Goal: Task Accomplishment & Management: Complete application form

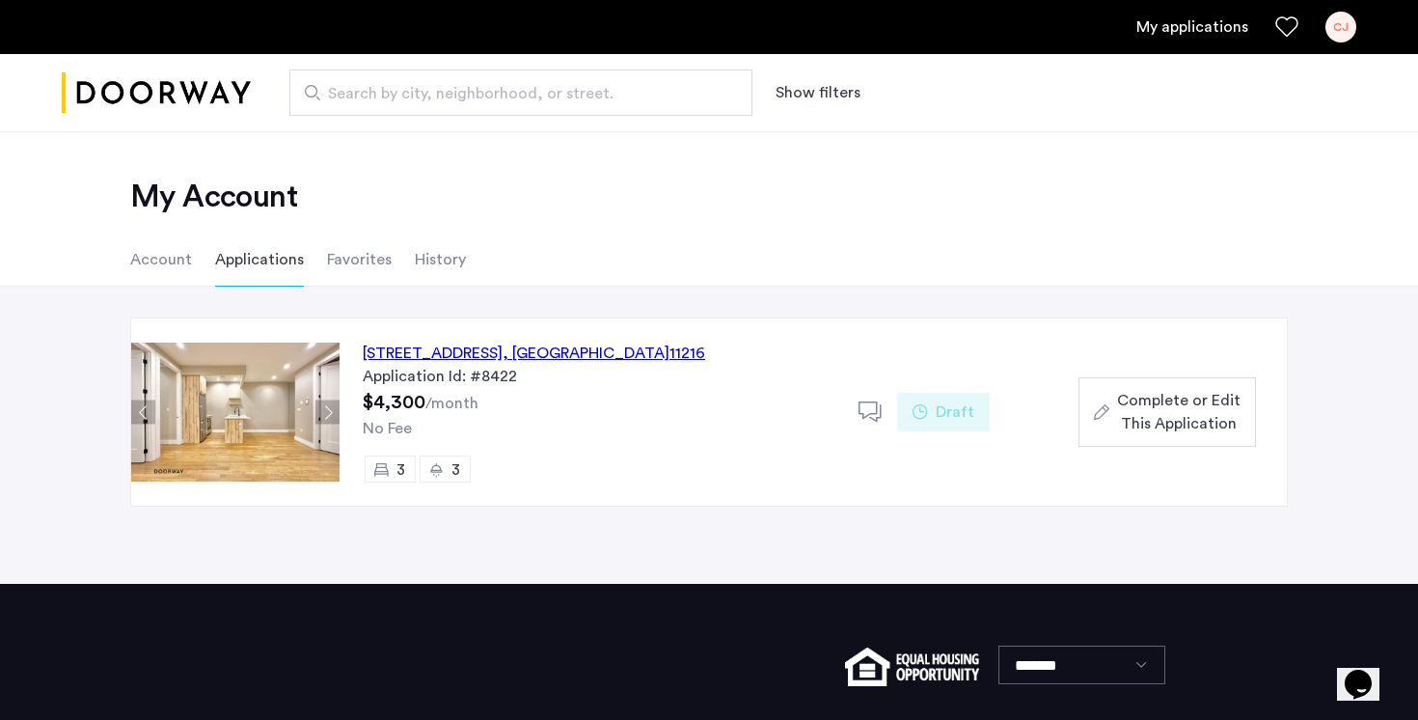
click at [691, 355] on div "[STREET_ADDRESS]" at bounding box center [534, 352] width 342 height 23
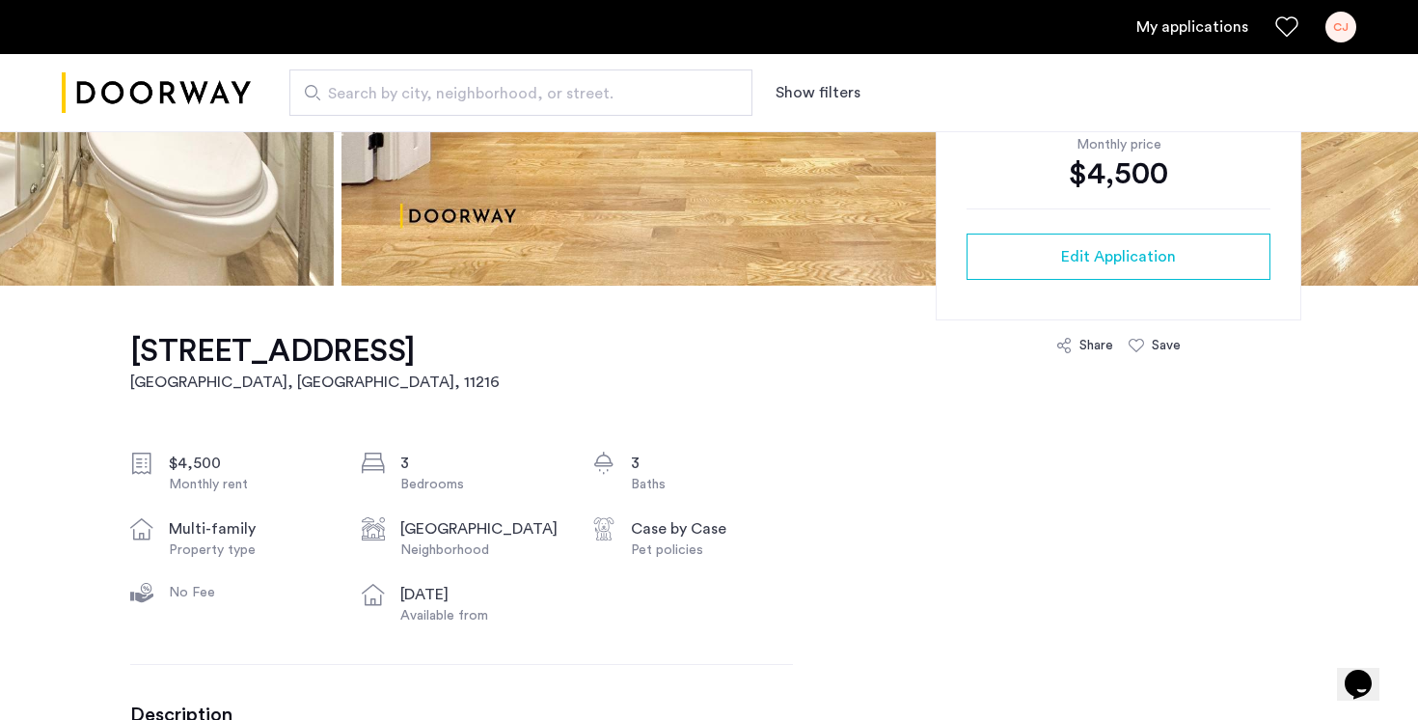
scroll to position [423, 0]
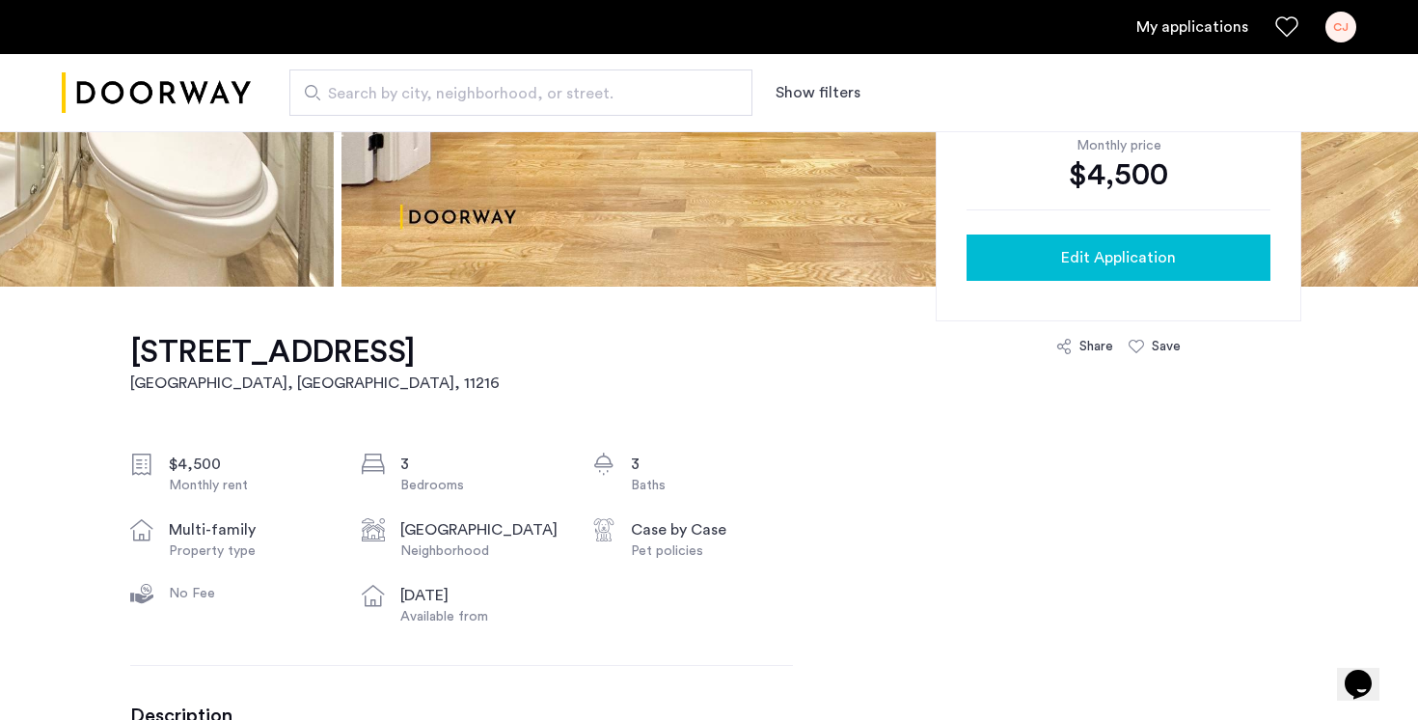
click at [1149, 255] on span "Edit Application" at bounding box center [1118, 257] width 115 height 23
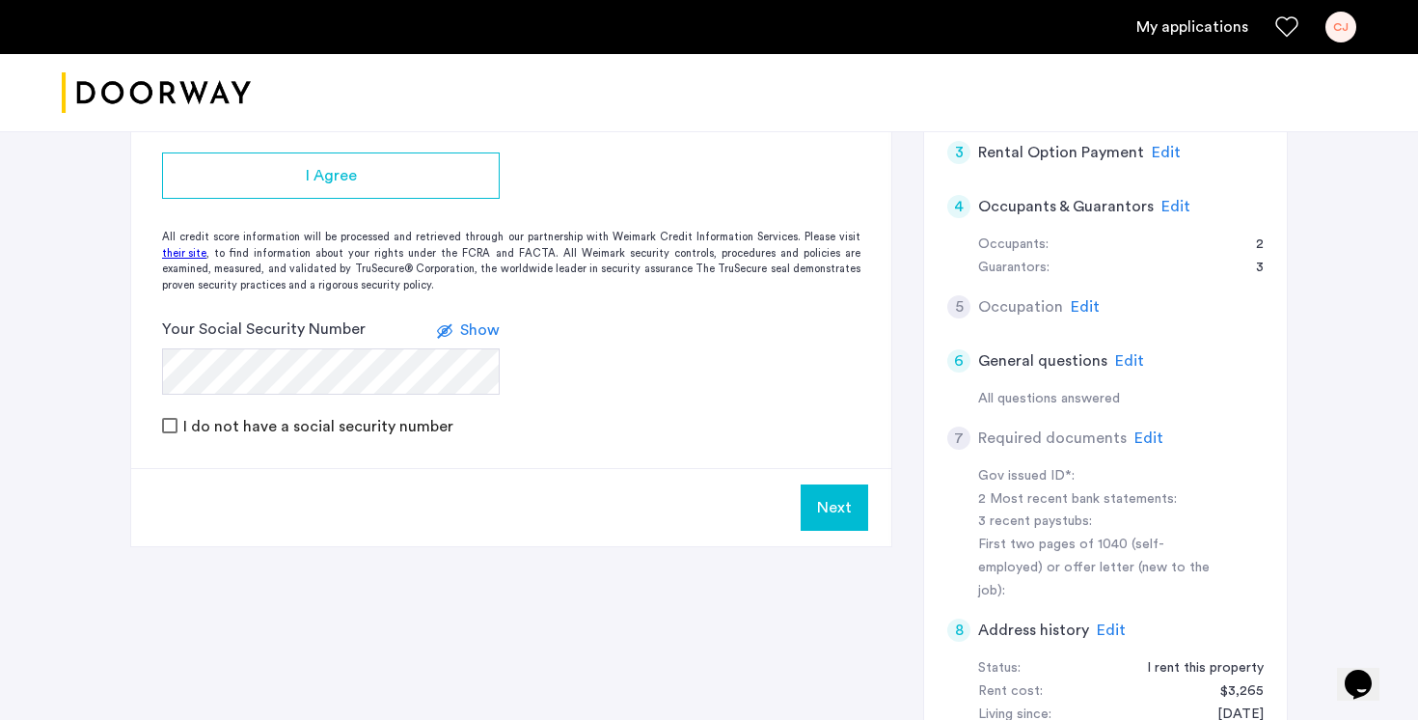
scroll to position [595, 0]
click at [1148, 428] on span "Edit" at bounding box center [1148, 435] width 29 height 15
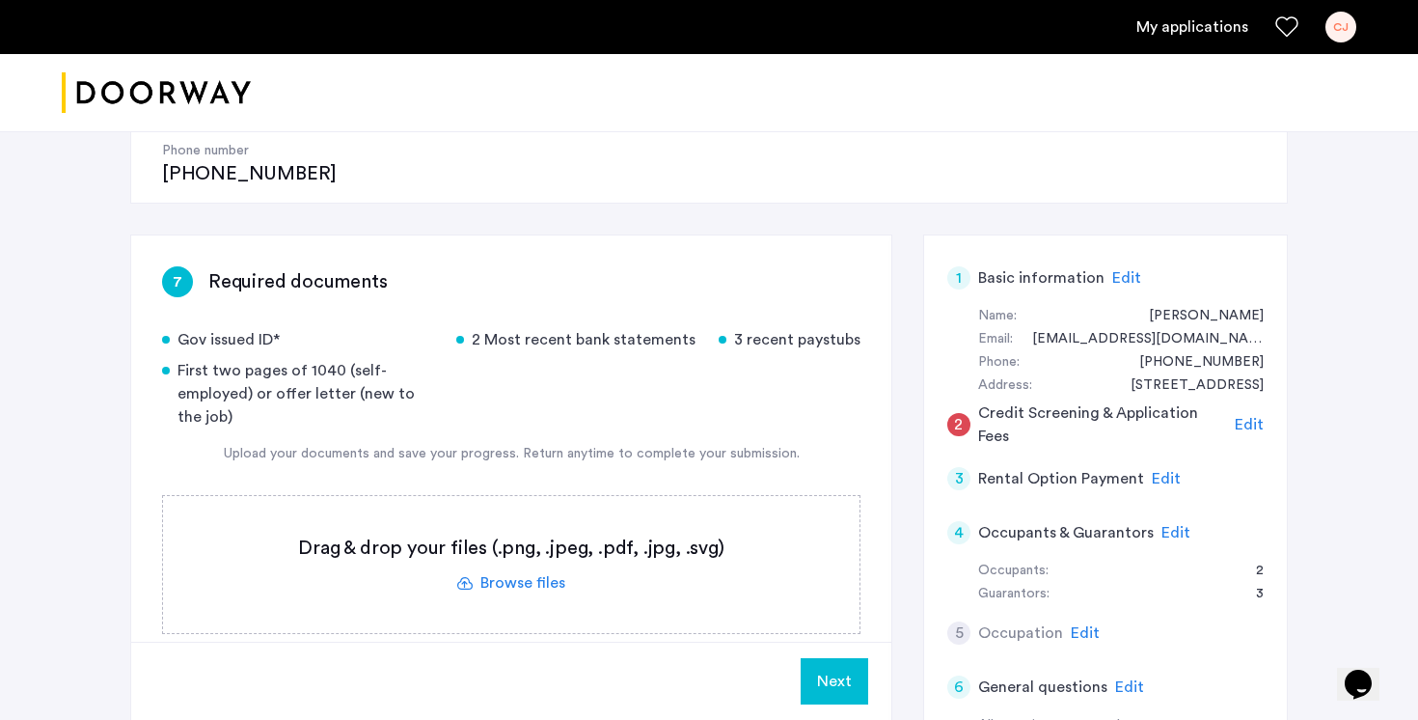
scroll to position [260, 0]
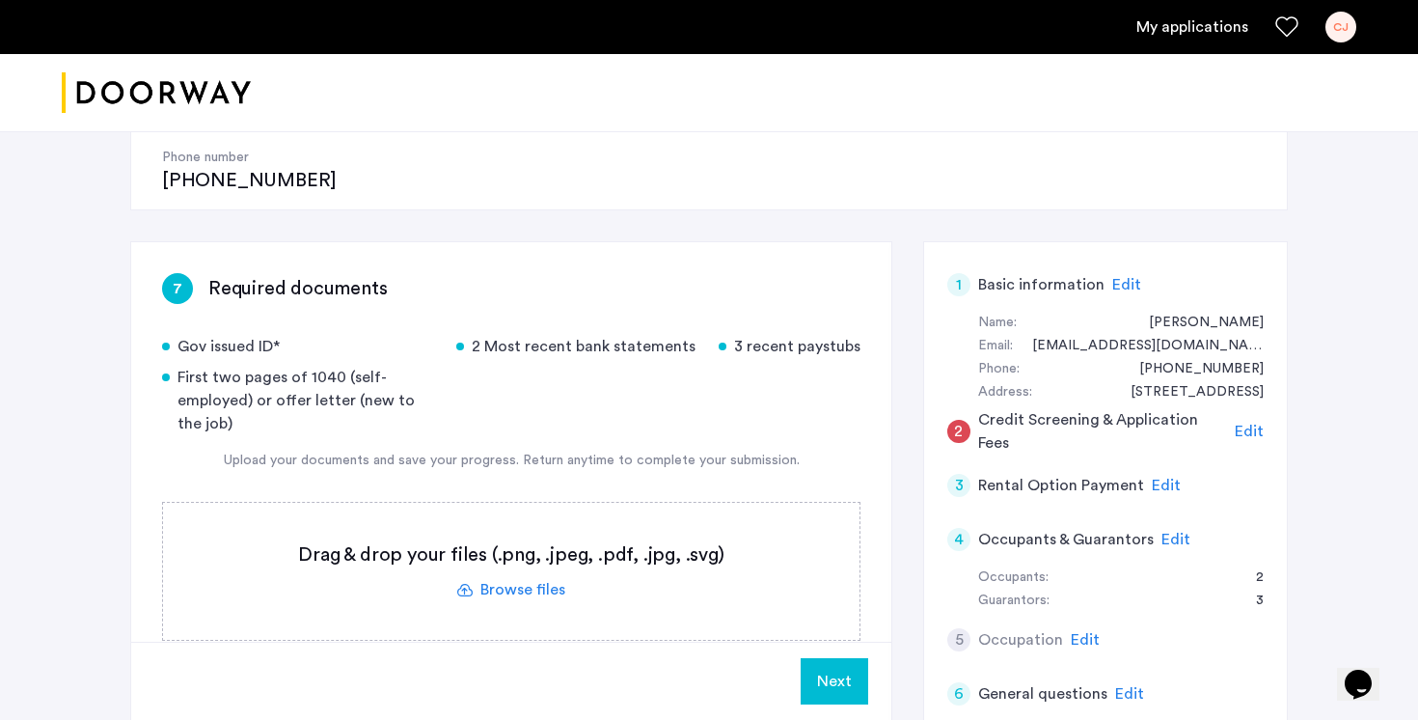
click at [541, 524] on label at bounding box center [511, 571] width 696 height 137
click at [0, 0] on input "file" at bounding box center [0, 0] width 0 height 0
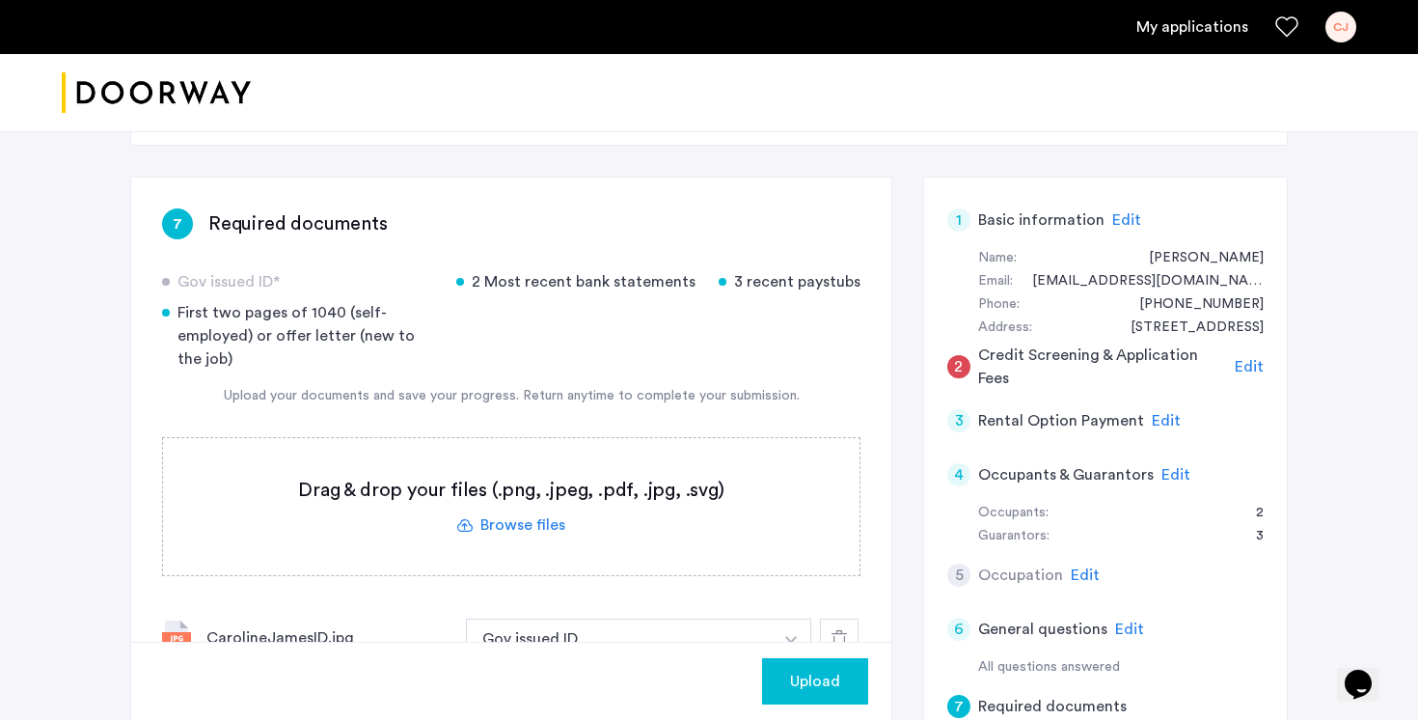
scroll to position [326, 0]
click at [530, 459] on label at bounding box center [511, 505] width 696 height 137
click at [0, 0] on input "file" at bounding box center [0, 0] width 0 height 0
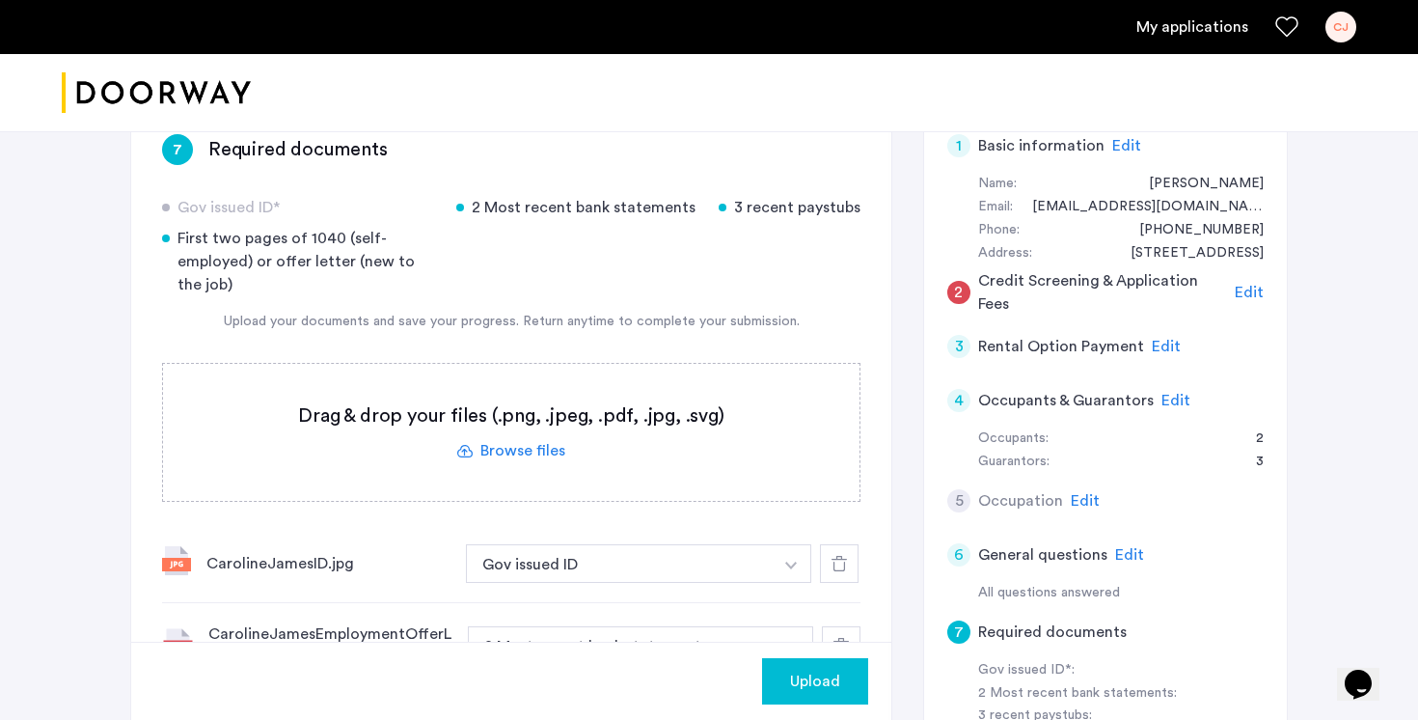
scroll to position [425, 0]
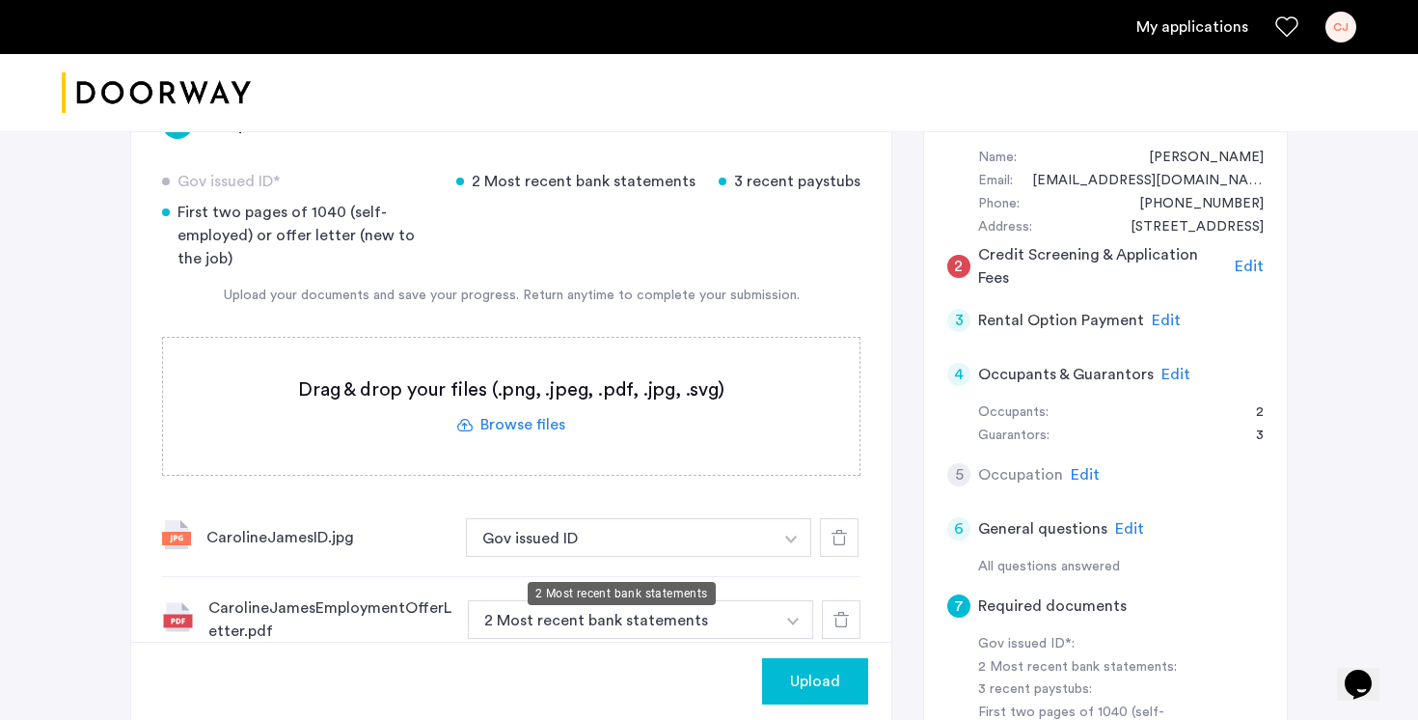
click at [584, 600] on button "2 Most recent bank statements" at bounding box center [621, 619] width 307 height 39
click at [797, 551] on button "button" at bounding box center [792, 537] width 40 height 39
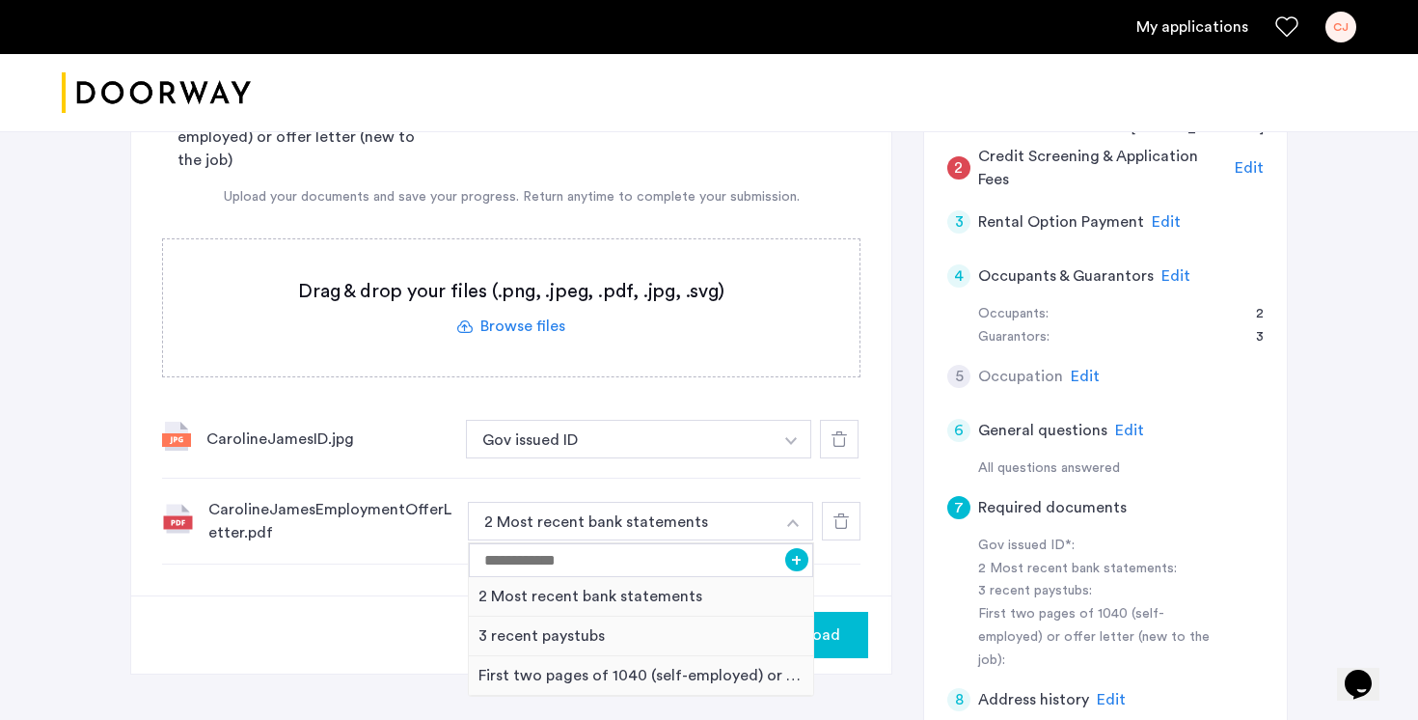
scroll to position [529, 0]
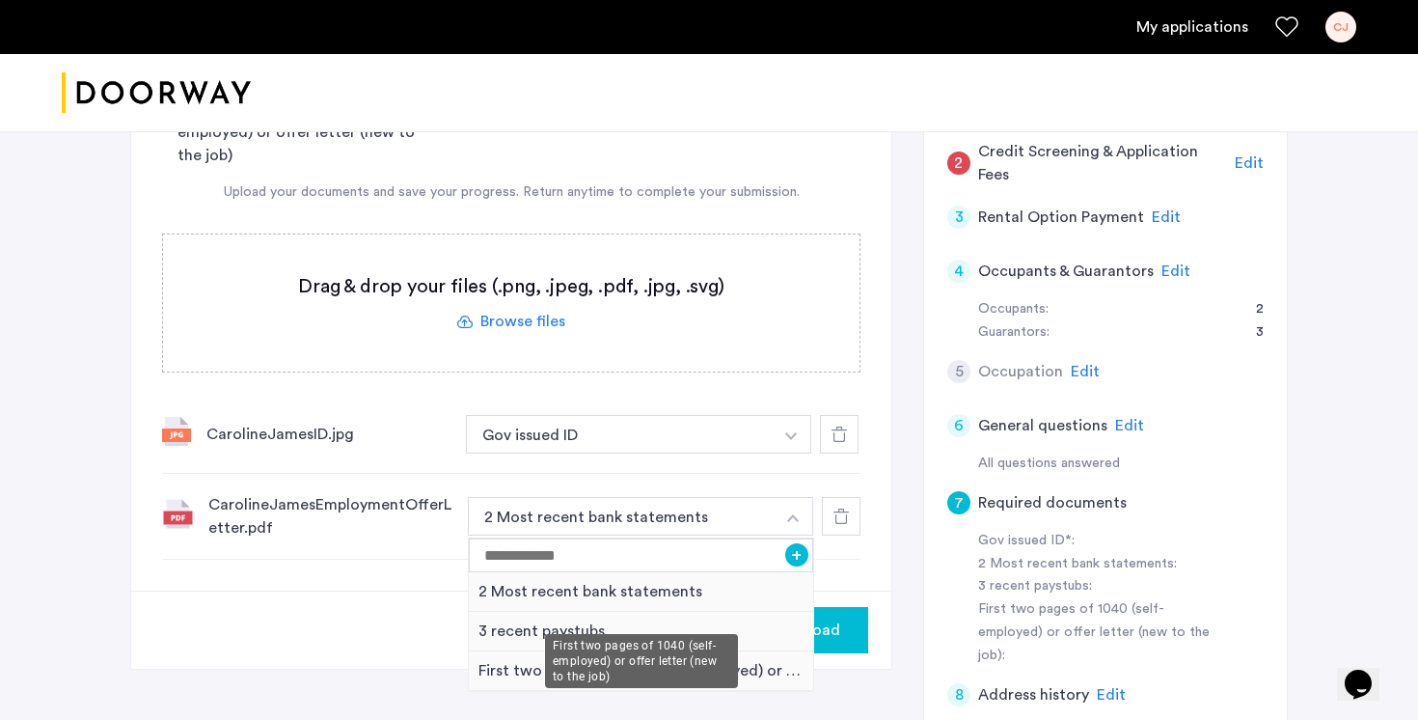
click at [687, 651] on div "First two pages of 1040 (self-employed) or offer letter (new to the job)" at bounding box center [641, 671] width 344 height 40
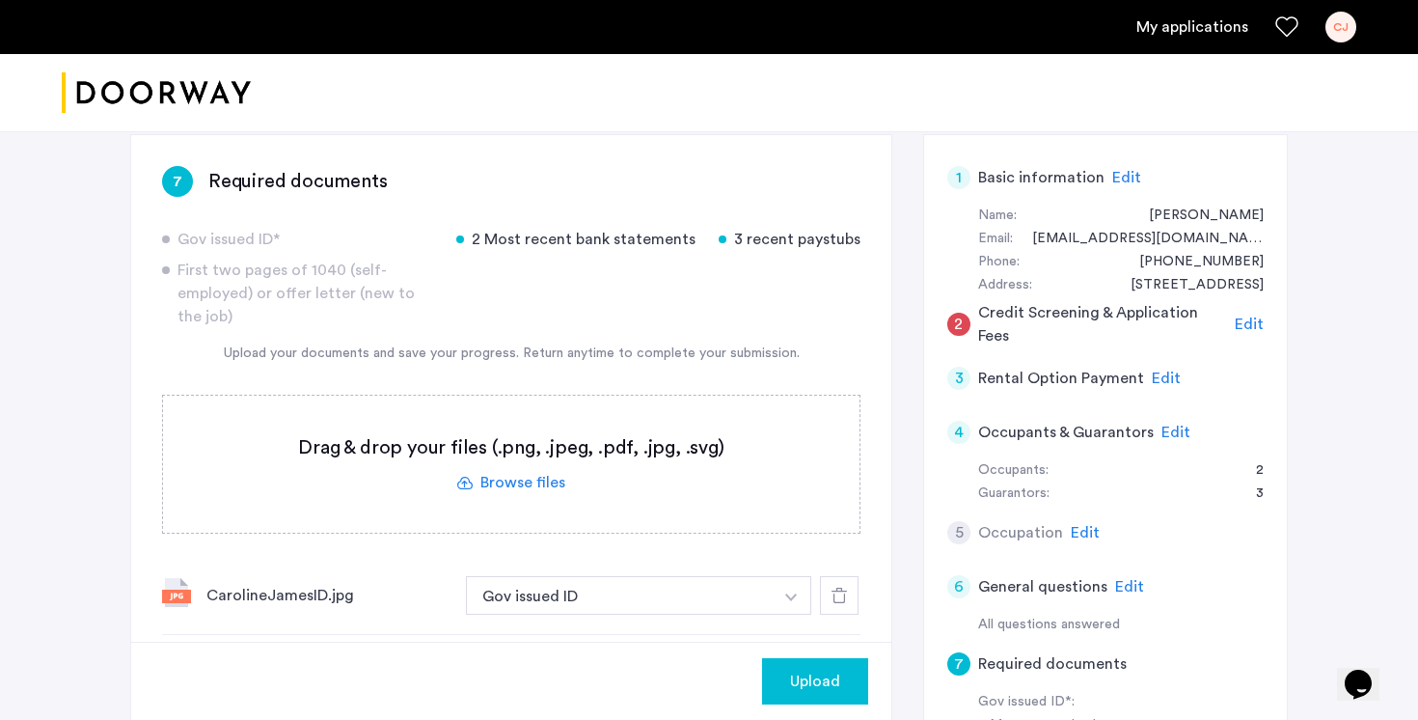
scroll to position [473, 0]
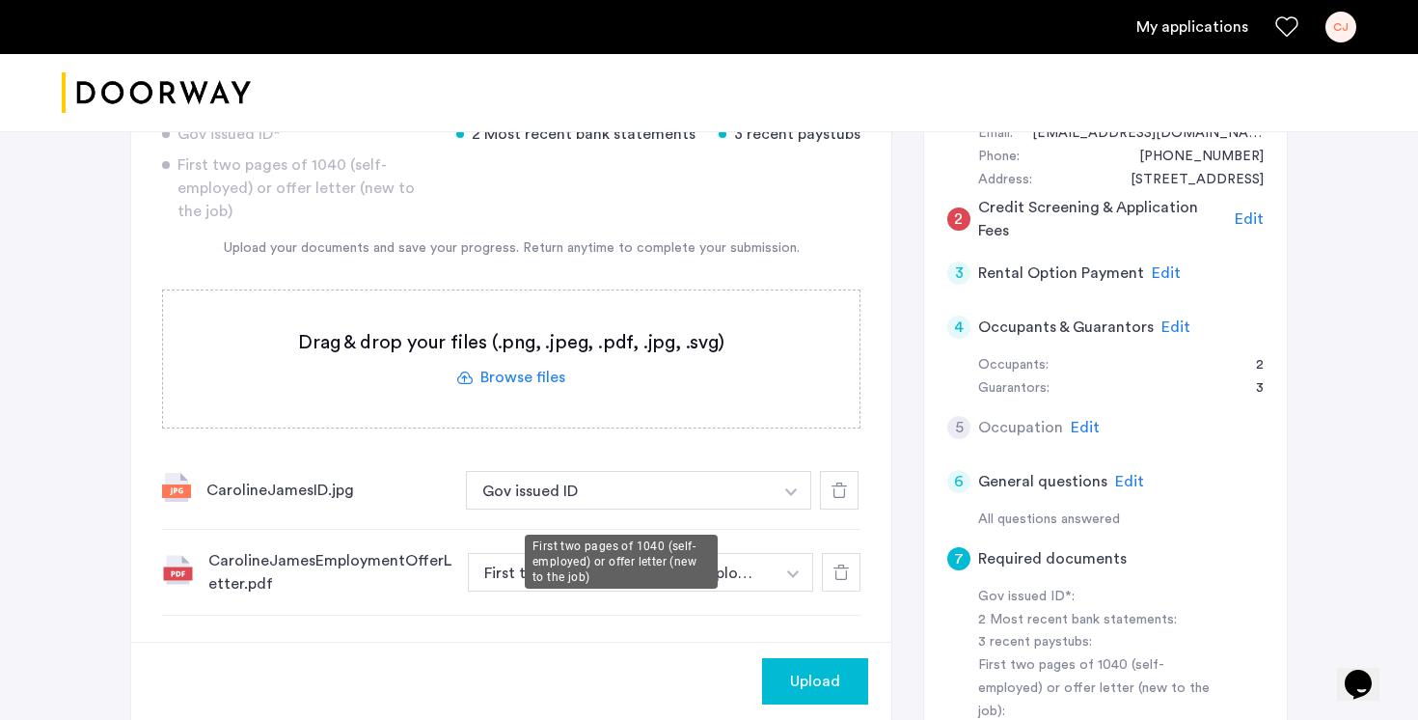
click at [583, 553] on button "First two pages of 1040 (self-employed) or offer letter (new to the job)" at bounding box center [621, 572] width 307 height 39
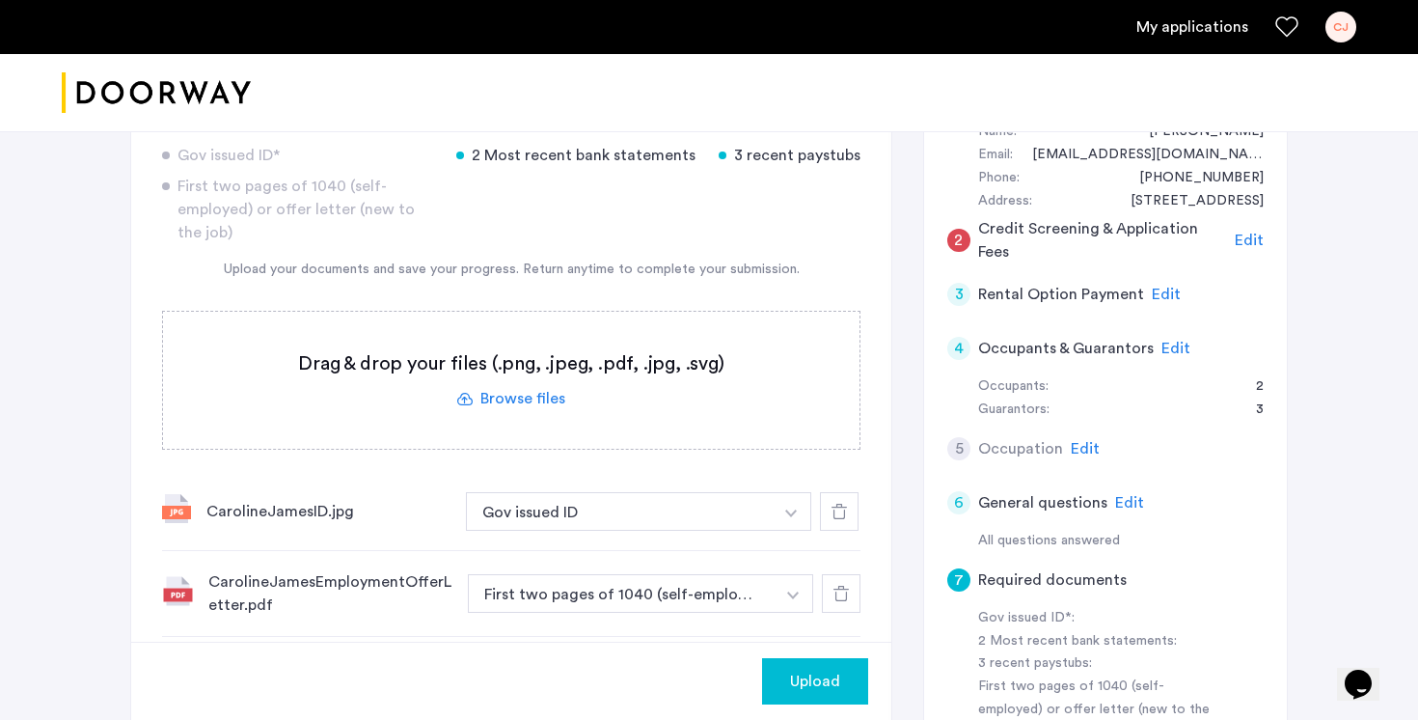
scroll to position [445, 0]
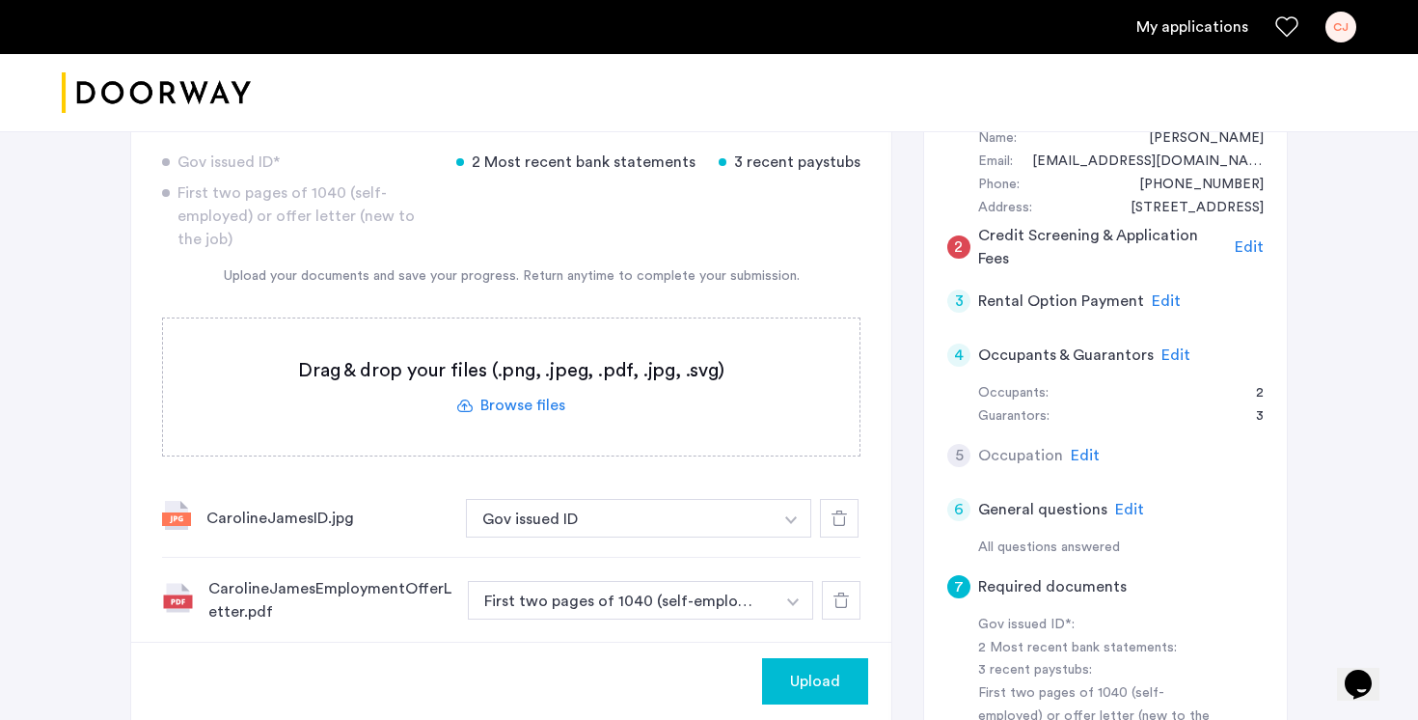
click at [1080, 448] on span "Edit" at bounding box center [1085, 455] width 29 height 15
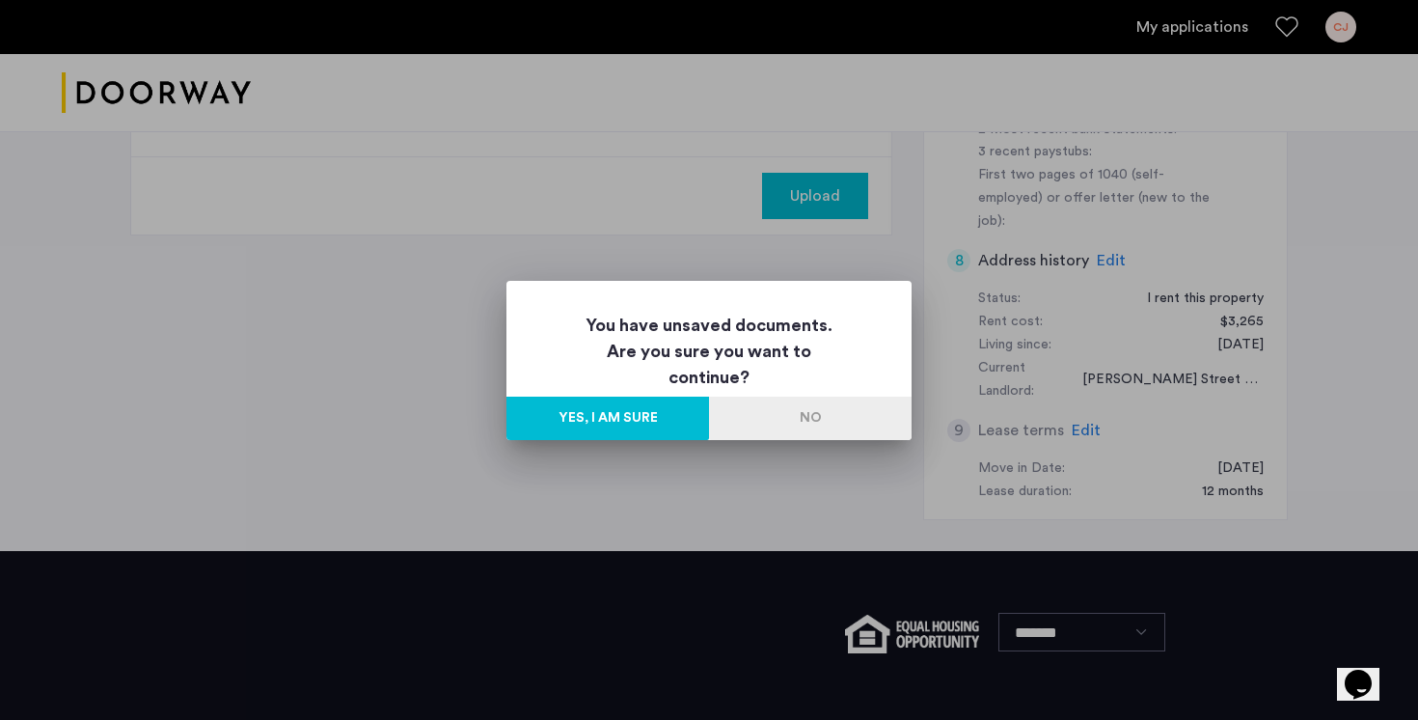
click at [772, 425] on button "No" at bounding box center [810, 417] width 203 height 43
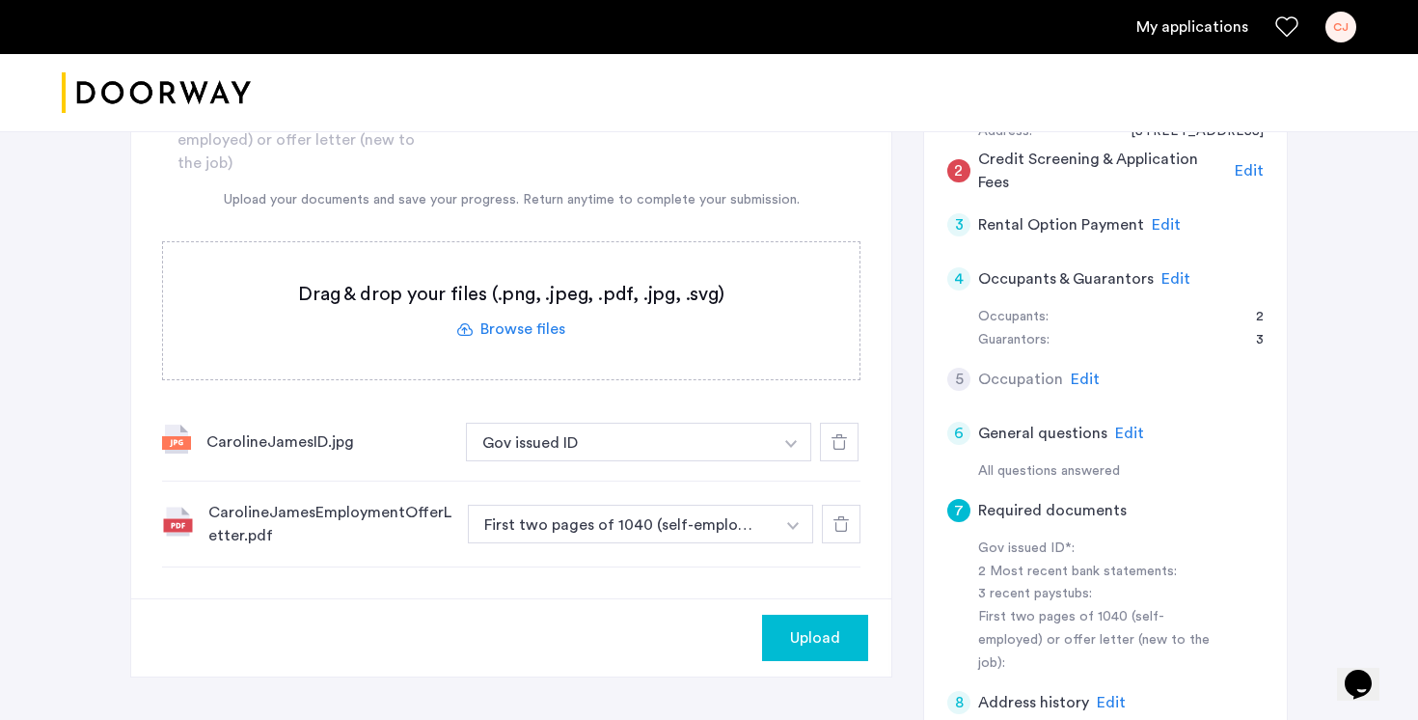
scroll to position [518, 0]
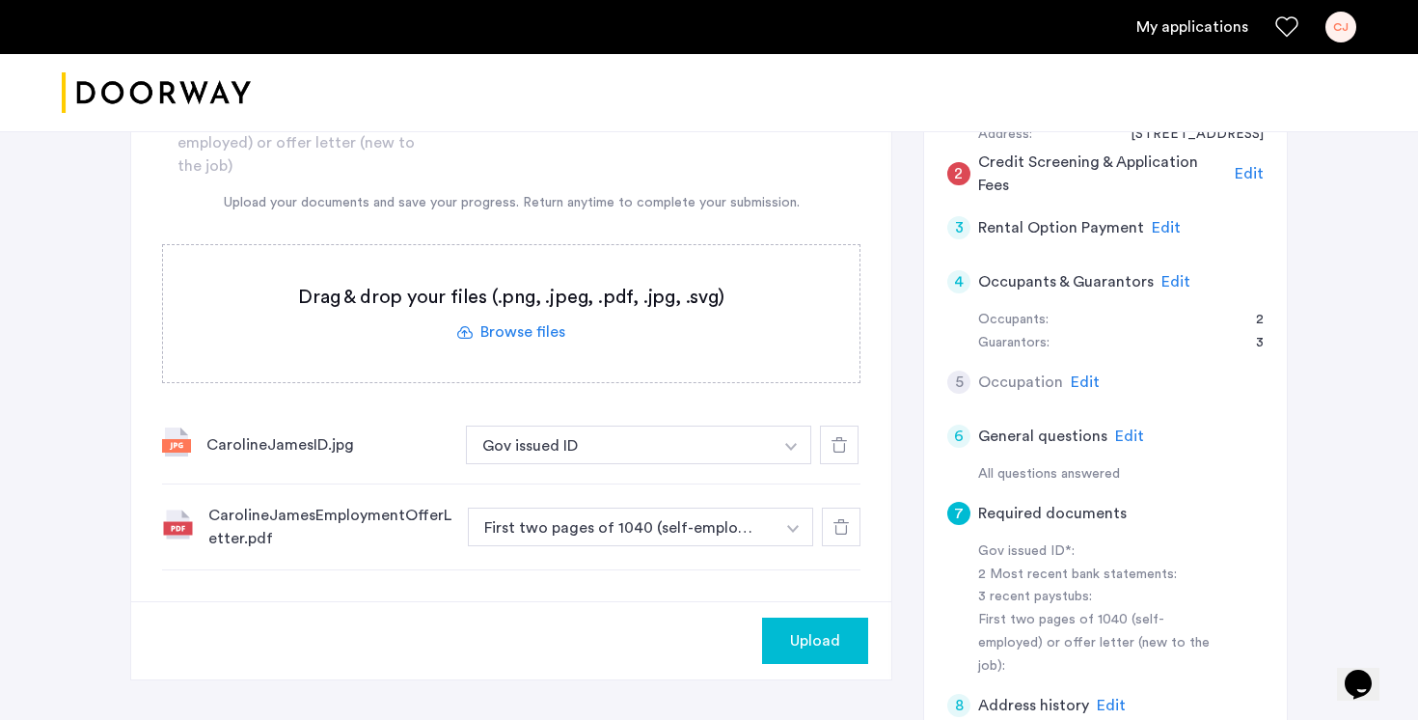
click at [541, 258] on label at bounding box center [511, 313] width 696 height 137
click at [0, 0] on input "file" at bounding box center [0, 0] width 0 height 0
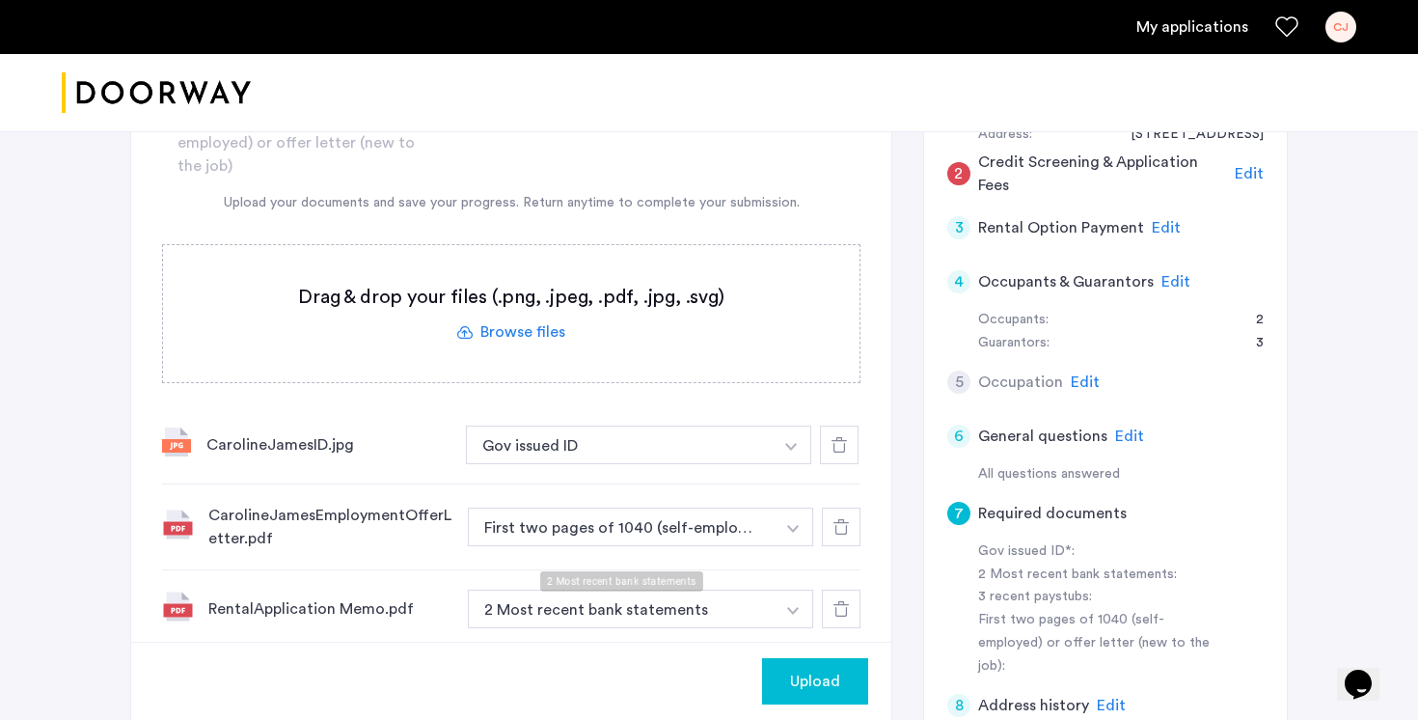
click at [762, 589] on button "2 Most recent bank statements" at bounding box center [621, 608] width 307 height 39
click at [791, 464] on button "button" at bounding box center [792, 444] width 40 height 39
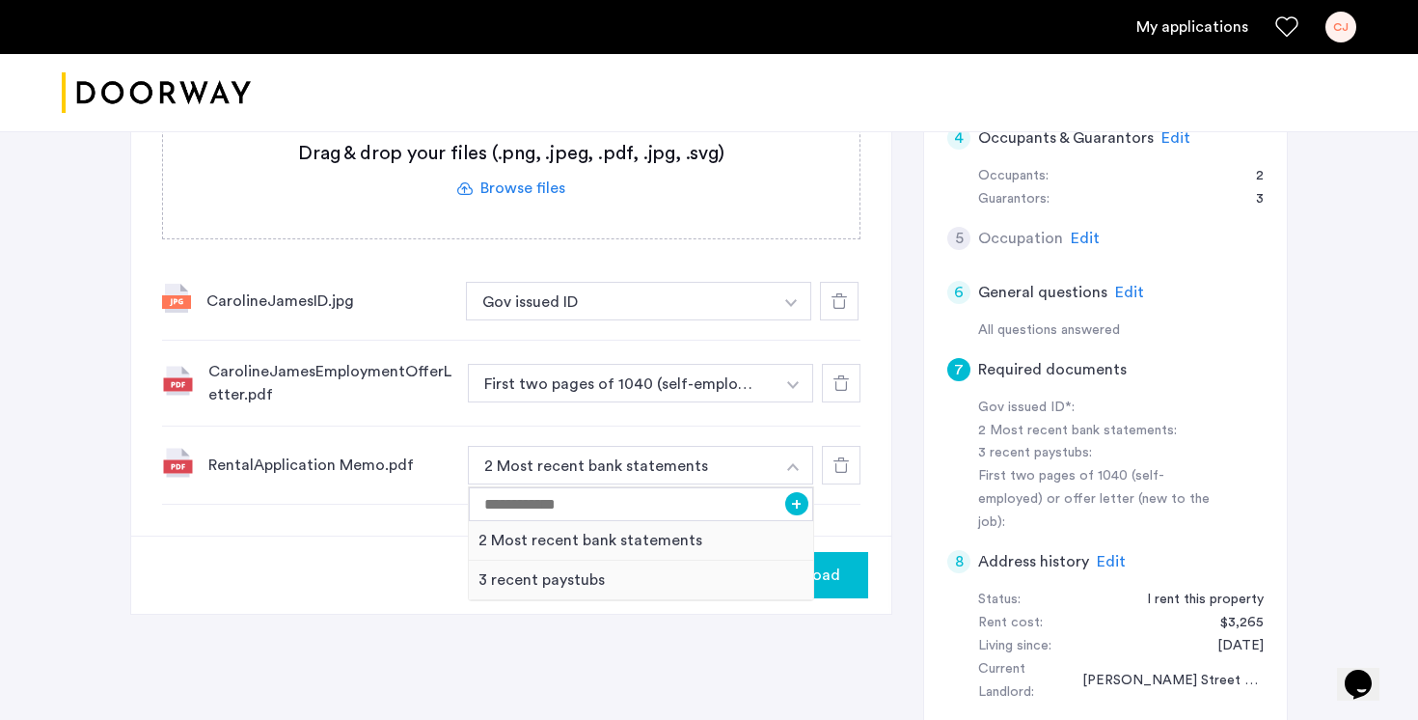
scroll to position [664, 0]
click at [648, 485] on input at bounding box center [641, 502] width 344 height 34
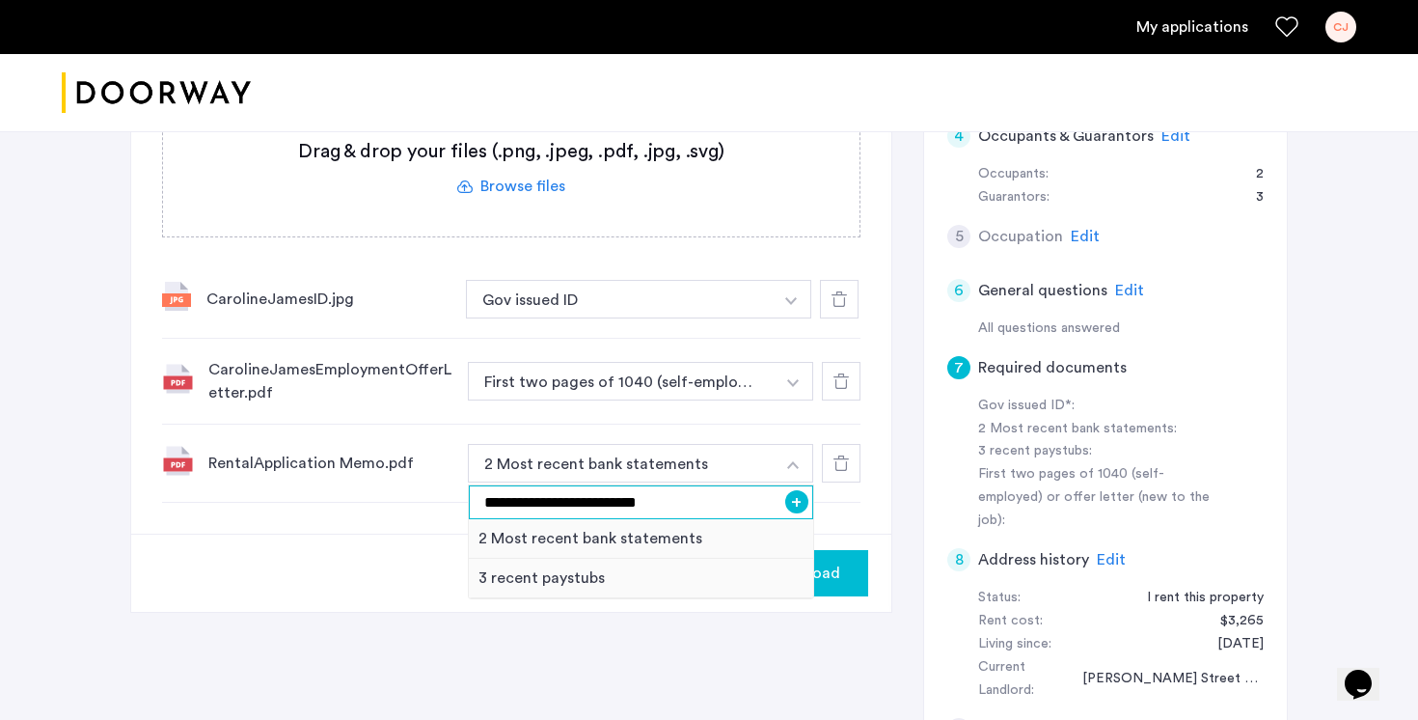
type input "**********"
click at [801, 490] on button "+" at bounding box center [796, 501] width 23 height 23
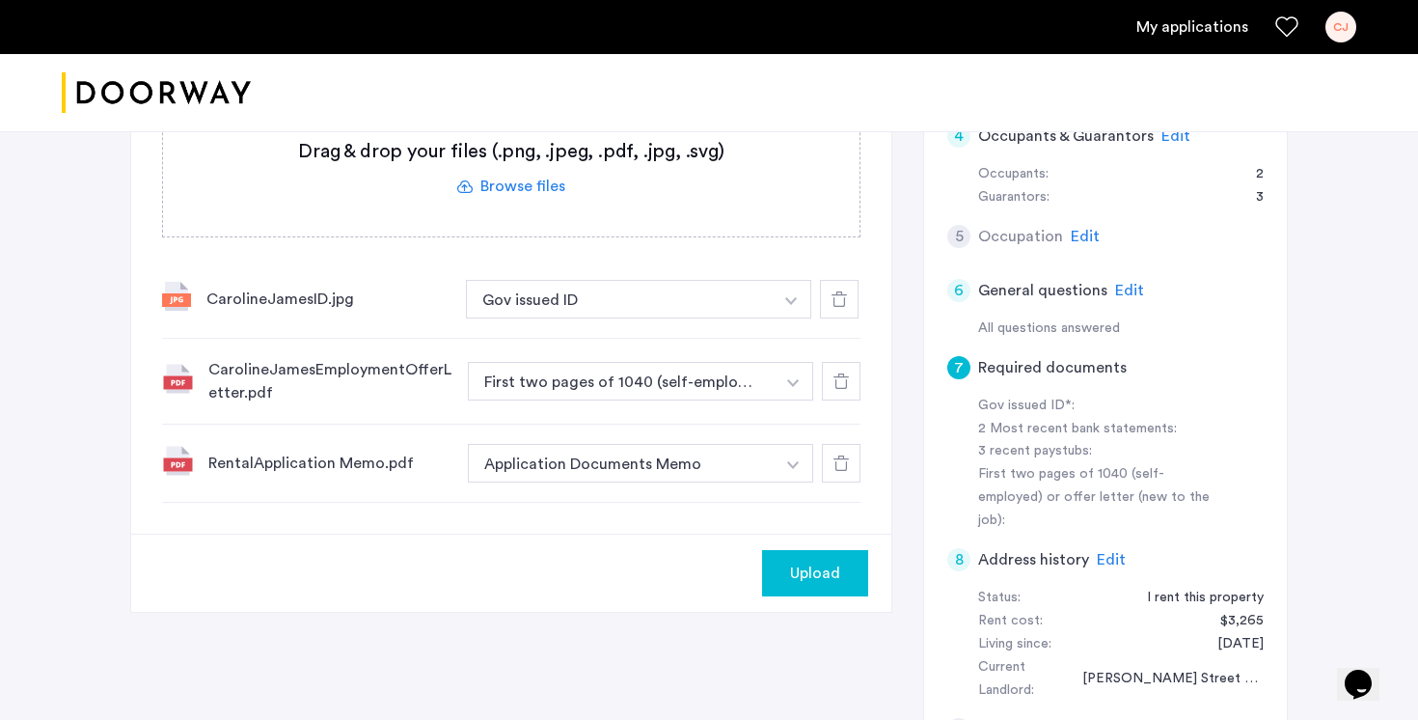
click at [674, 439] on div "7 Required documents Gov issued ID* 2 Most recent bank statements 3 recent pays…" at bounding box center [511, 186] width 760 height 694
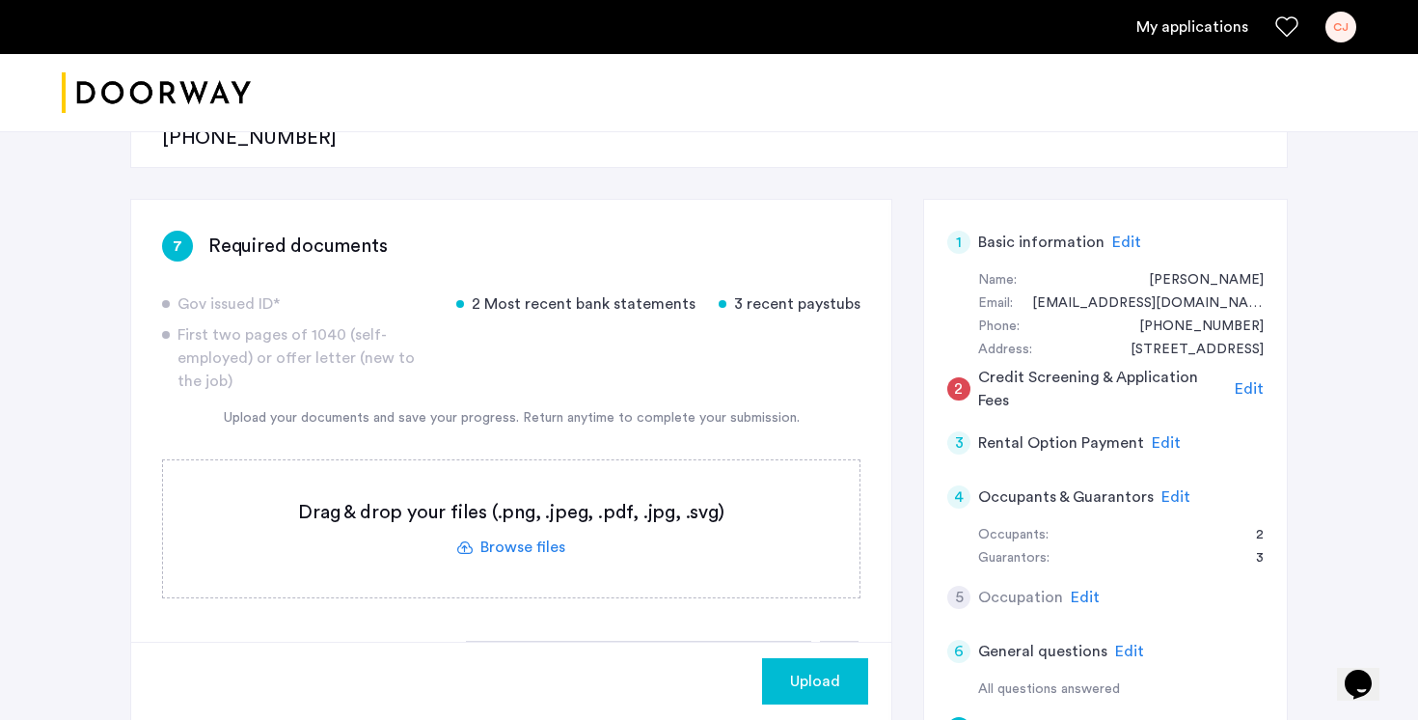
scroll to position [302, 0]
click at [536, 487] on label at bounding box center [511, 529] width 696 height 137
click at [0, 0] on input "file" at bounding box center [0, 0] width 0 height 0
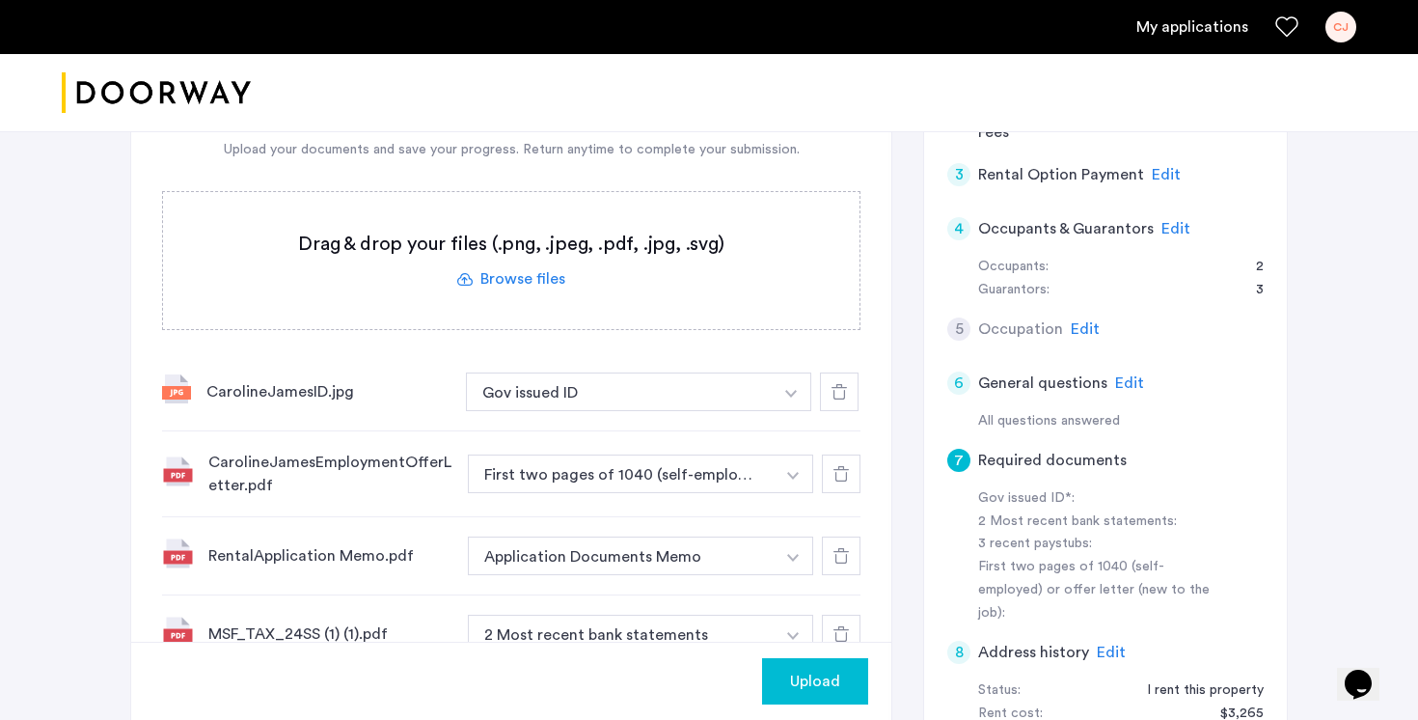
scroll to position [635, 0]
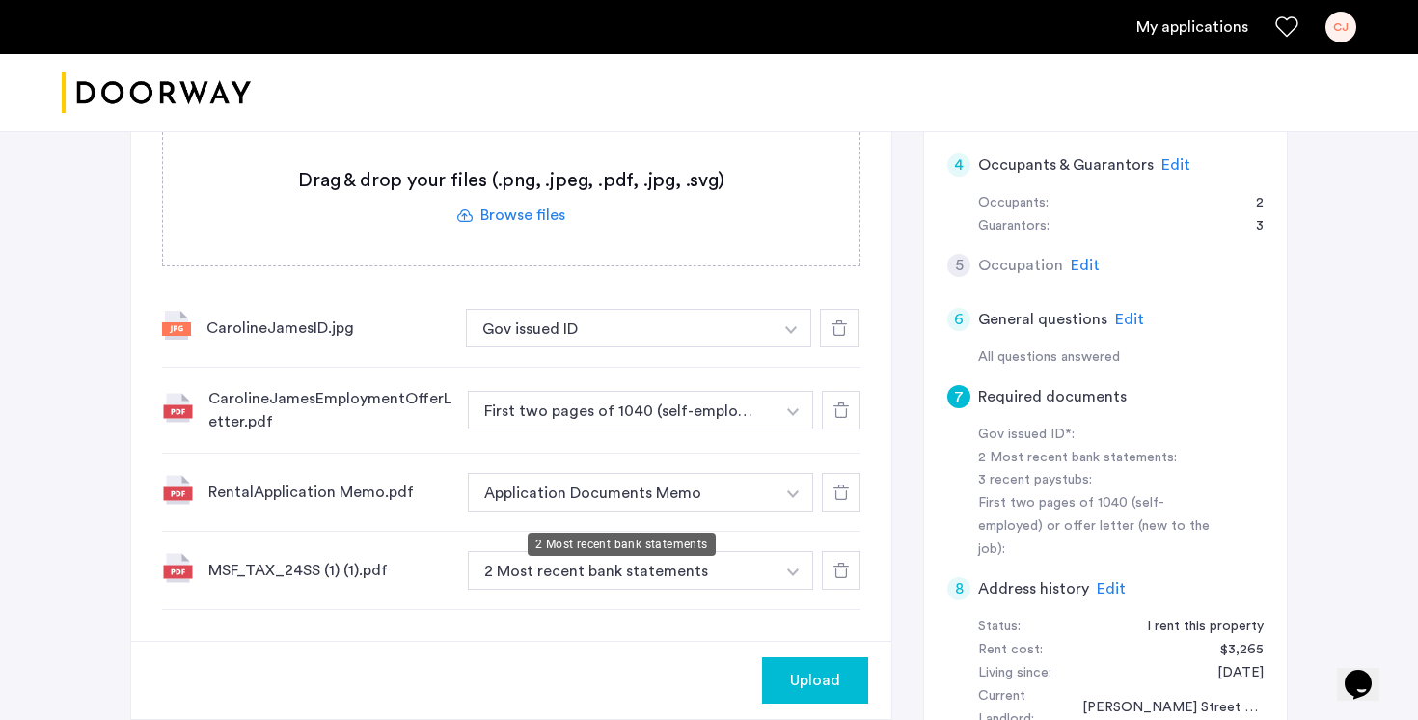
click at [683, 551] on button "2 Most recent bank statements" at bounding box center [621, 570] width 307 height 39
click at [793, 334] on img "button" at bounding box center [791, 330] width 12 height 8
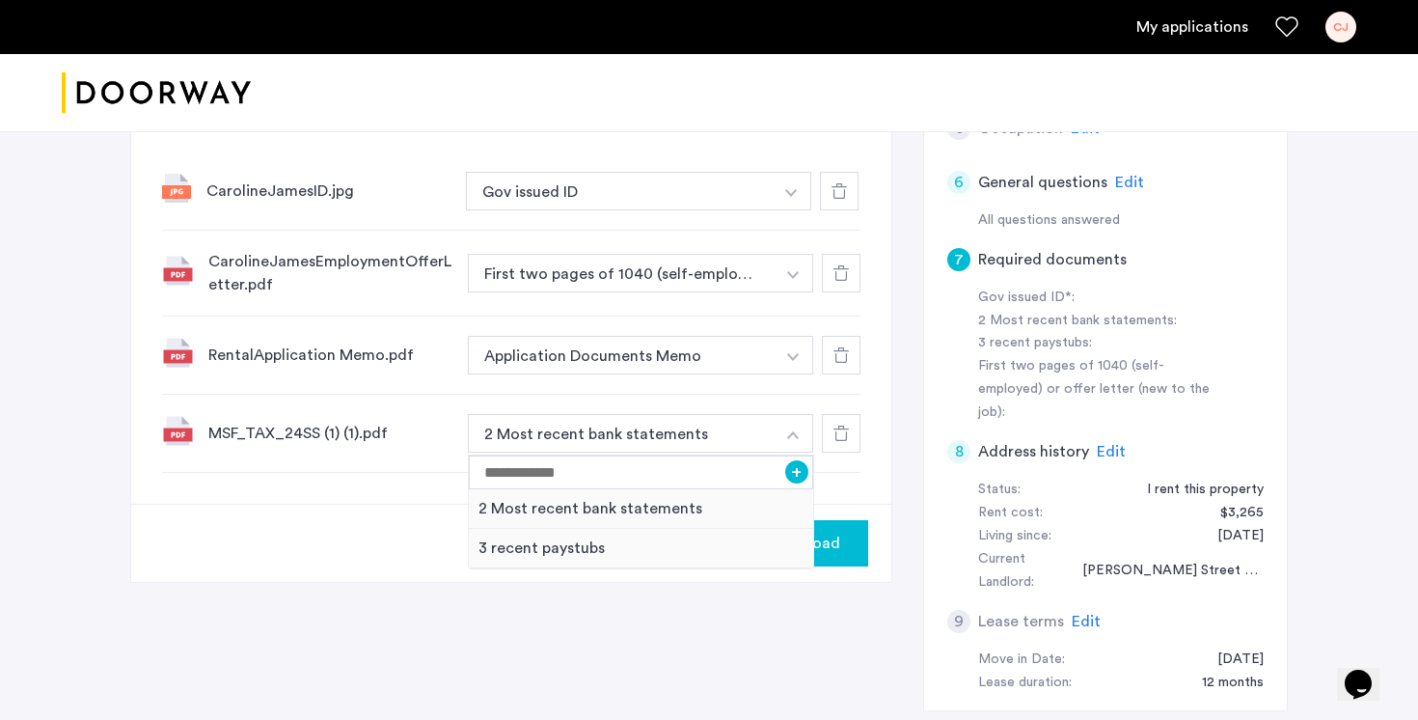
scroll to position [785, 0]
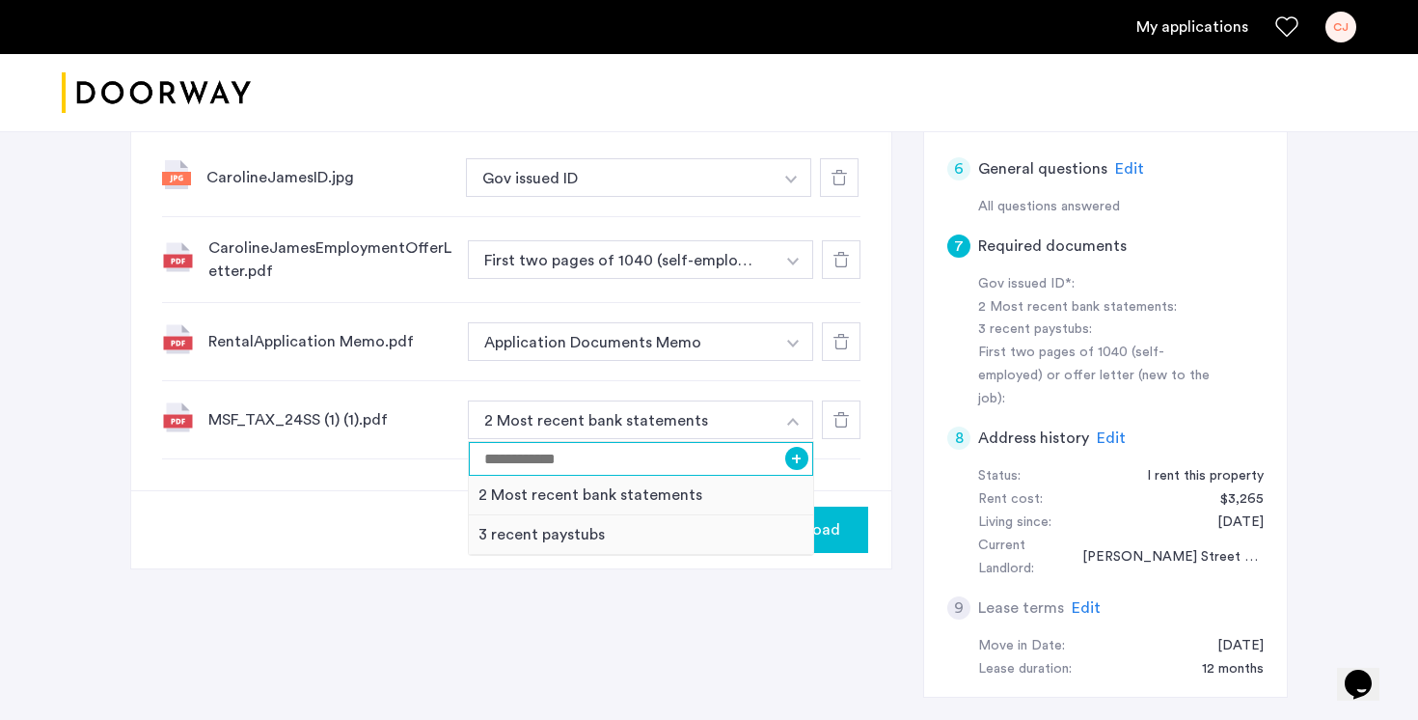
click at [630, 442] on input at bounding box center [641, 459] width 344 height 34
type input "*"
type input "**********"
click at [795, 447] on button "+" at bounding box center [796, 458] width 23 height 23
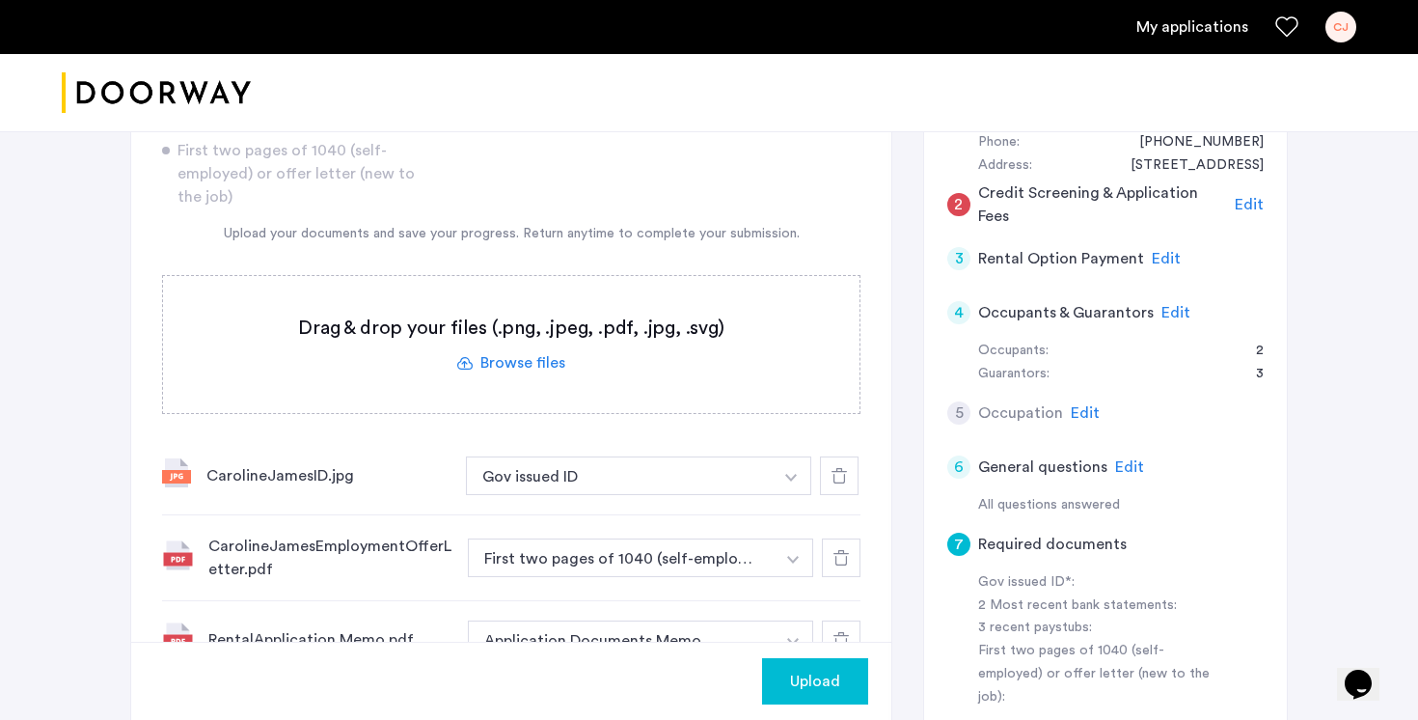
scroll to position [490, 0]
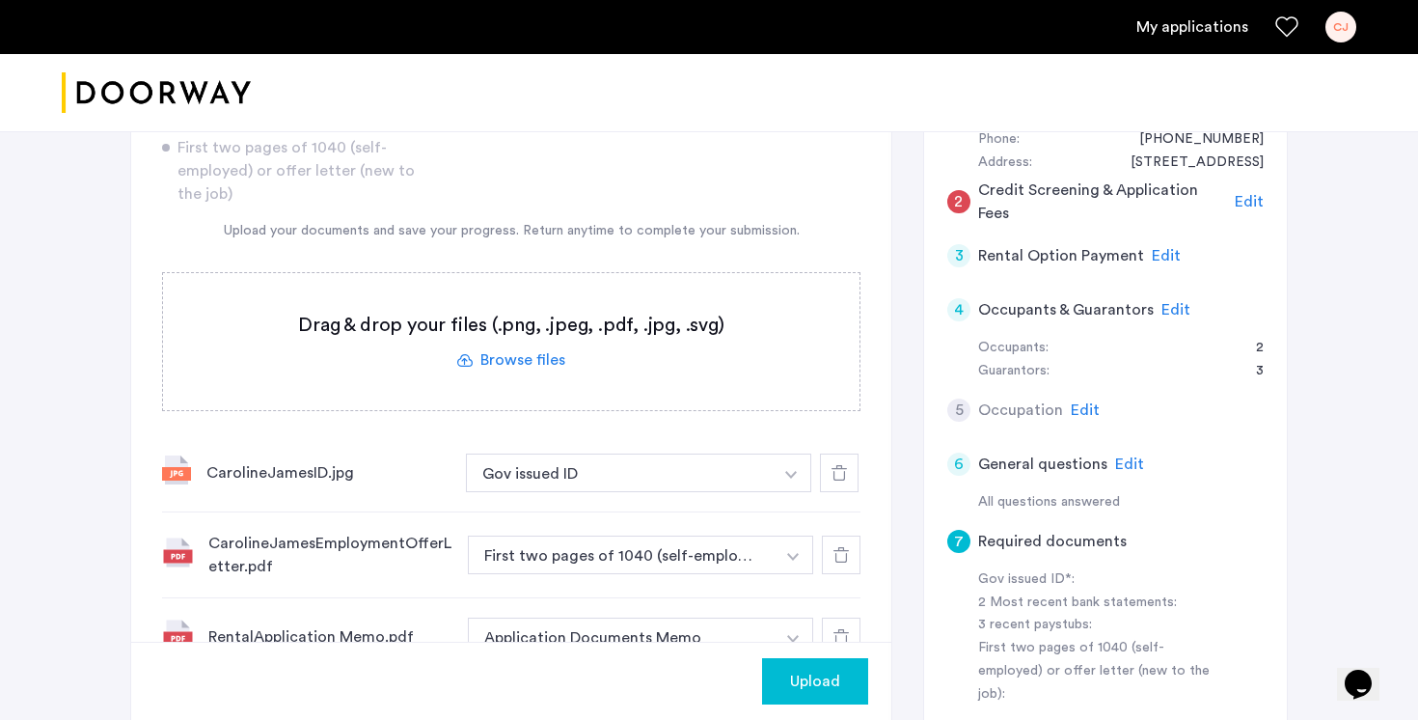
click at [525, 297] on label at bounding box center [511, 341] width 696 height 137
click at [0, 0] on input "file" at bounding box center [0, 0] width 0 height 0
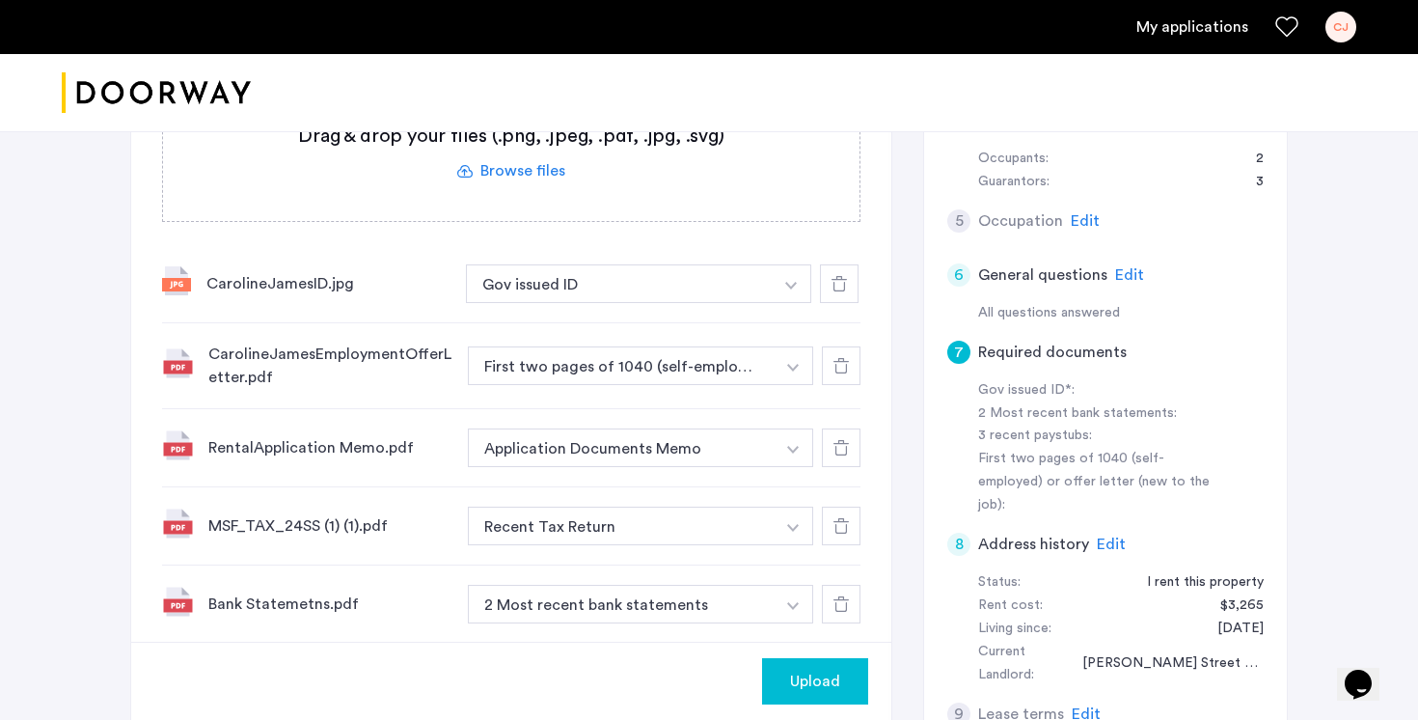
scroll to position [706, 0]
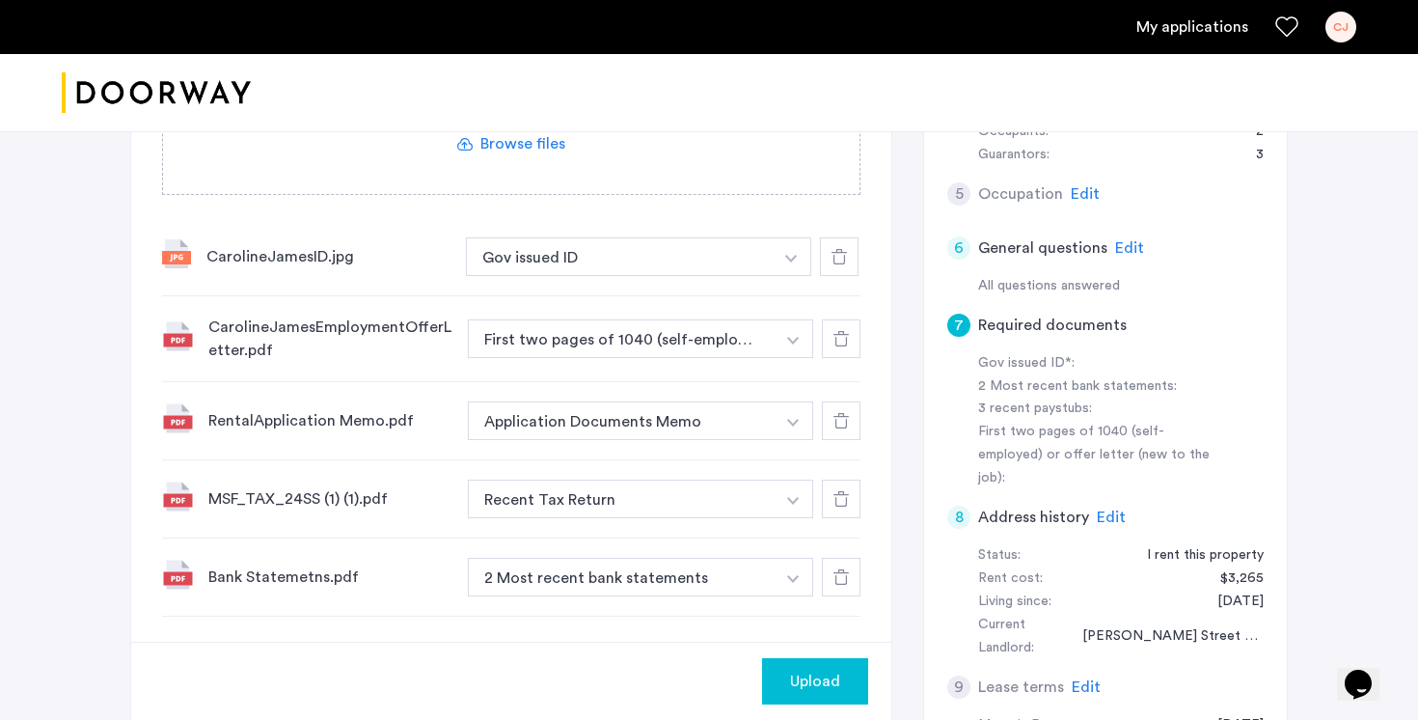
click at [821, 669] on span "Upload" at bounding box center [815, 680] width 50 height 23
click at [854, 658] on button "Next" at bounding box center [835, 681] width 68 height 46
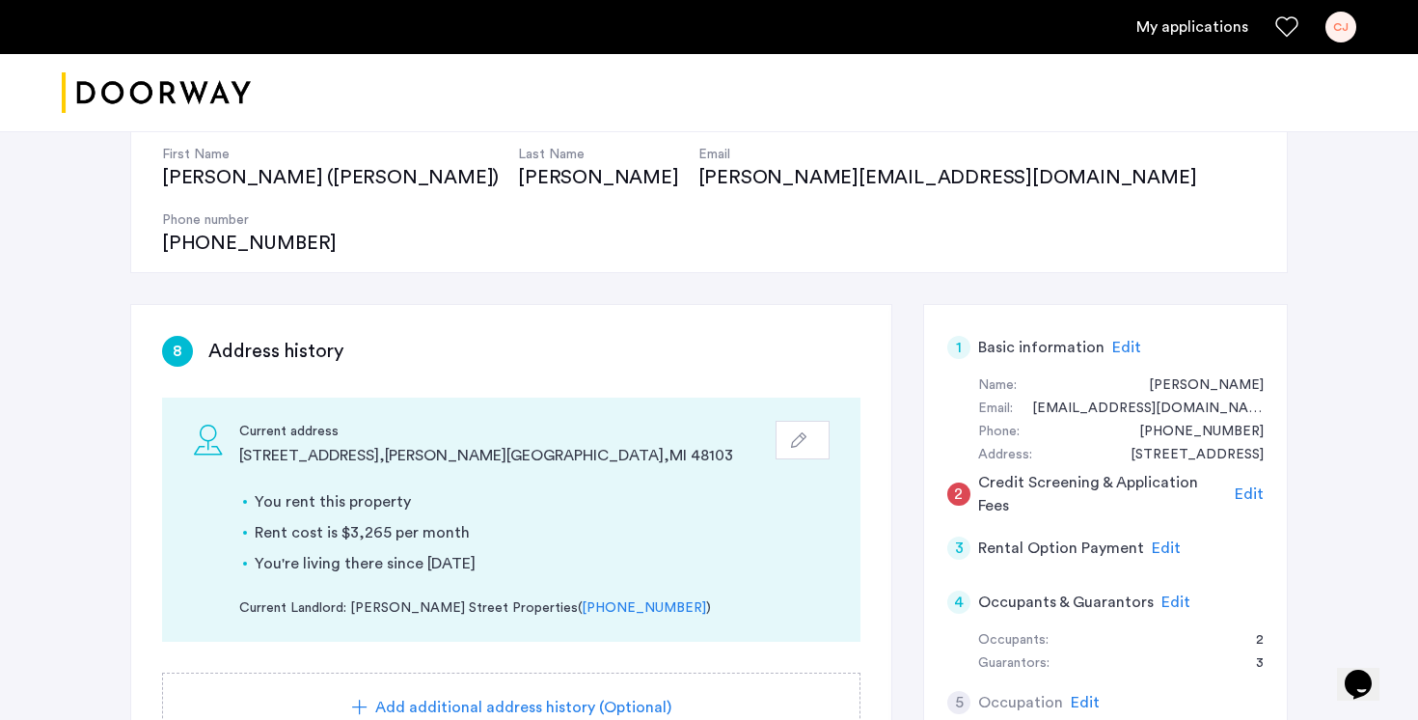
scroll to position [312, 0]
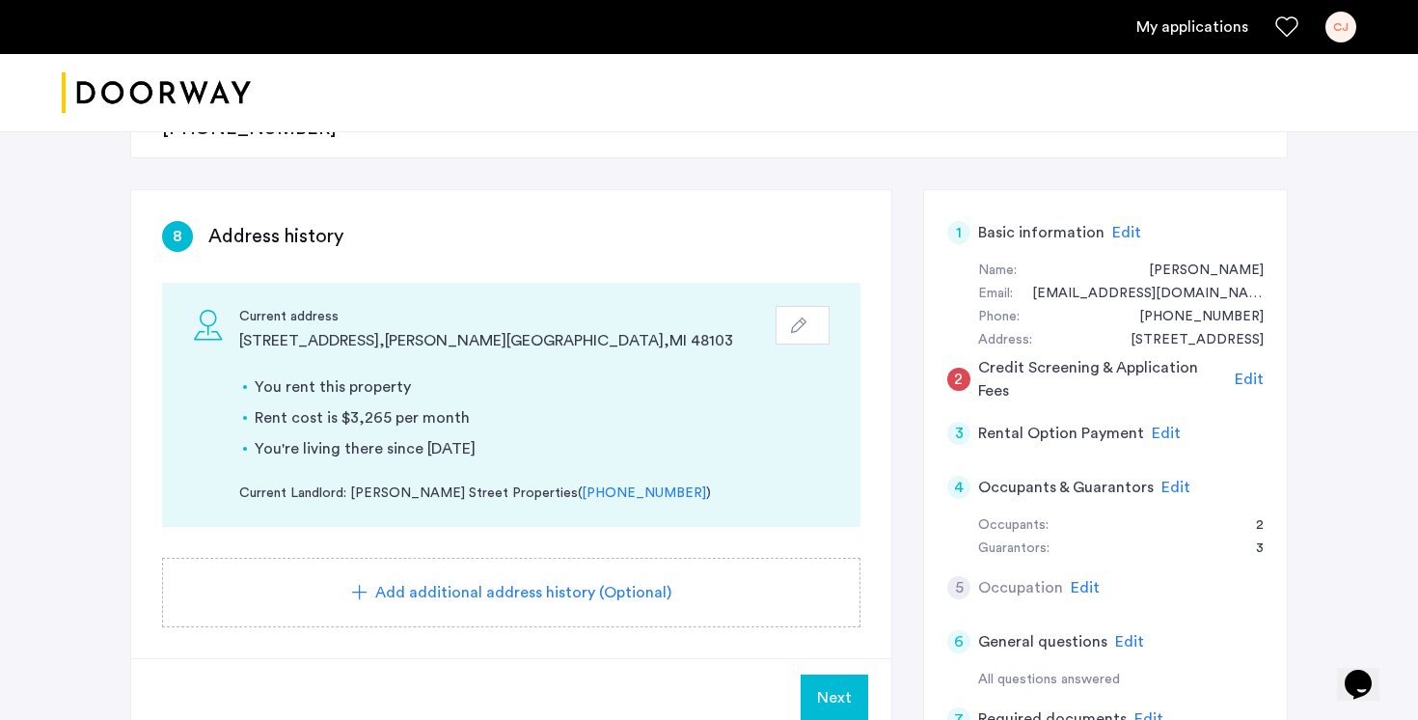
click at [1078, 580] on span "Edit" at bounding box center [1085, 587] width 29 height 15
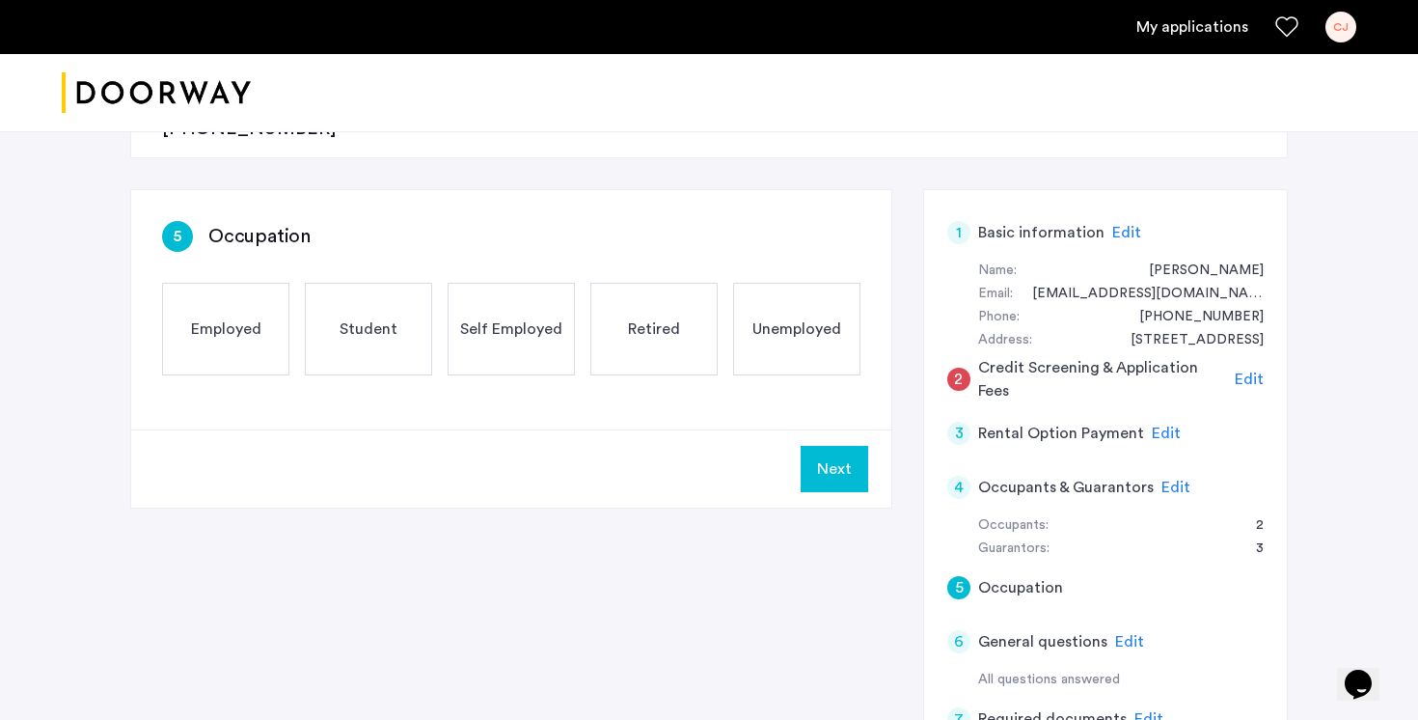
click at [817, 285] on div "Unemployed" at bounding box center [796, 329] width 127 height 93
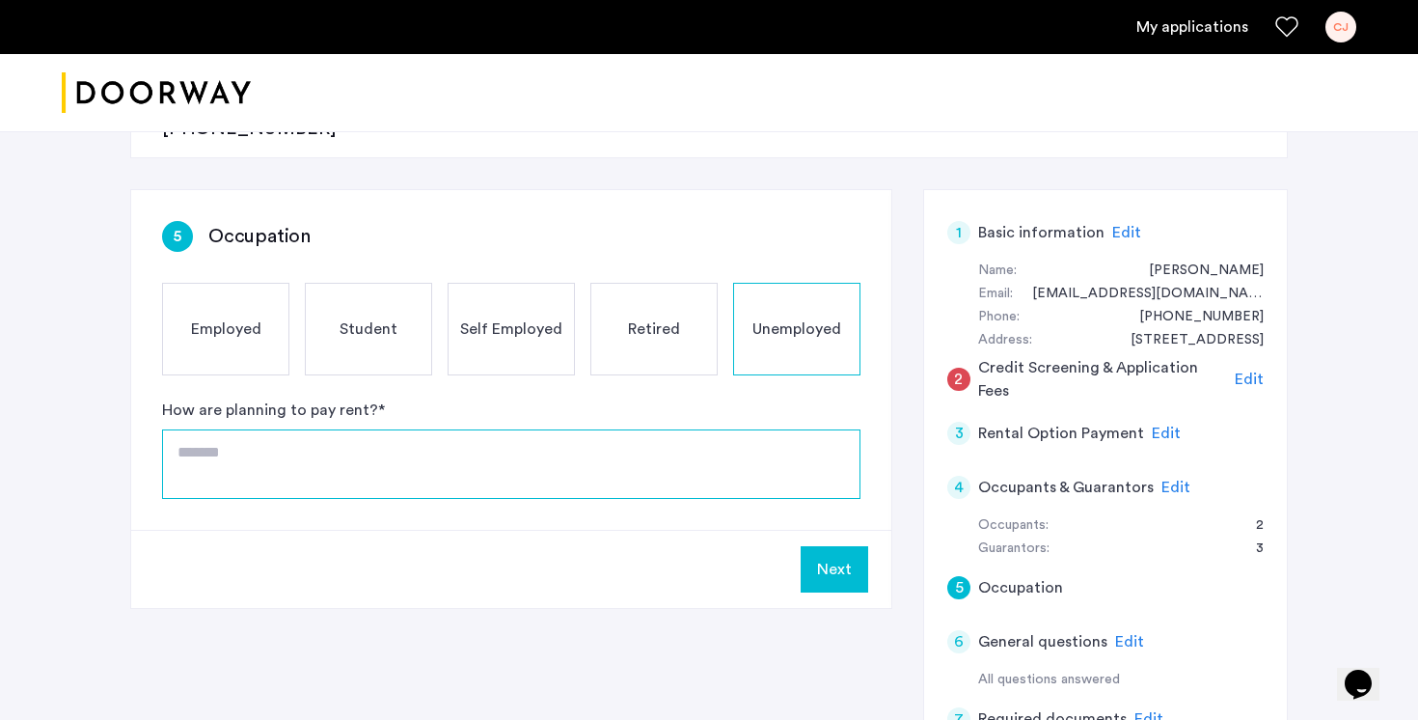
click at [423, 429] on textarea at bounding box center [511, 463] width 698 height 69
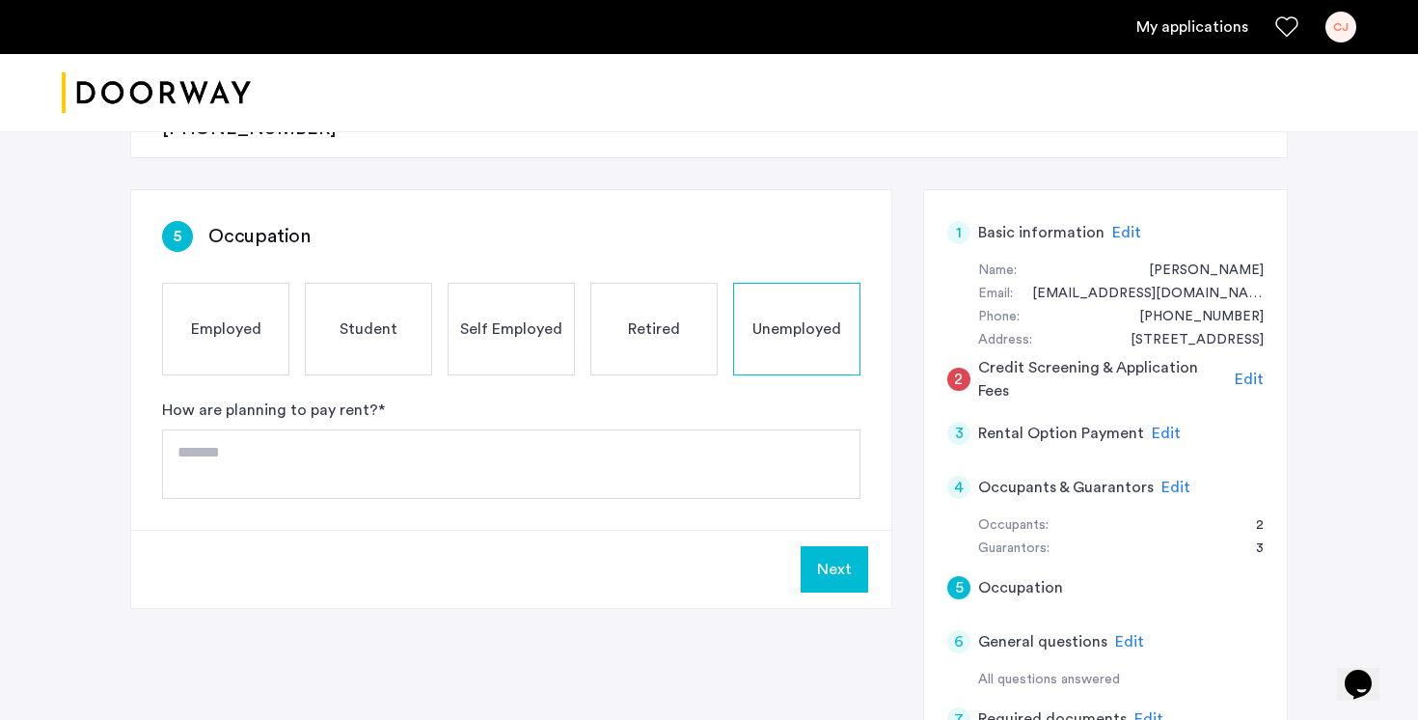
click at [254, 297] on div "Employed" at bounding box center [225, 329] width 127 height 93
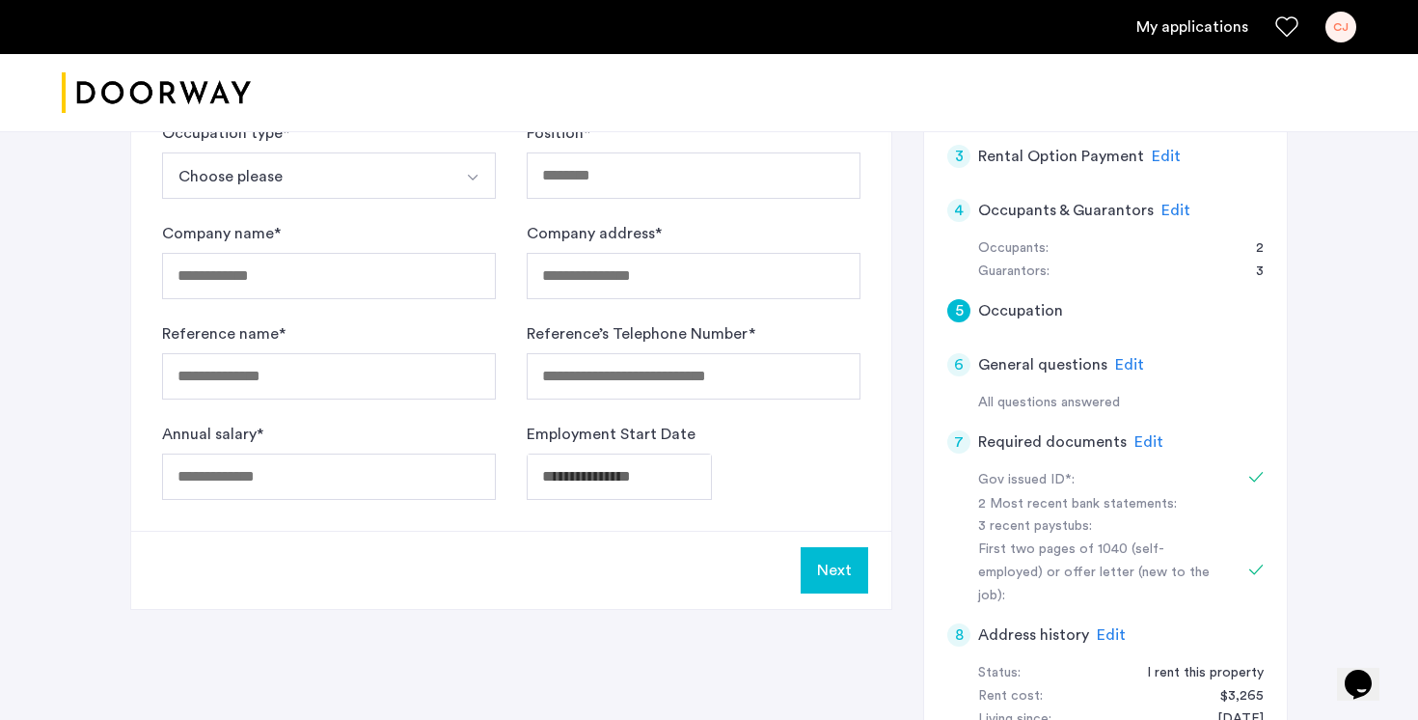
scroll to position [599, 0]
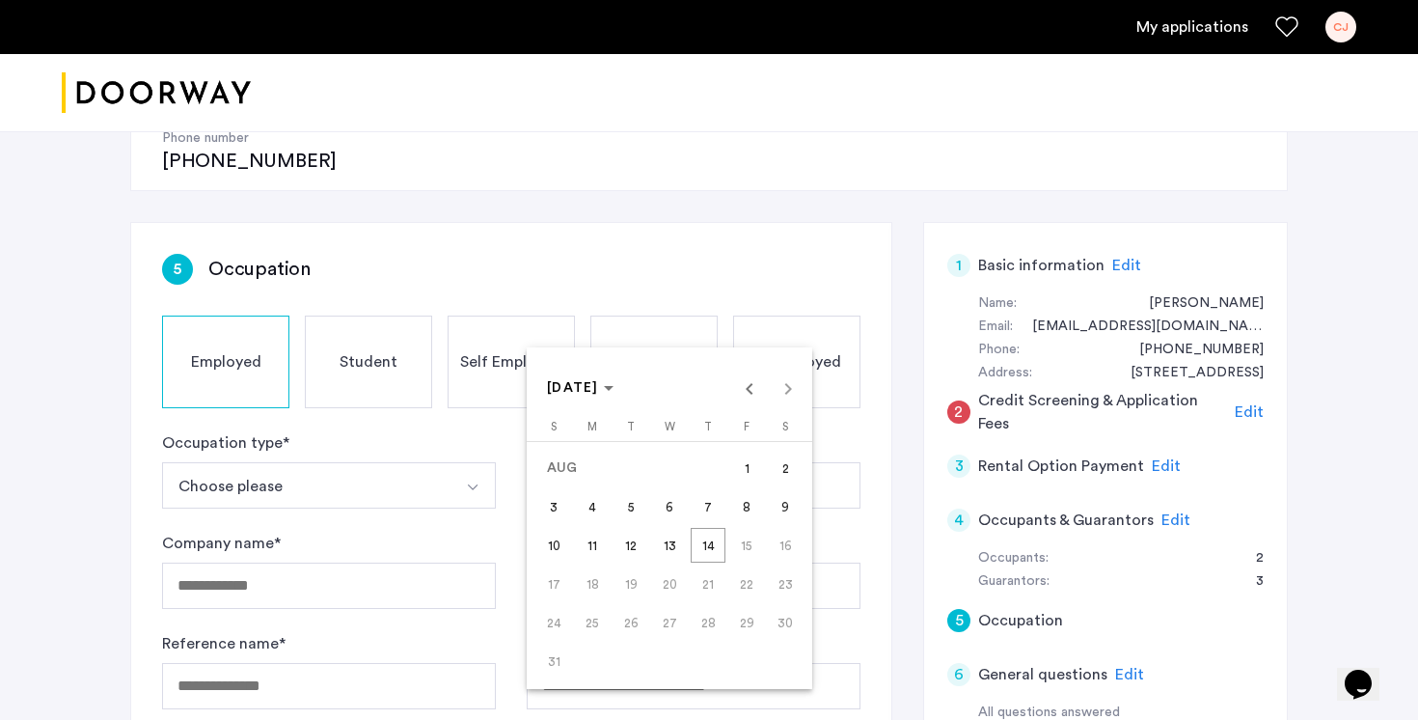
scroll to position [277, 0]
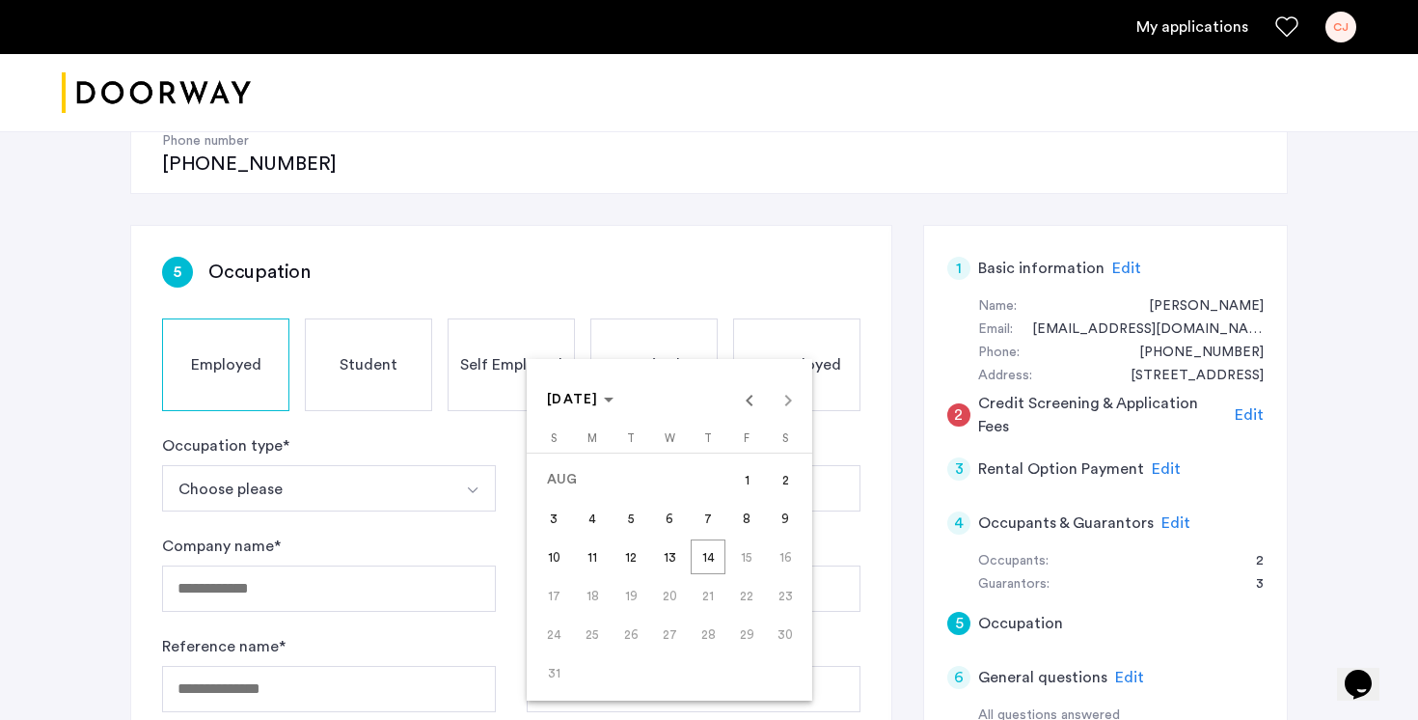
click at [795, 295] on div at bounding box center [709, 360] width 1418 height 720
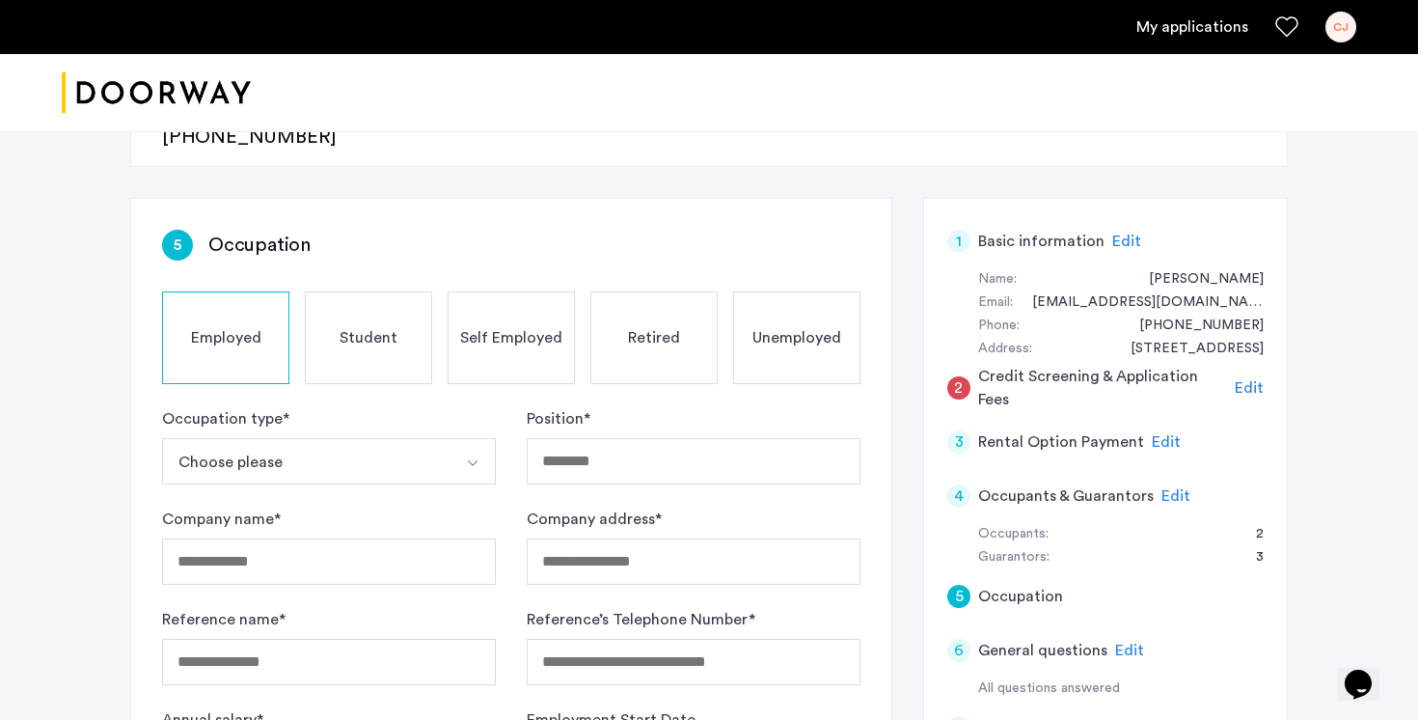
click at [768, 291] on div "Unemployed" at bounding box center [796, 337] width 127 height 93
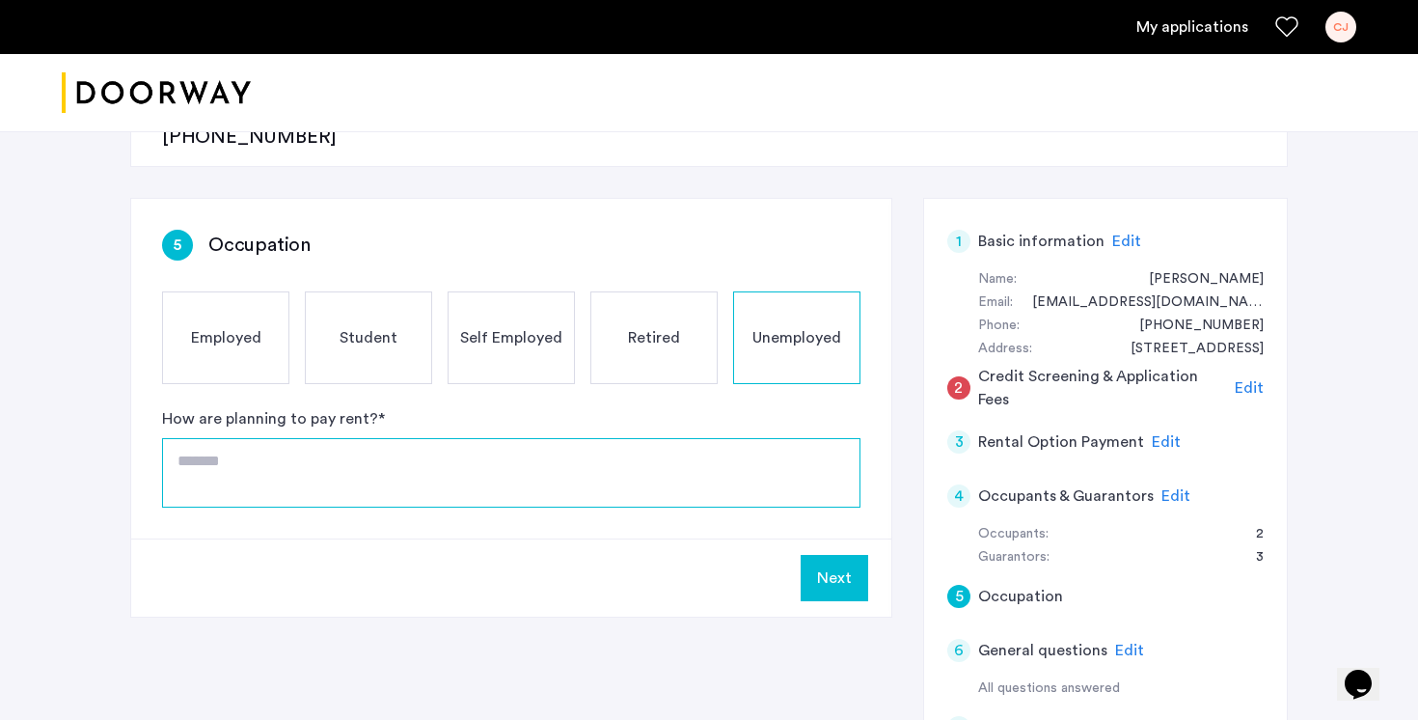
click at [600, 438] on textarea at bounding box center [511, 472] width 698 height 69
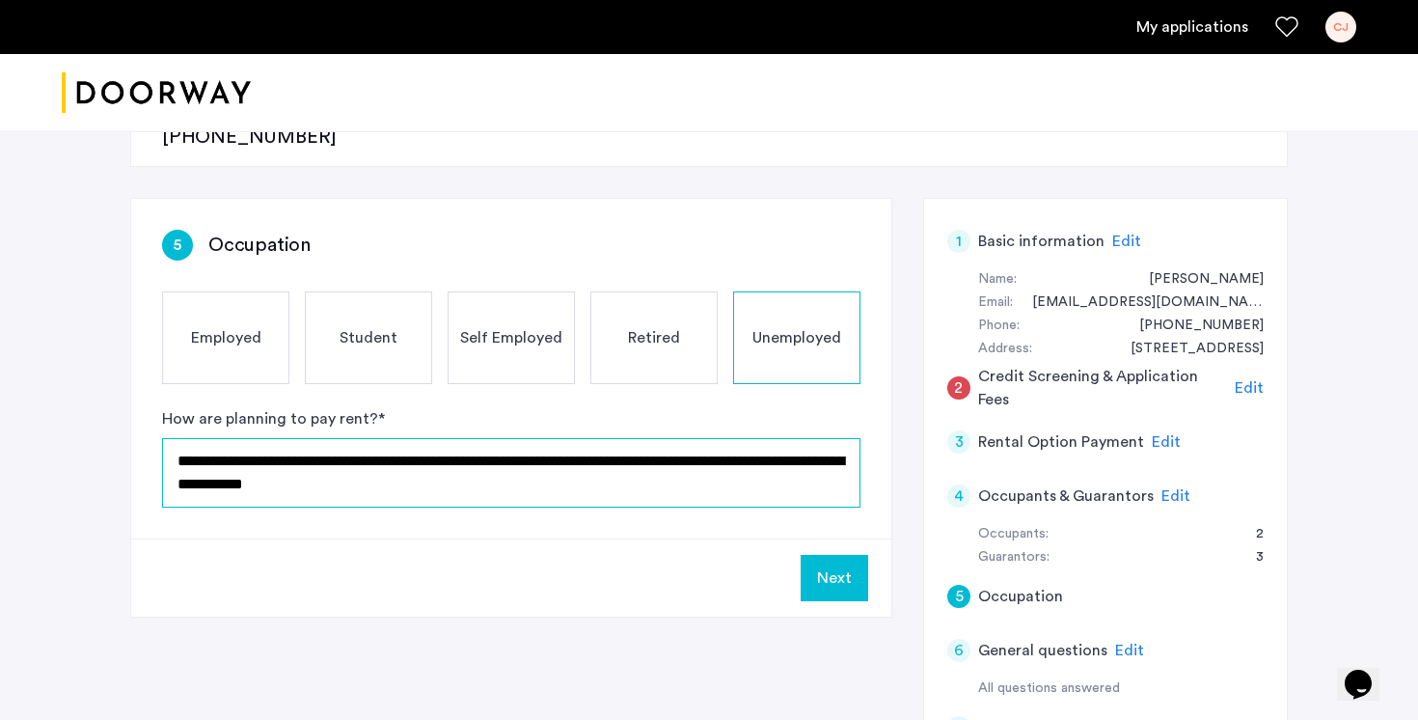
type textarea "**********"
drag, startPoint x: 409, startPoint y: 424, endPoint x: 122, endPoint y: 361, distance: 294.4
click at [122, 361] on div "**********" at bounding box center [708, 518] width 1215 height 1383
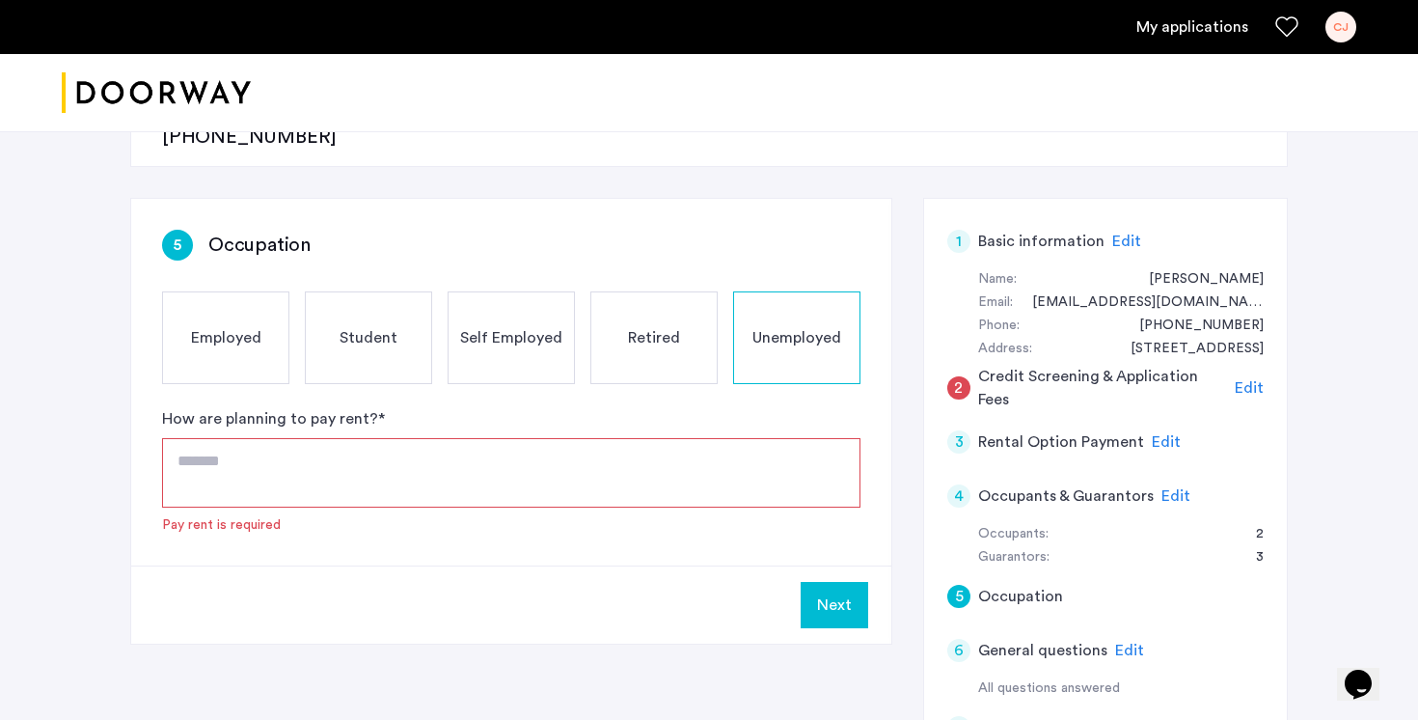
click at [177, 291] on div "Employed" at bounding box center [225, 337] width 127 height 93
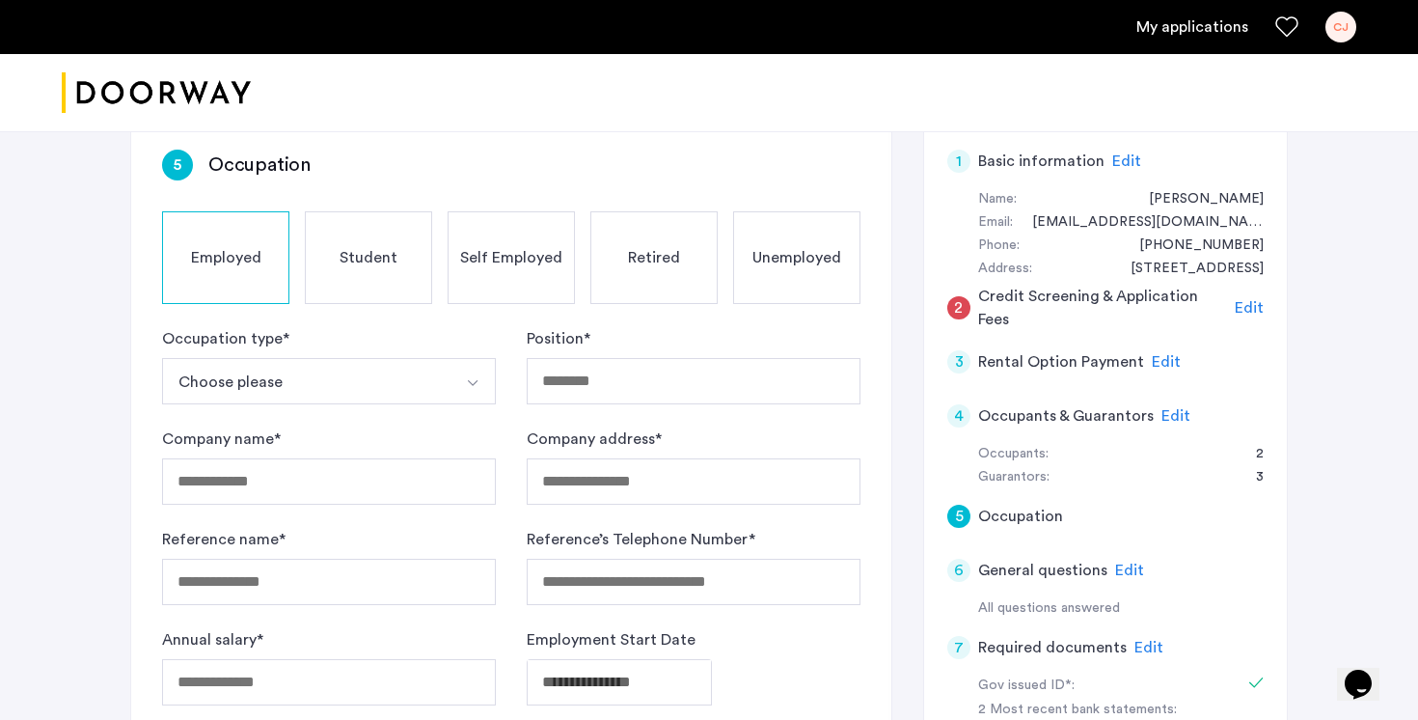
scroll to position [421, 0]
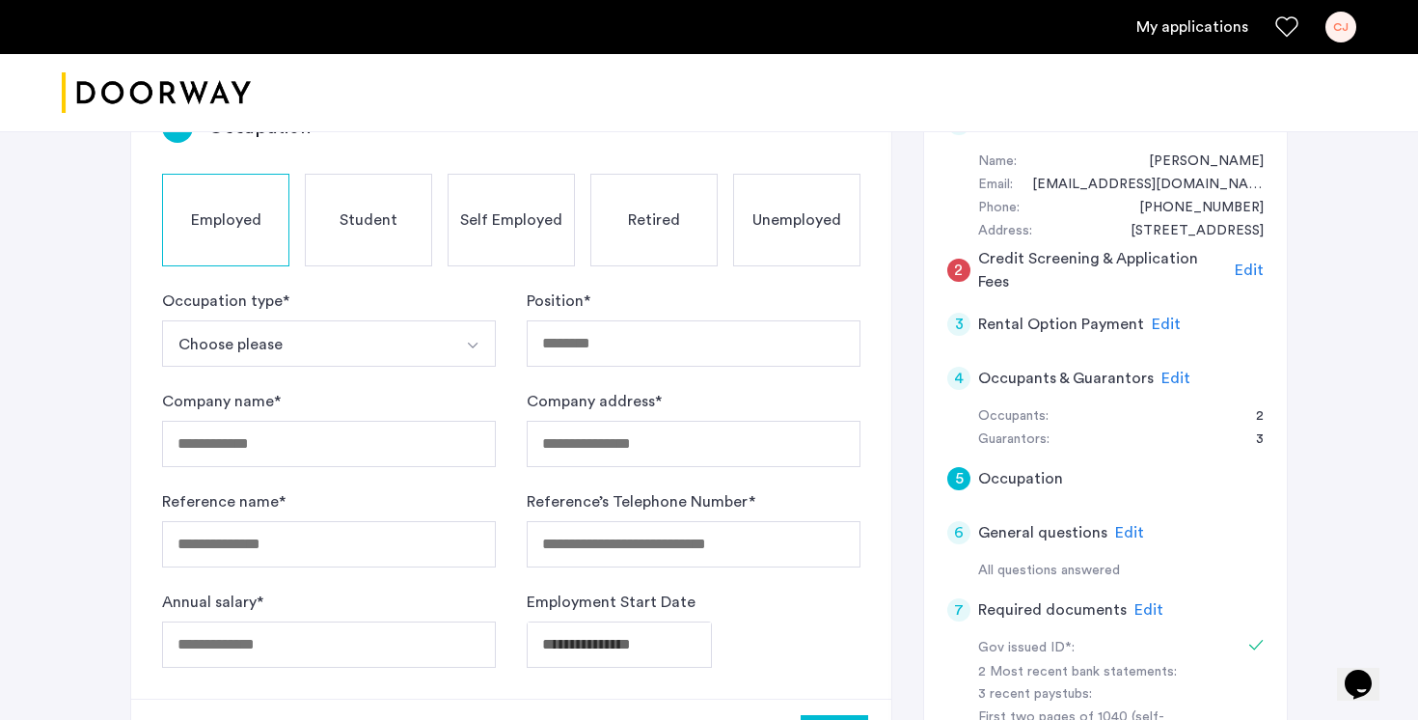
click at [356, 320] on button "Choose please" at bounding box center [306, 343] width 288 height 46
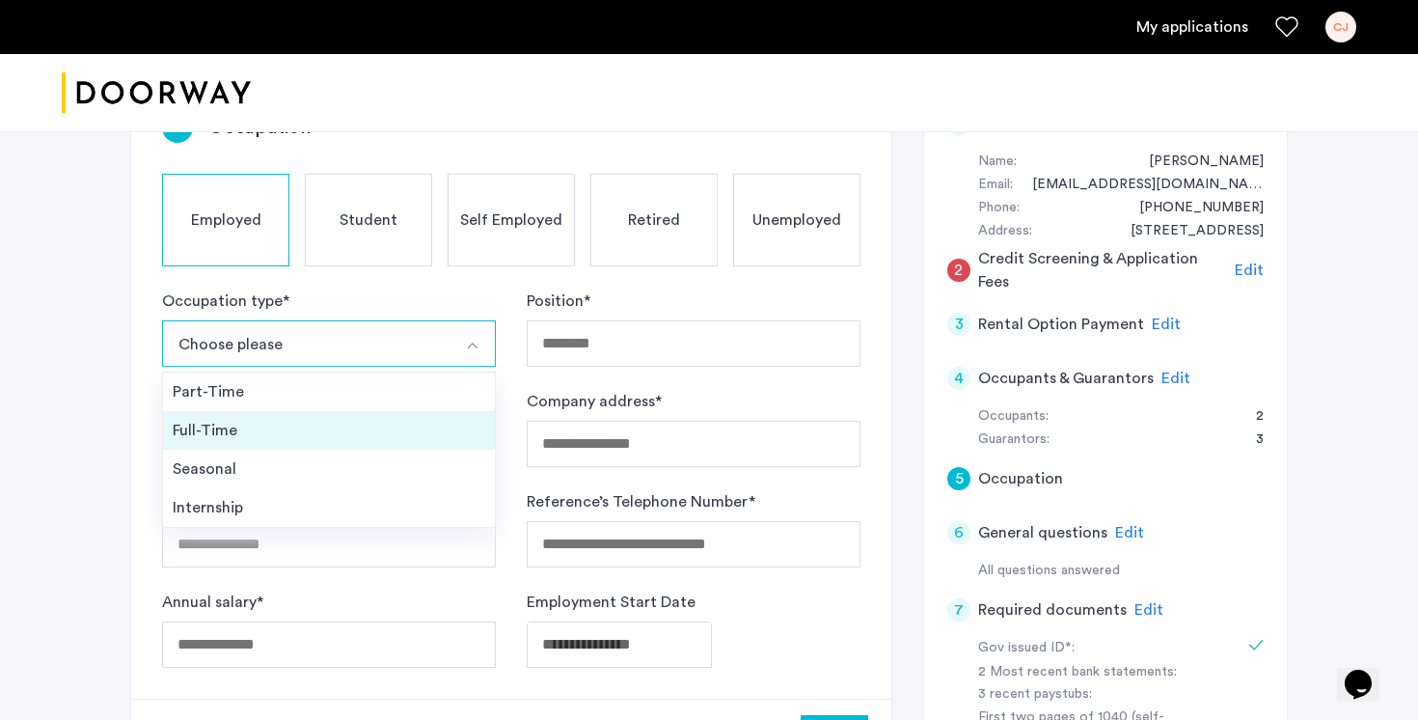
click at [341, 419] on div "Full-Time" at bounding box center [329, 430] width 312 height 23
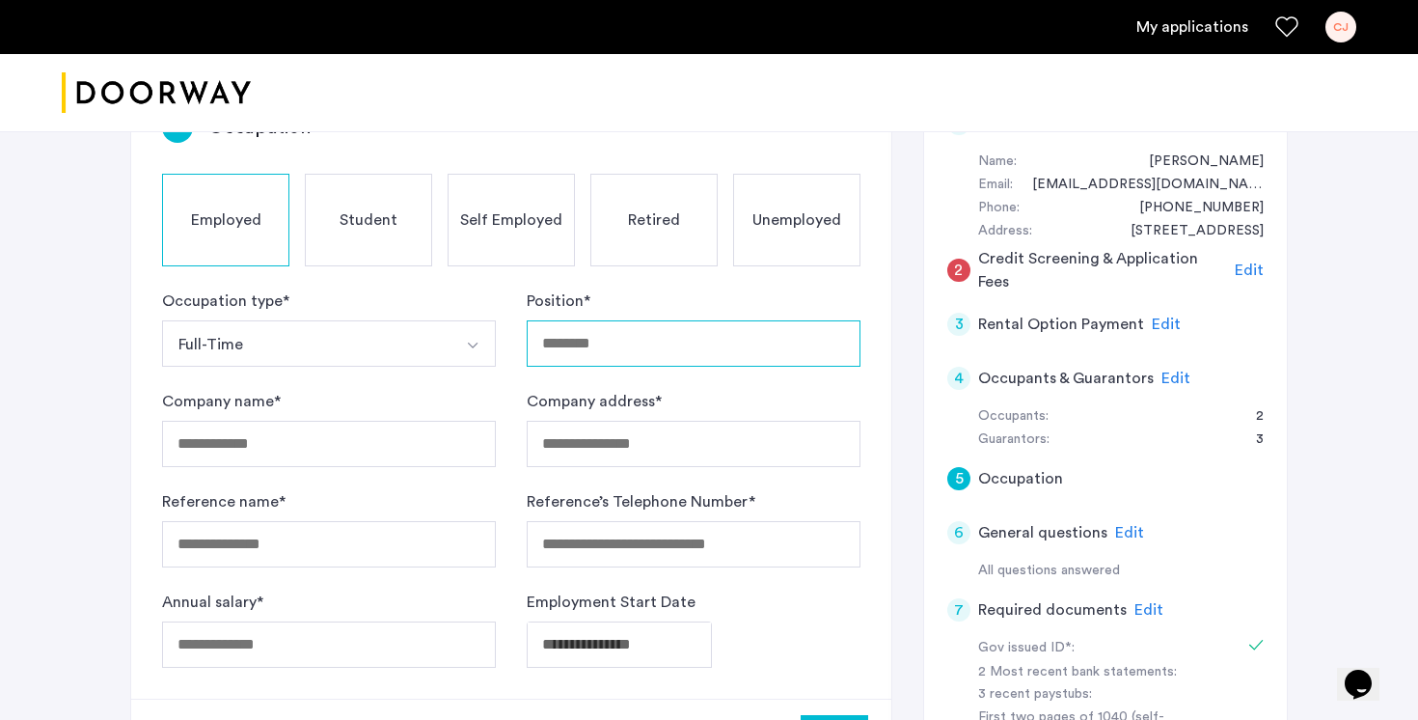
click at [625, 320] on input "Position *" at bounding box center [694, 343] width 334 height 46
type input "********"
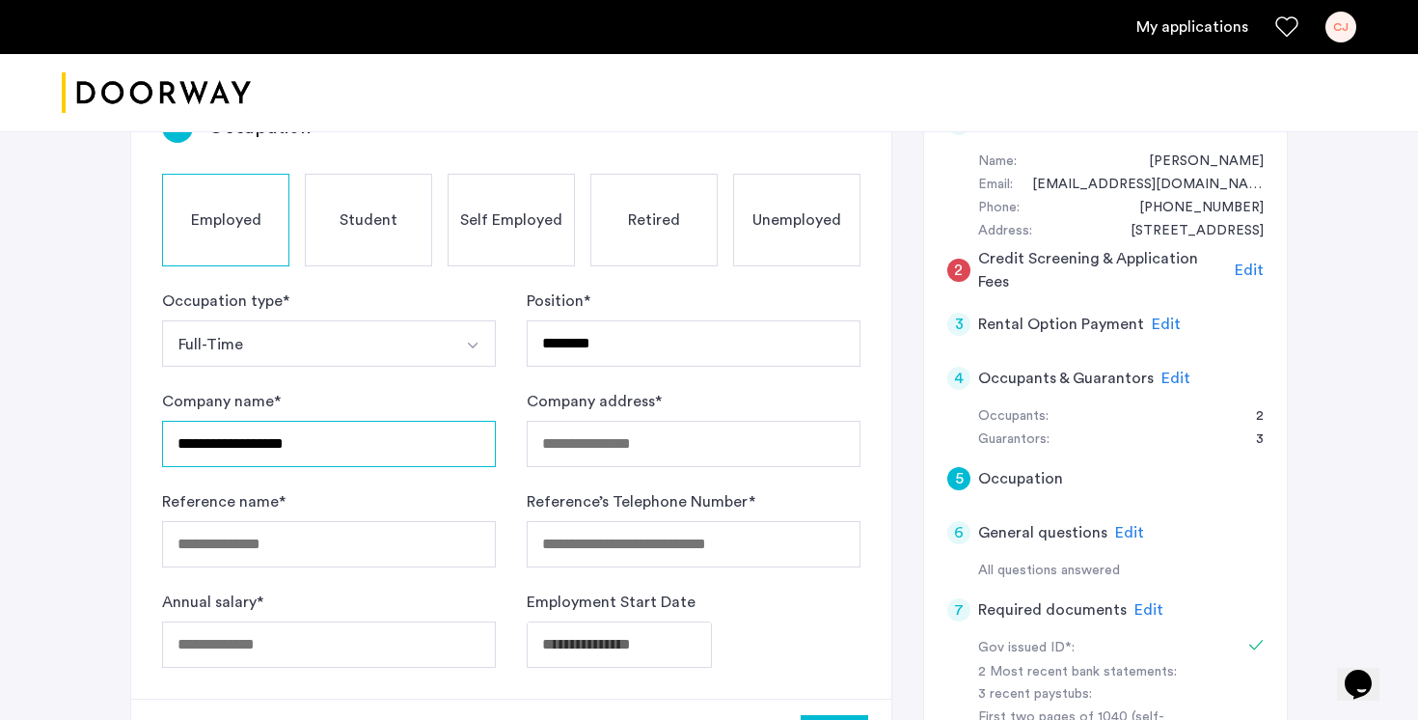
type input "**********"
click at [374, 181] on div "Student" at bounding box center [368, 220] width 127 height 93
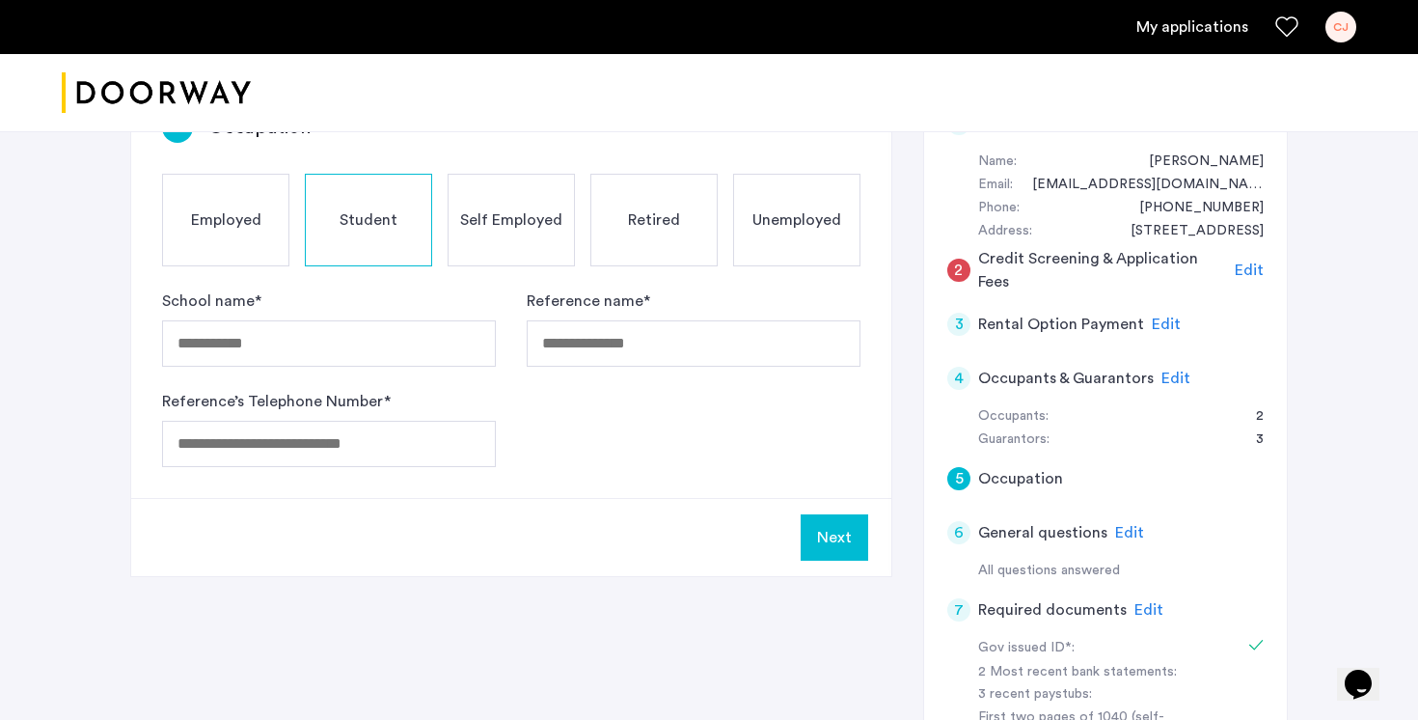
click at [778, 208] on span "Unemployed" at bounding box center [796, 219] width 89 height 23
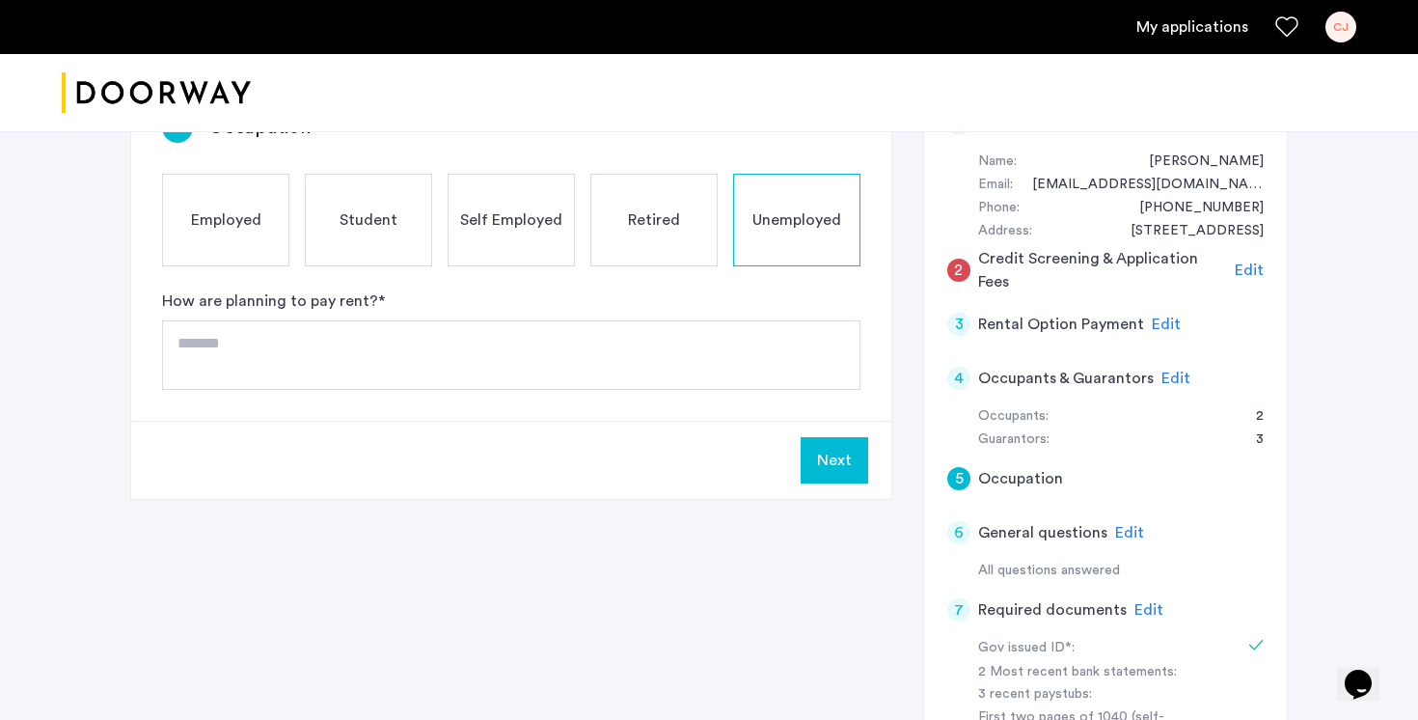
click at [209, 177] on div "Employed" at bounding box center [225, 220] width 127 height 93
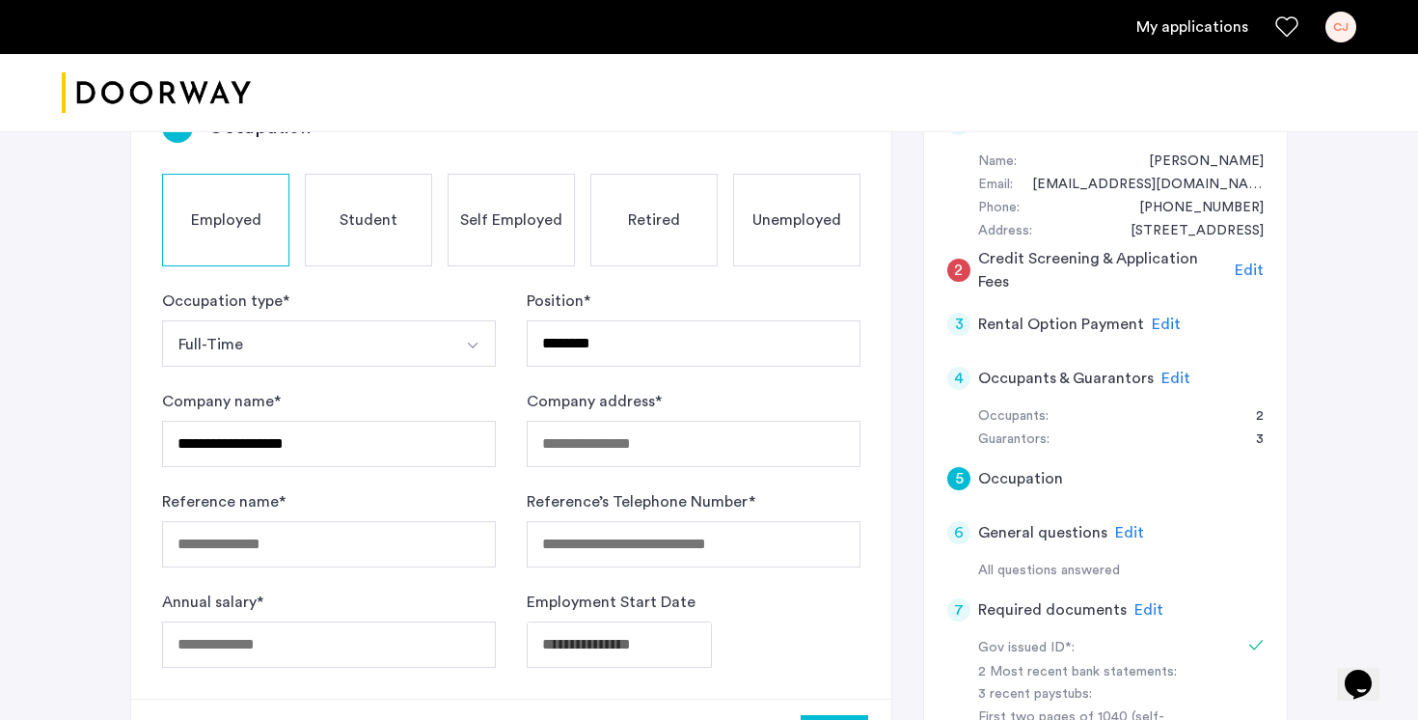
click at [306, 320] on button "Full-Time" at bounding box center [306, 343] width 288 height 46
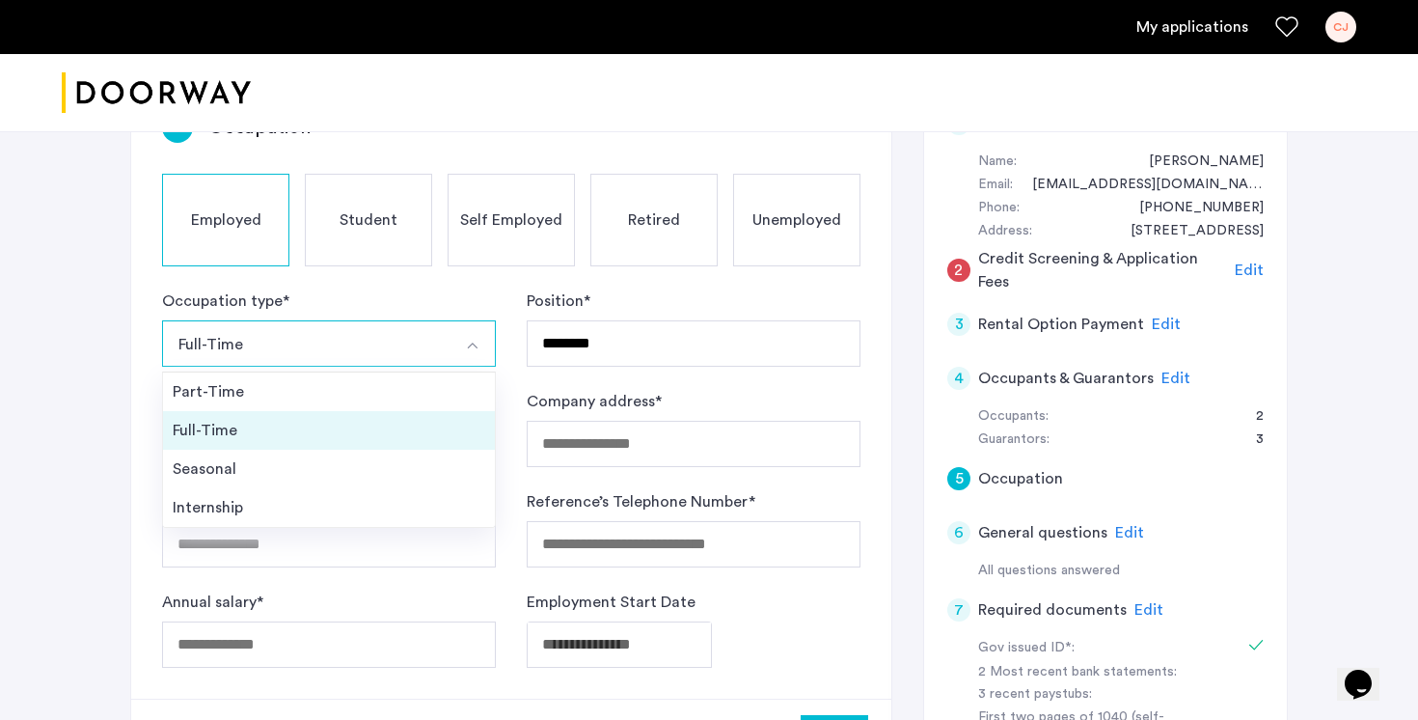
click at [311, 419] on div "Full-Time" at bounding box center [329, 430] width 312 height 23
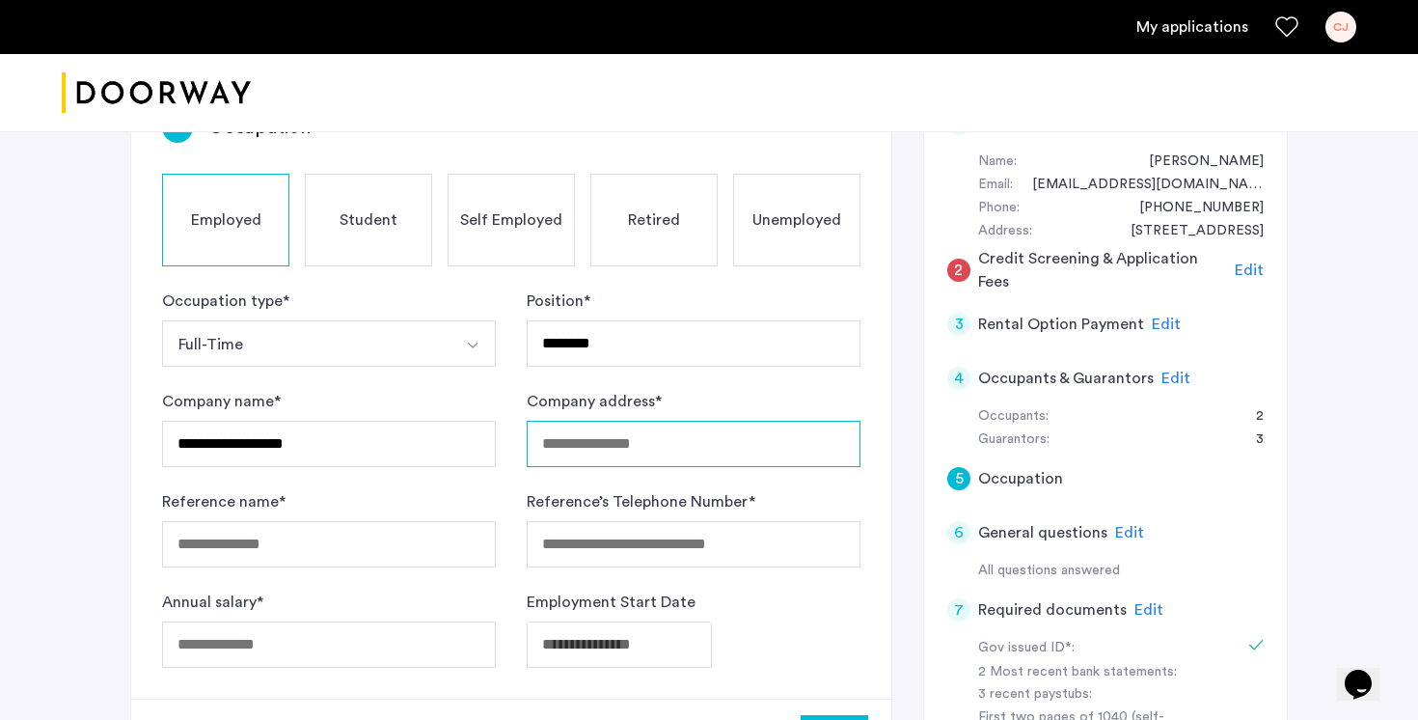
click at [595, 421] on input "Company address *" at bounding box center [694, 444] width 334 height 46
type input "**********"
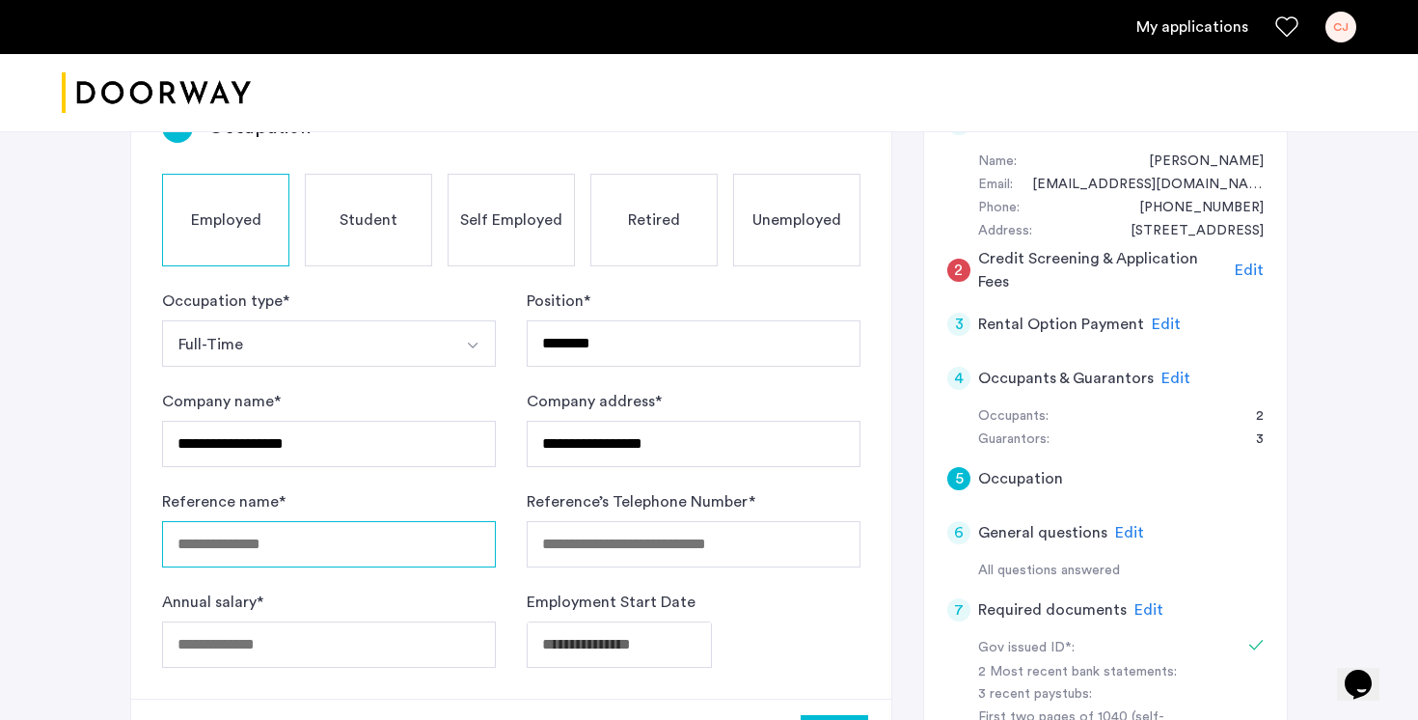
click at [355, 521] on input "Reference name *" at bounding box center [329, 544] width 334 height 46
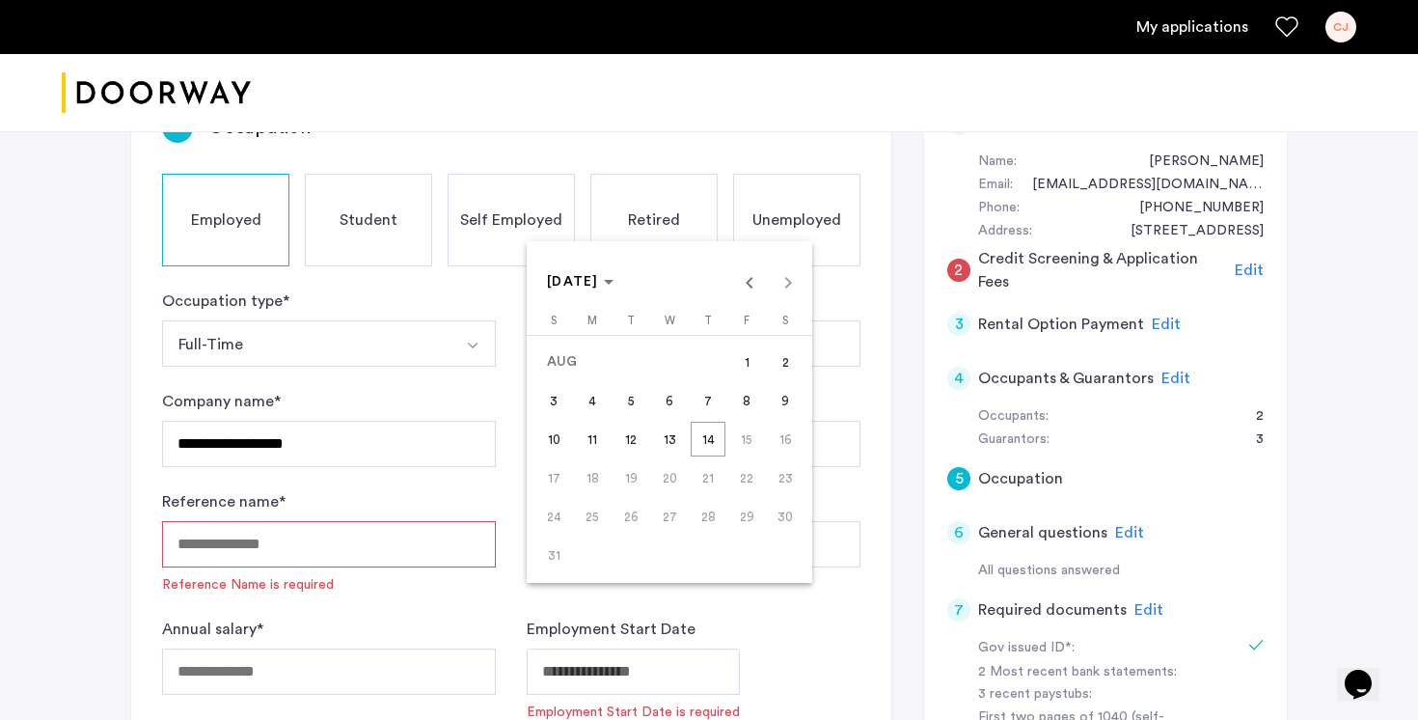
click at [706, 445] on span "14" at bounding box center [708, 438] width 35 height 35
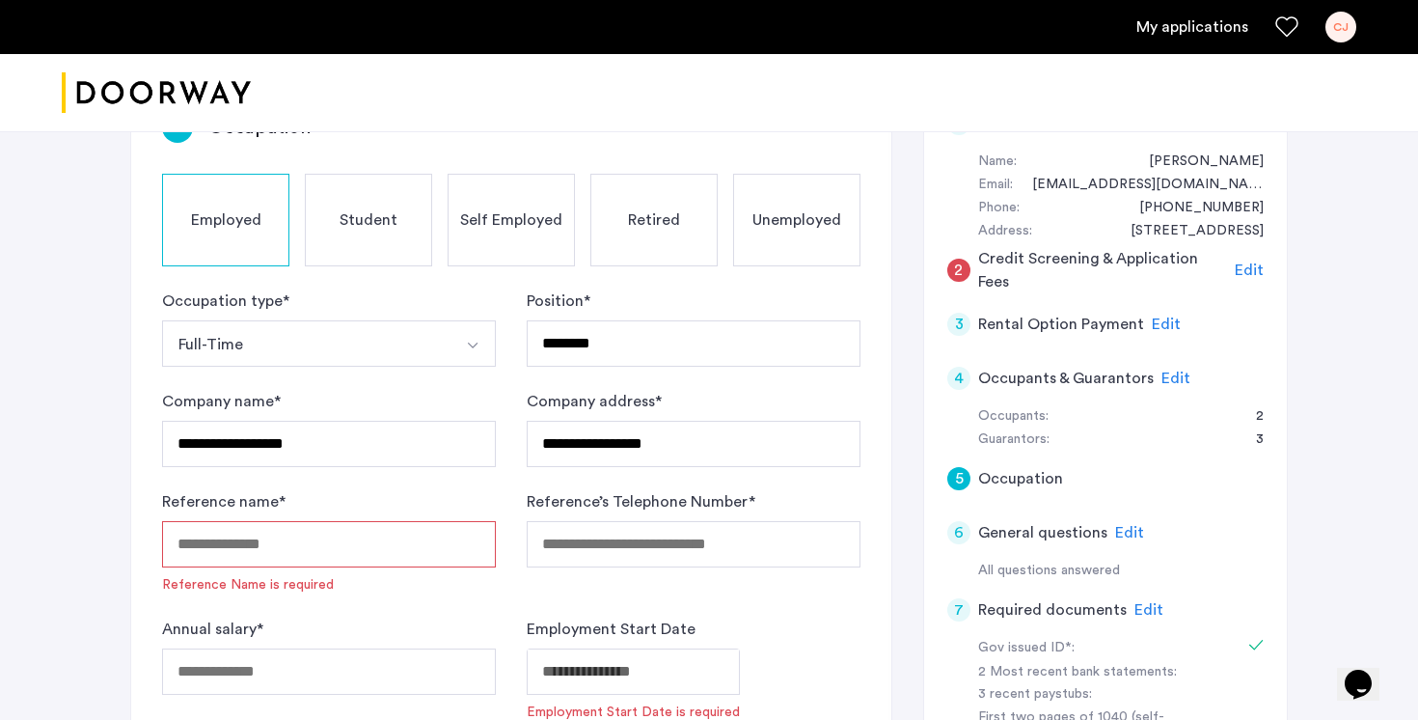
type input "**********"
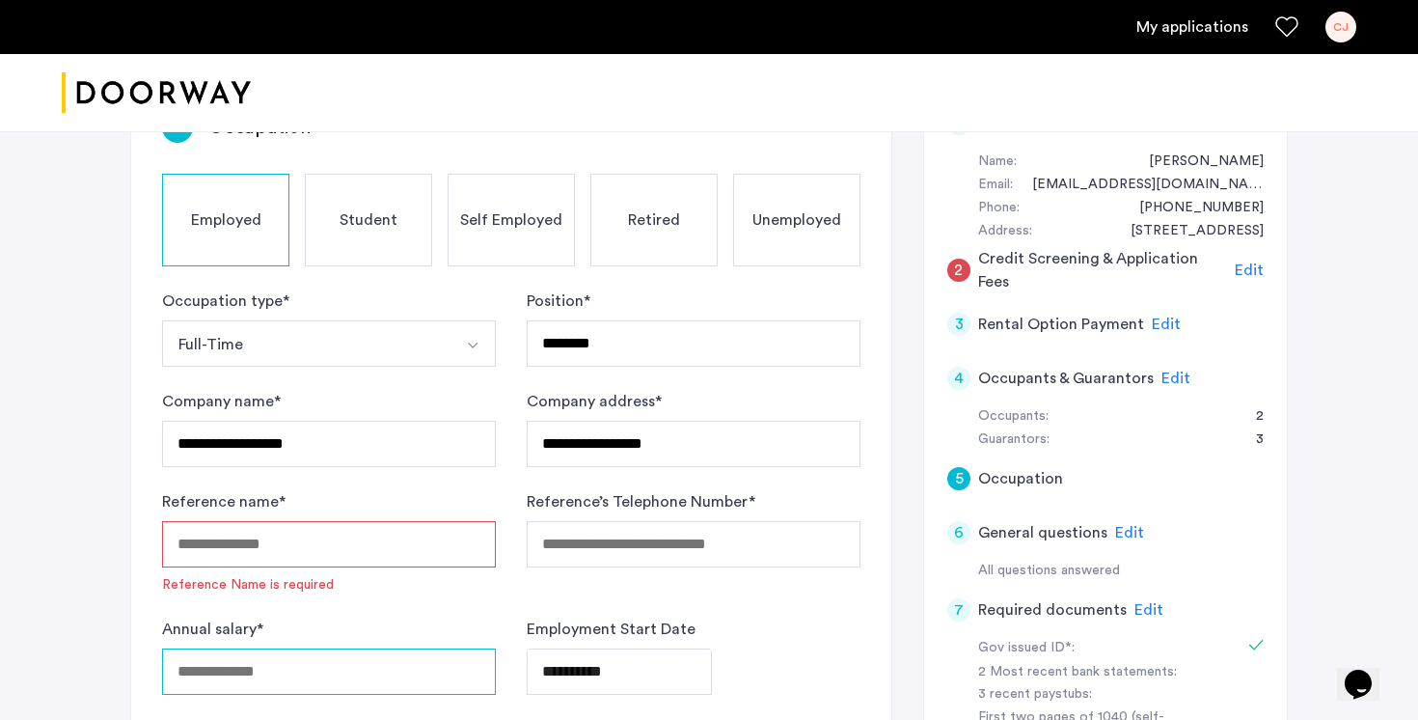
click at [421, 648] on input "Annual salary *" at bounding box center [329, 671] width 334 height 46
click at [318, 320] on button "Full-Time" at bounding box center [306, 343] width 288 height 46
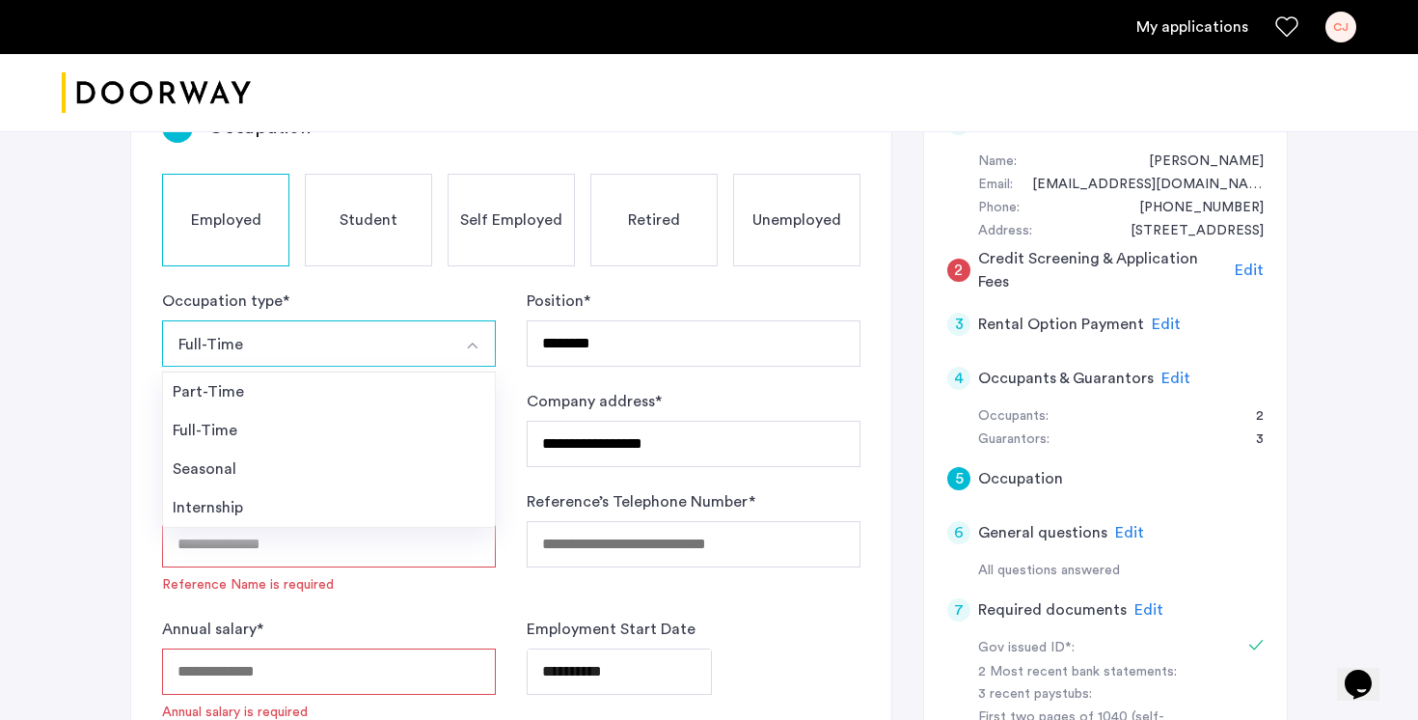
click at [318, 320] on button "Full-Time" at bounding box center [306, 343] width 288 height 46
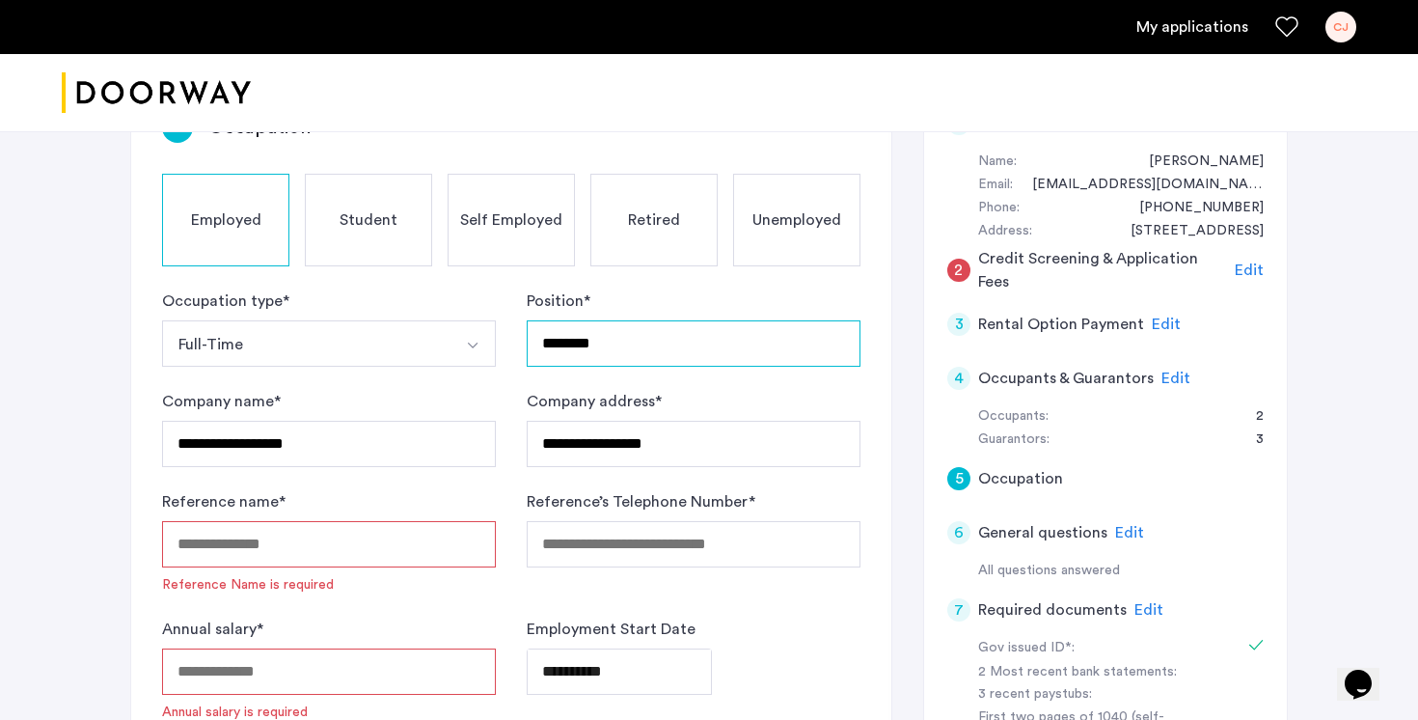
click at [655, 320] on input "********" at bounding box center [694, 343] width 334 height 46
type input "**********"
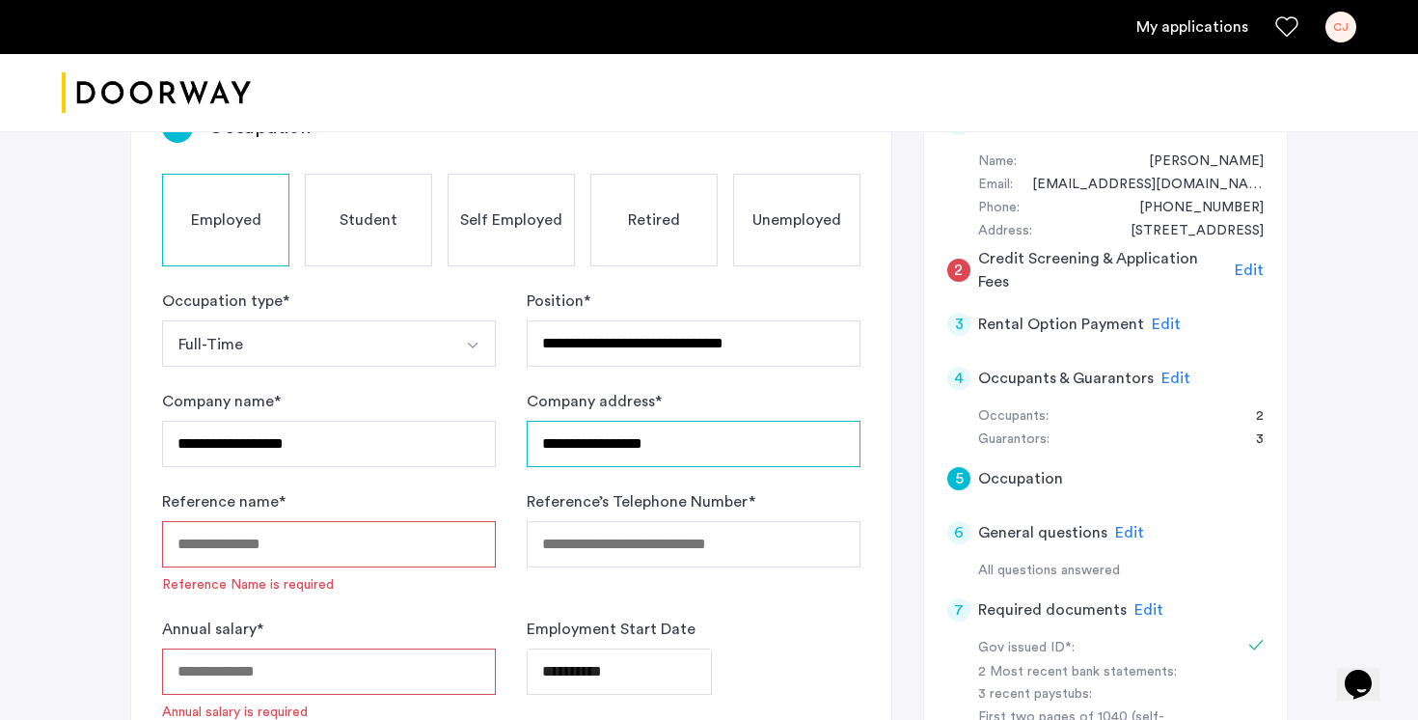
click at [687, 421] on input "**********" at bounding box center [694, 444] width 334 height 46
type input "**********"
click at [280, 521] on input "Reference name *" at bounding box center [329, 544] width 334 height 46
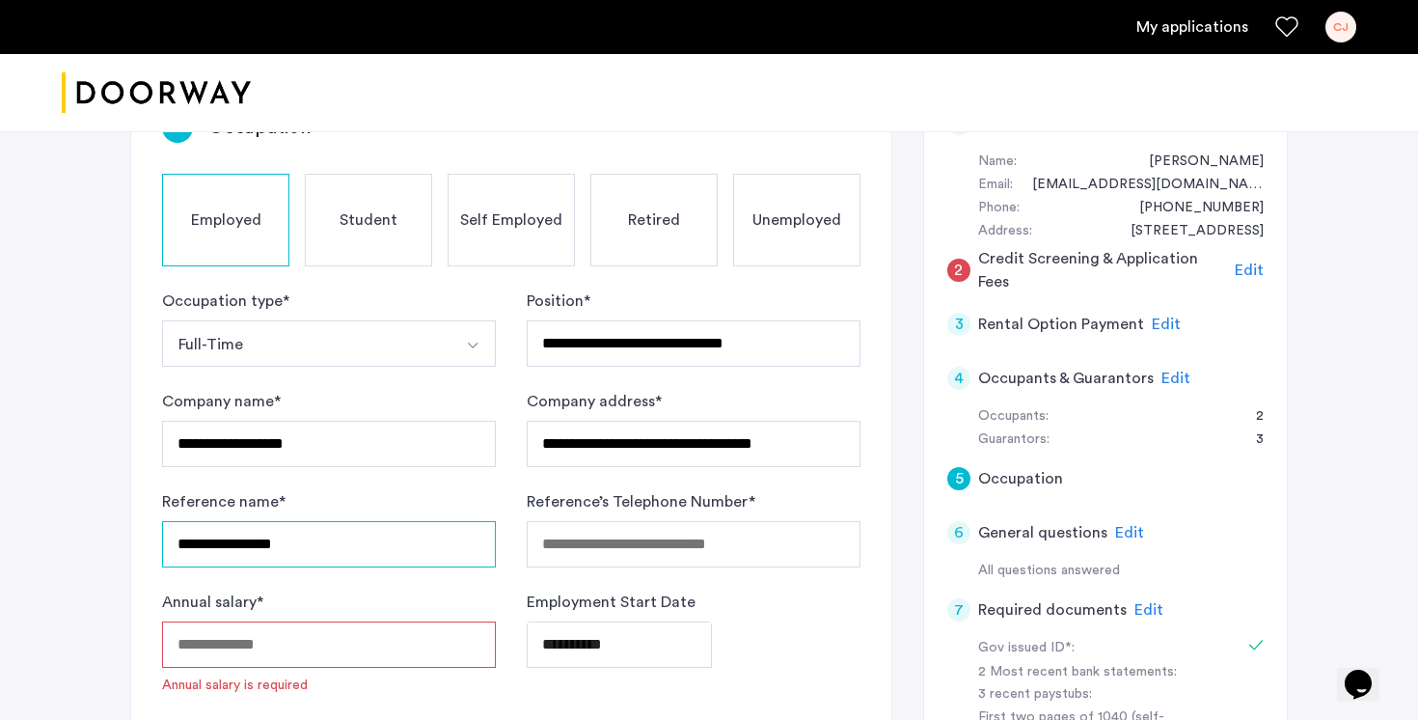
type input "**********"
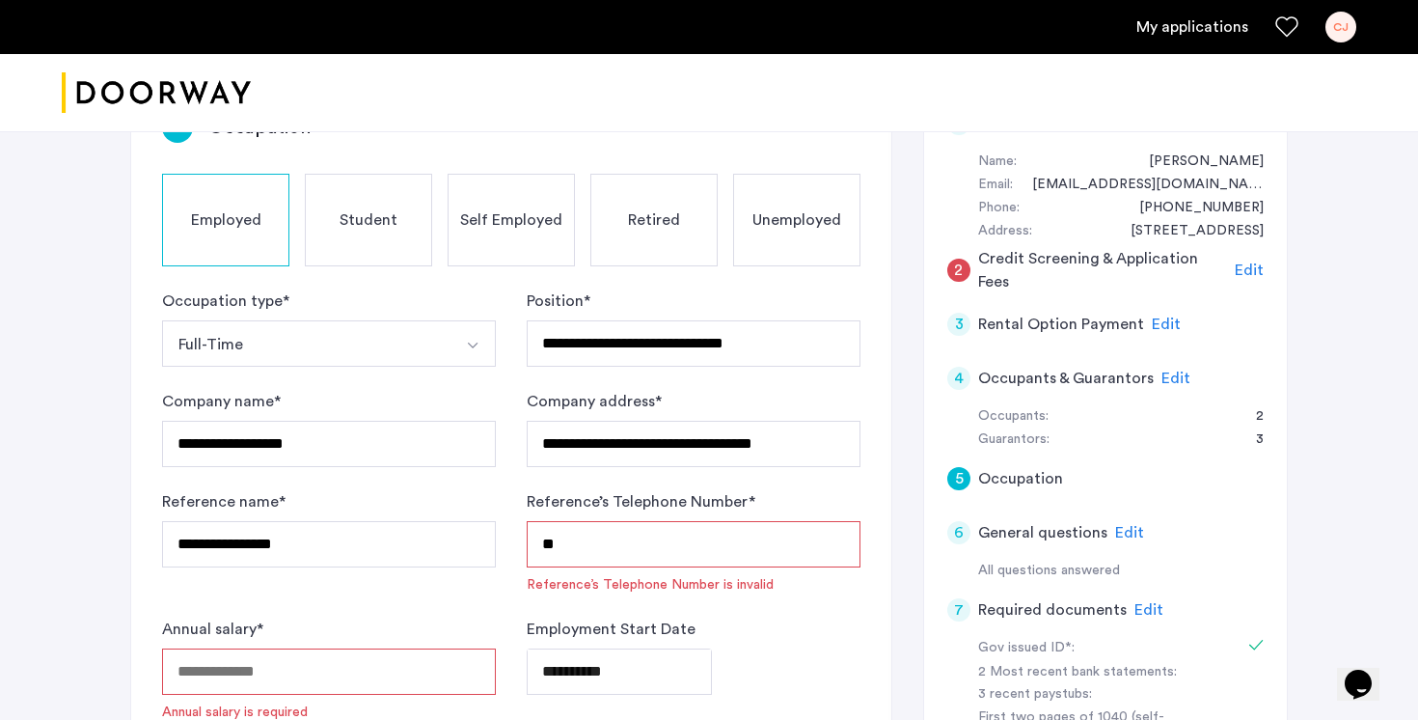
type input "*"
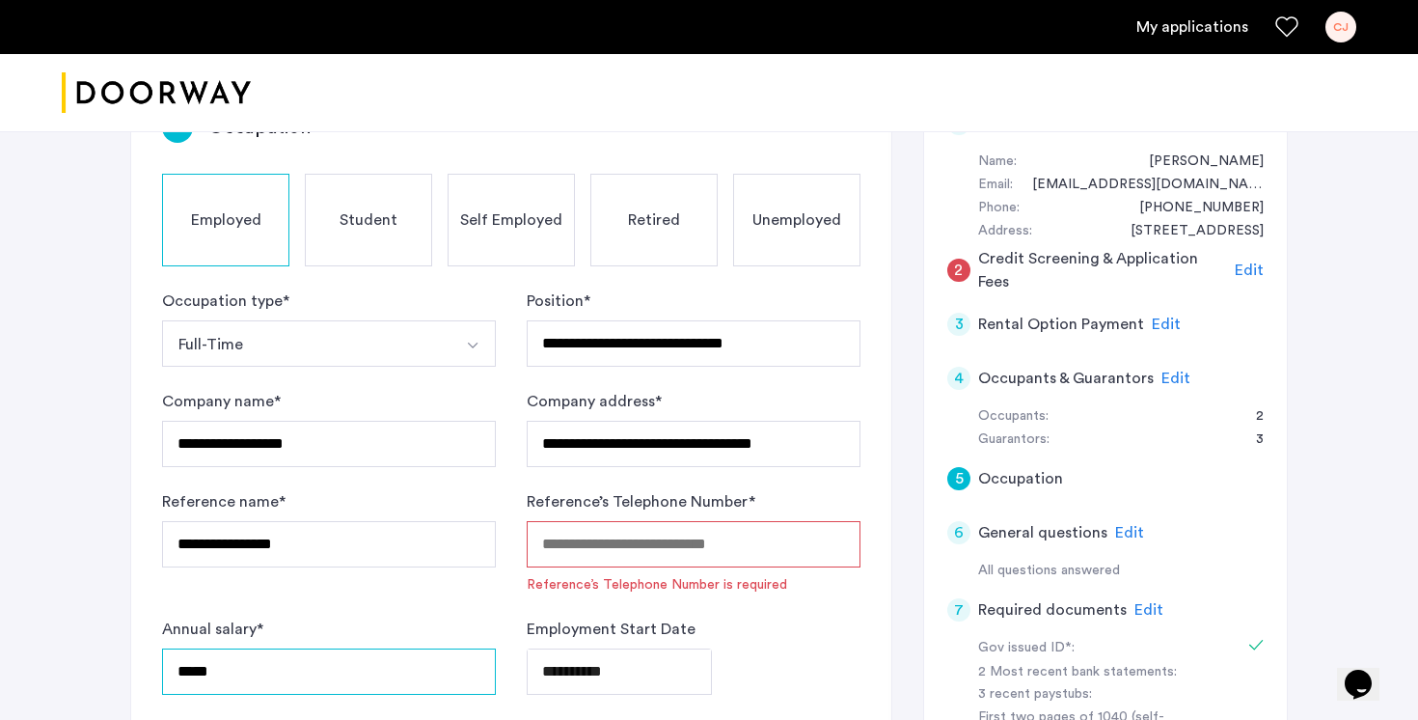
type input "*****"
click at [700, 521] on input "Reference’s Telephone Number *" at bounding box center [694, 544] width 334 height 46
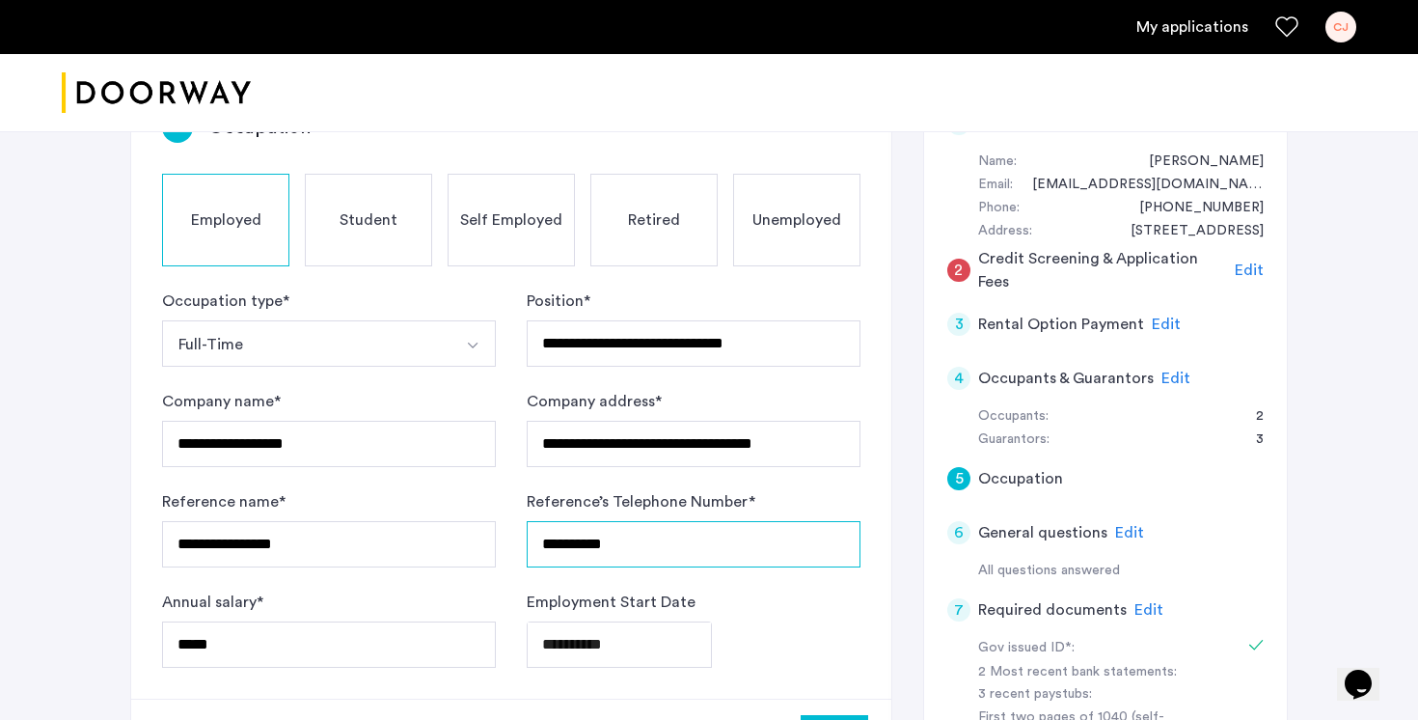
type input "**********"
click at [827, 606] on div "**********" at bounding box center [511, 389] width 760 height 617
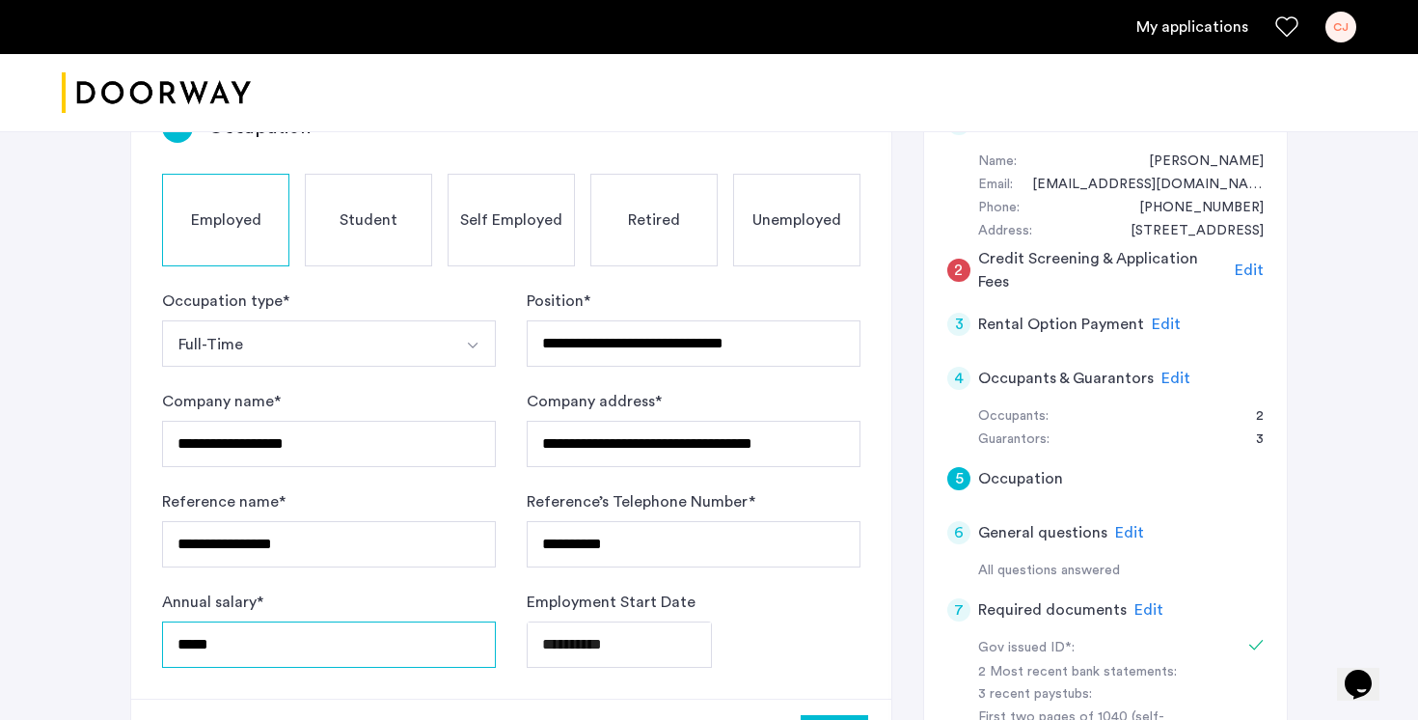
click at [177, 621] on input "*****" at bounding box center [329, 644] width 334 height 46
type input "*****"
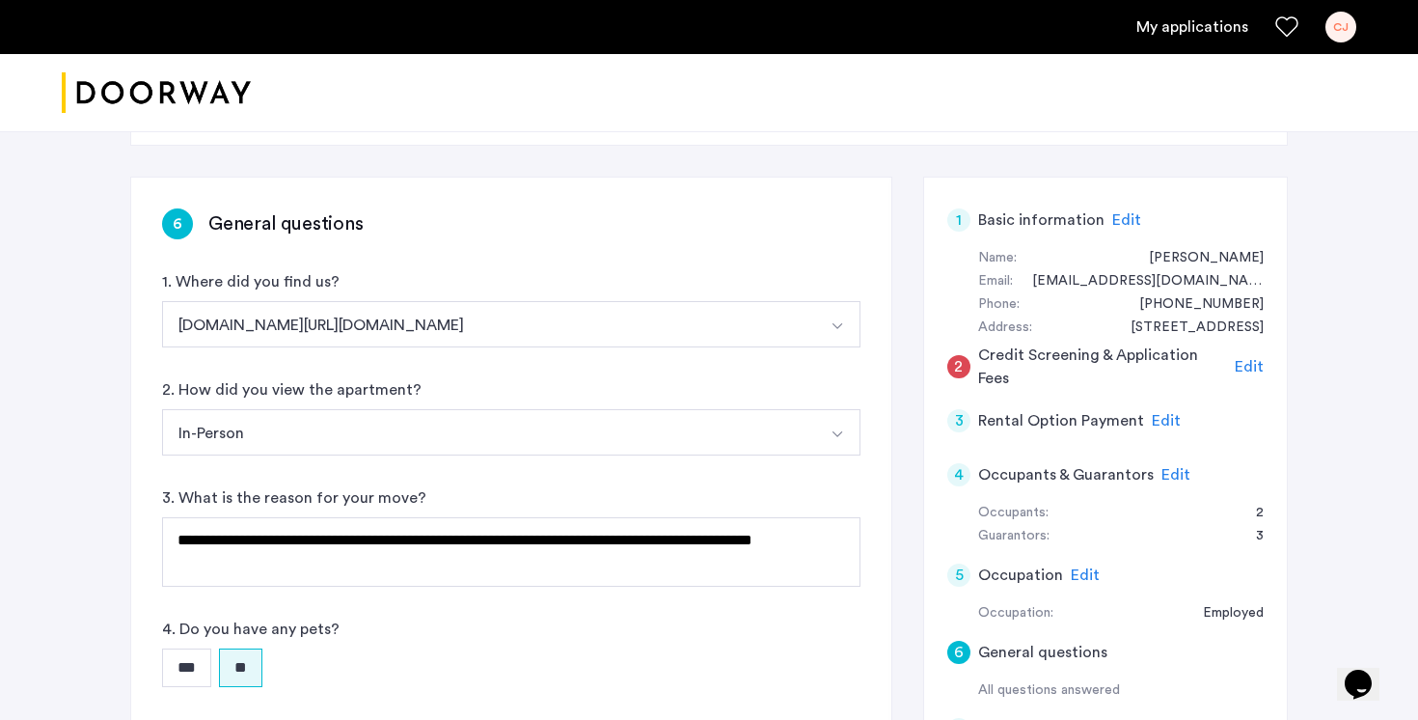
scroll to position [616, 0]
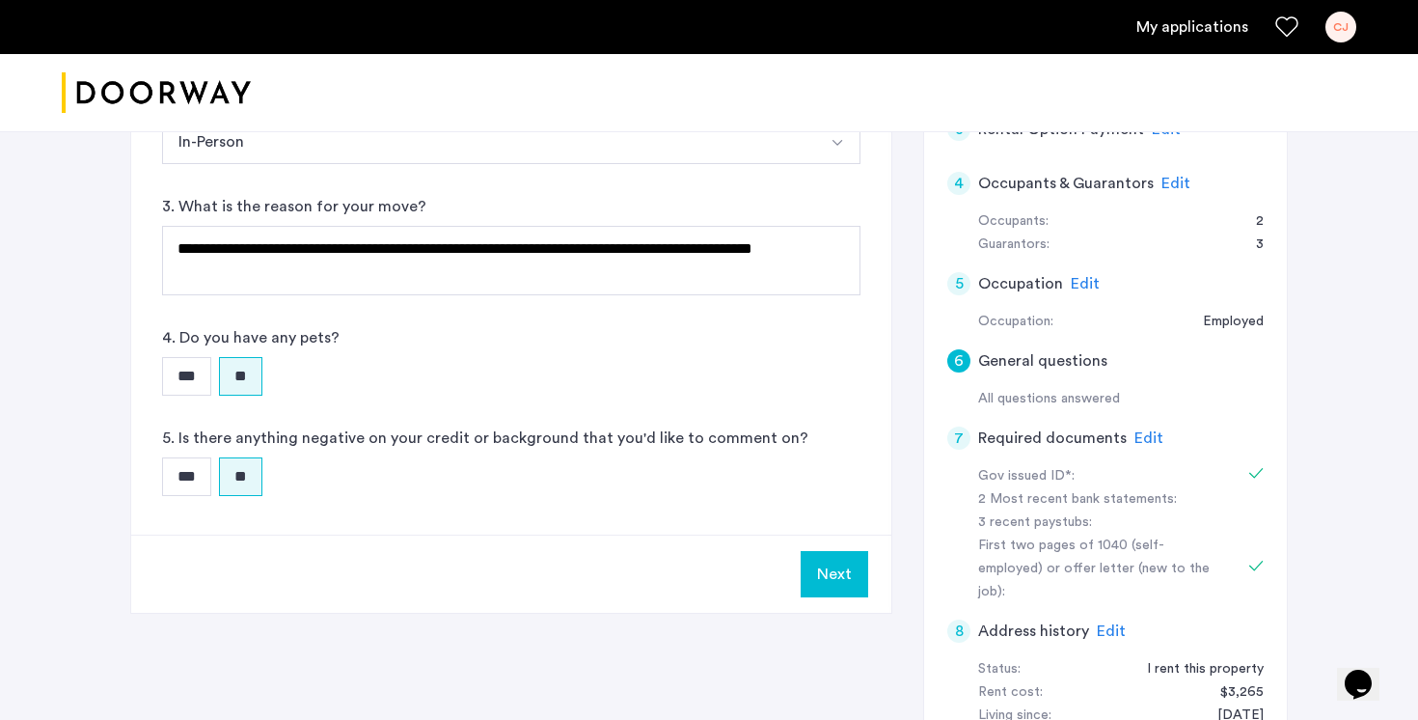
click at [825, 551] on button "Next" at bounding box center [835, 574] width 68 height 46
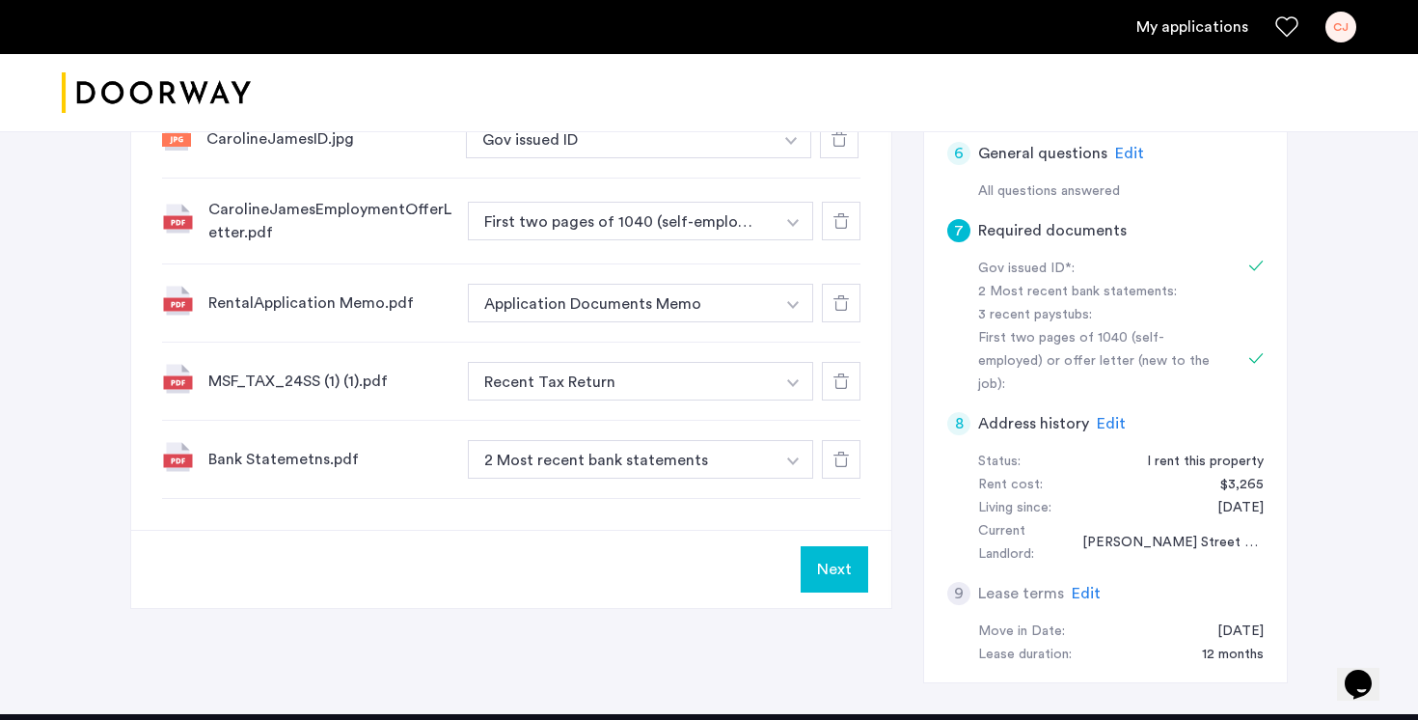
scroll to position [841, 0]
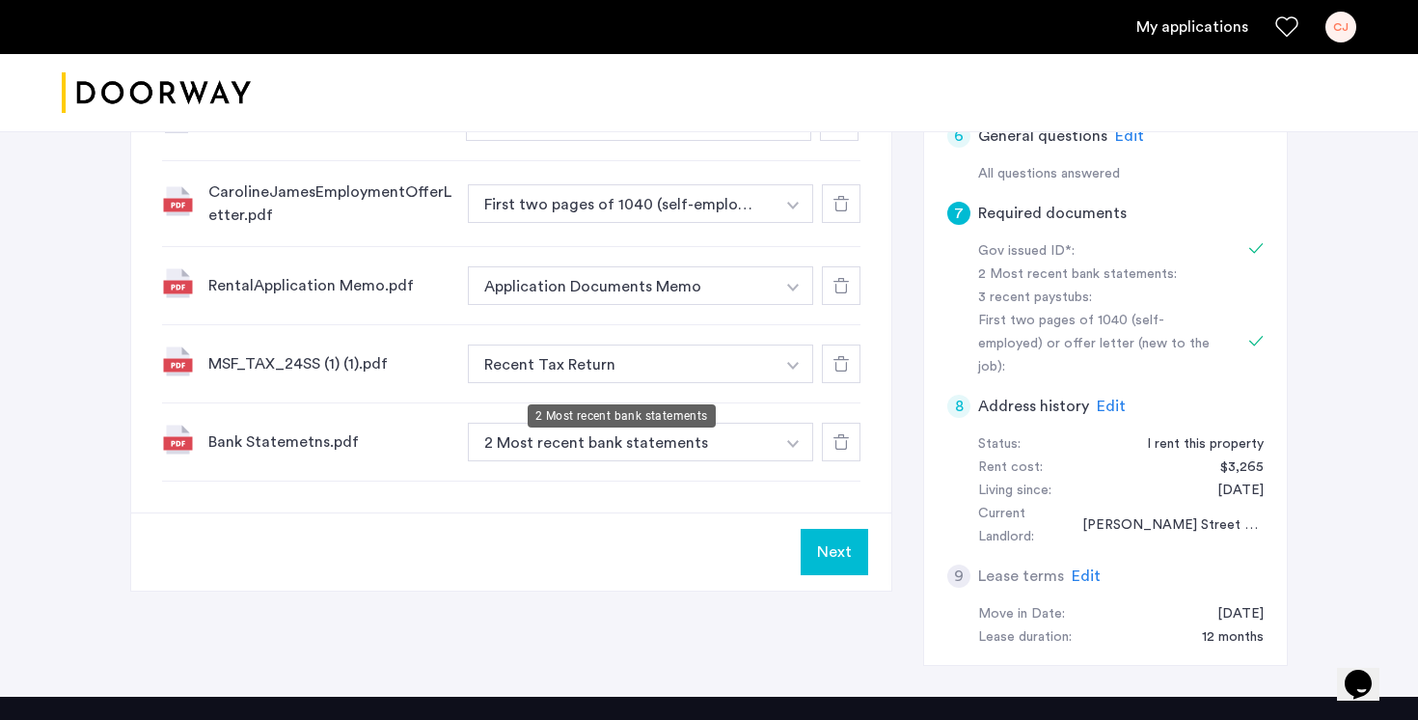
click at [753, 422] on button "2 Most recent bank statements" at bounding box center [621, 441] width 307 height 39
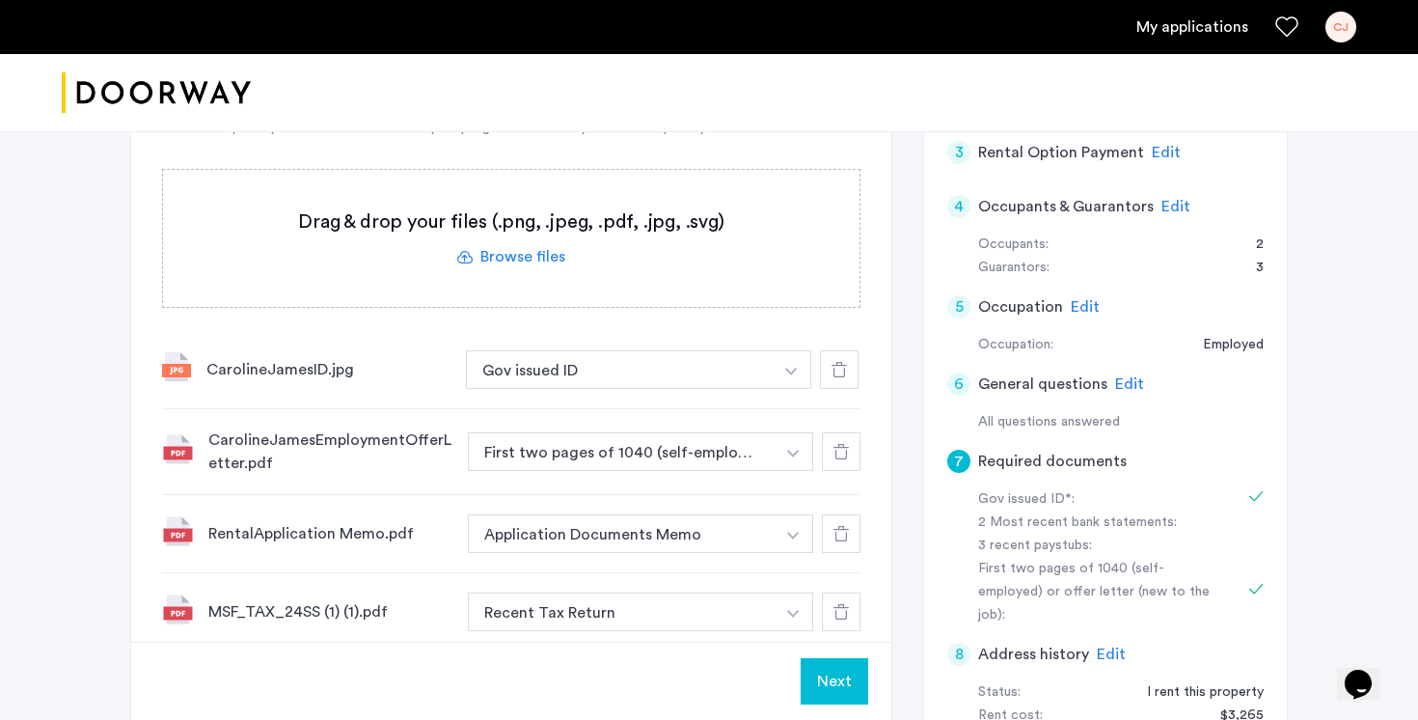
scroll to position [985, 0]
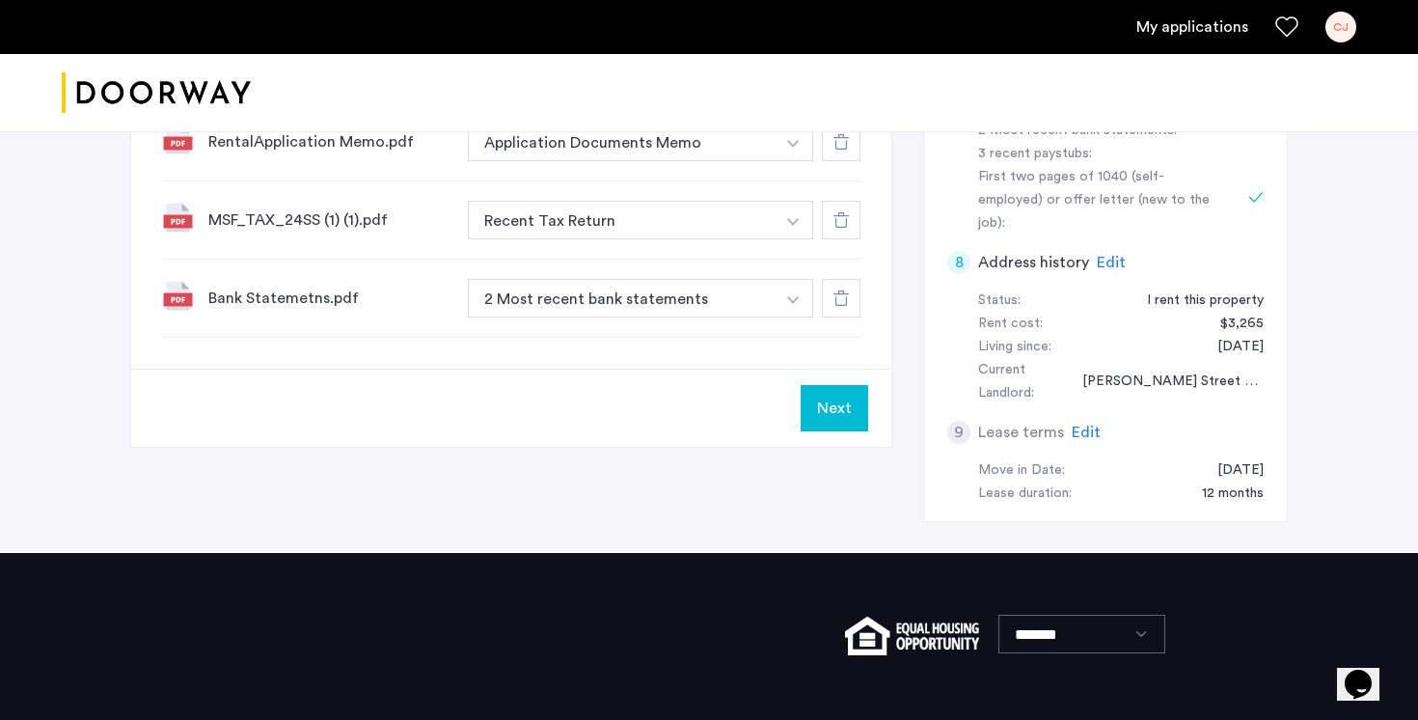
click at [828, 385] on button "Next" at bounding box center [835, 408] width 68 height 46
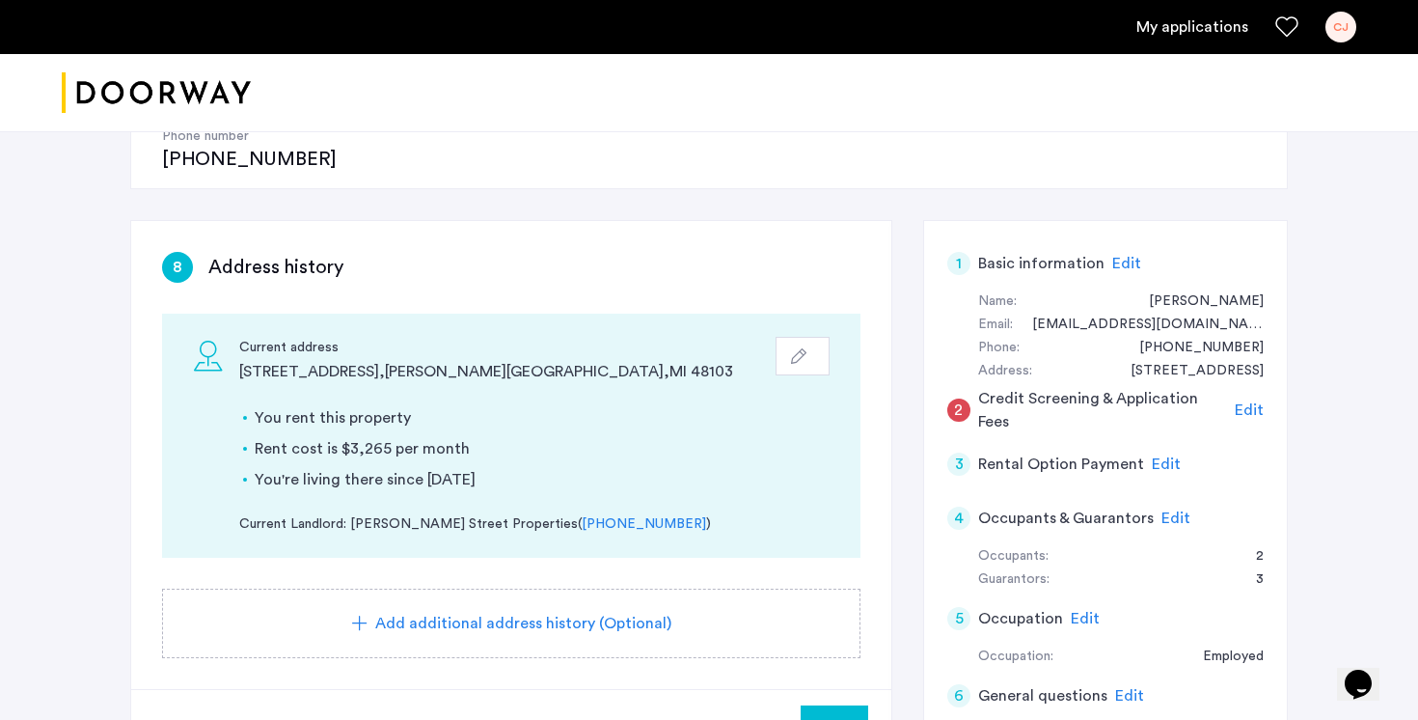
scroll to position [258, 0]
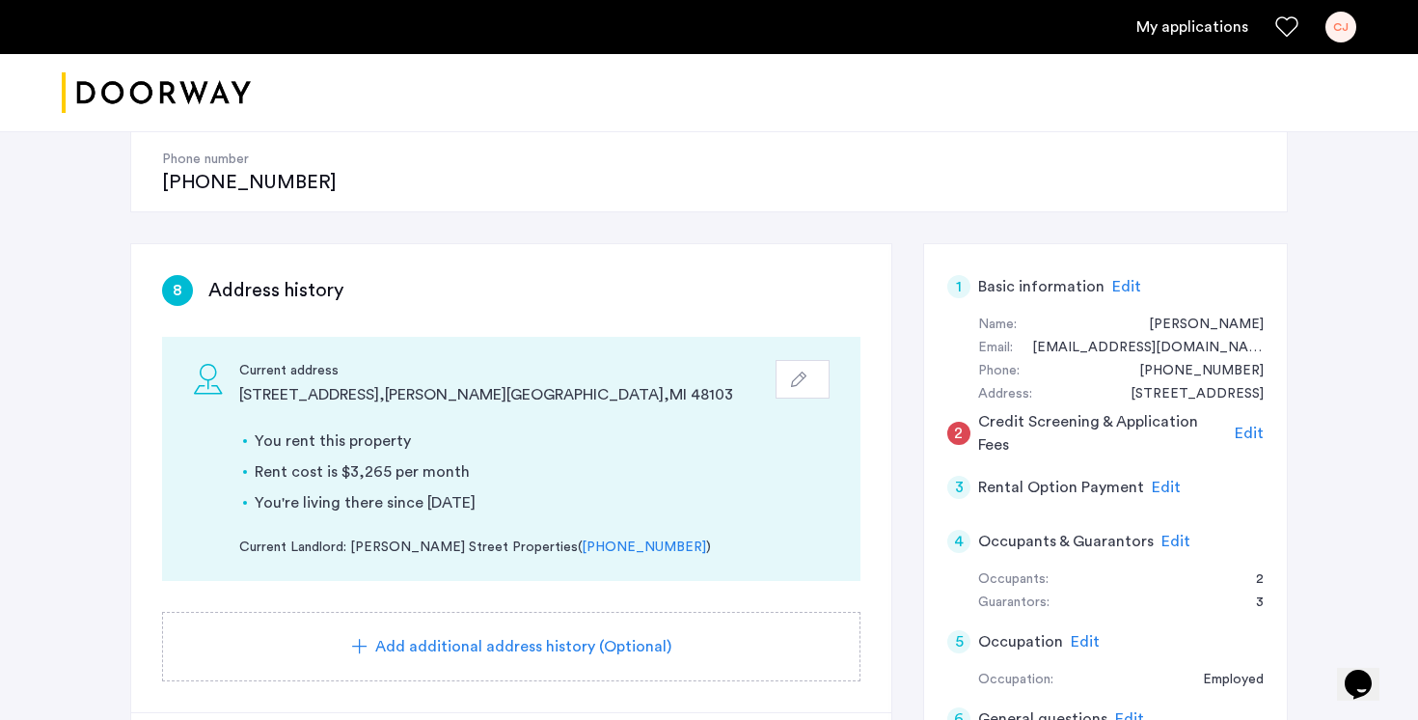
click at [1250, 425] on span "Edit" at bounding box center [1249, 432] width 29 height 15
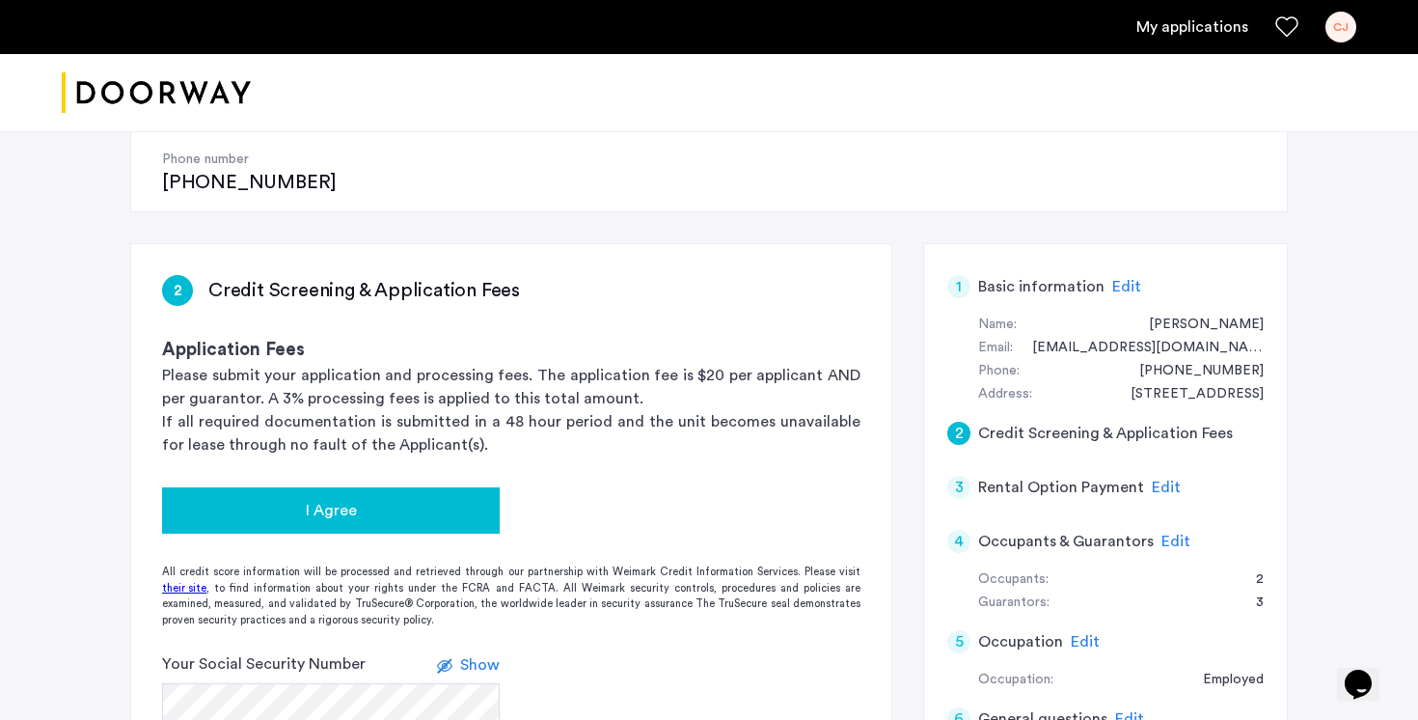
click at [410, 499] on div "I Agree" at bounding box center [330, 510] width 307 height 23
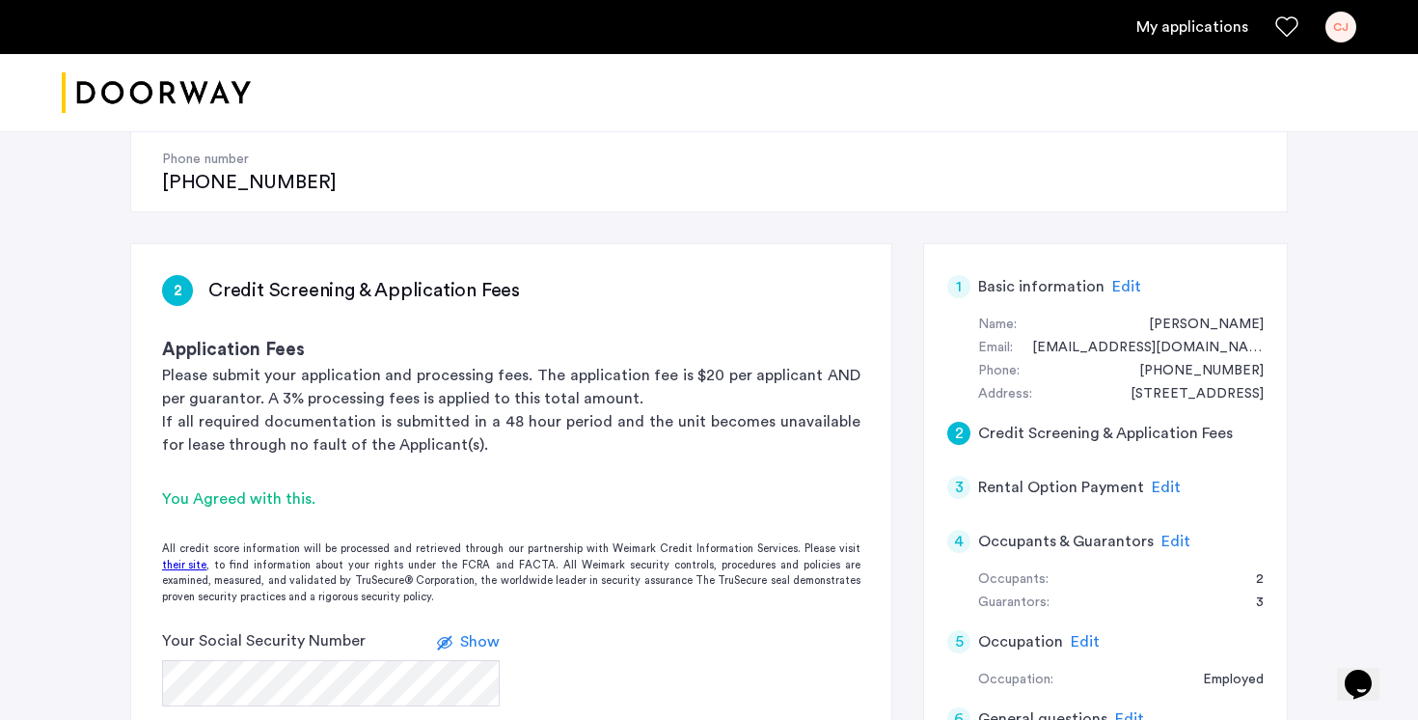
scroll to position [566, 0]
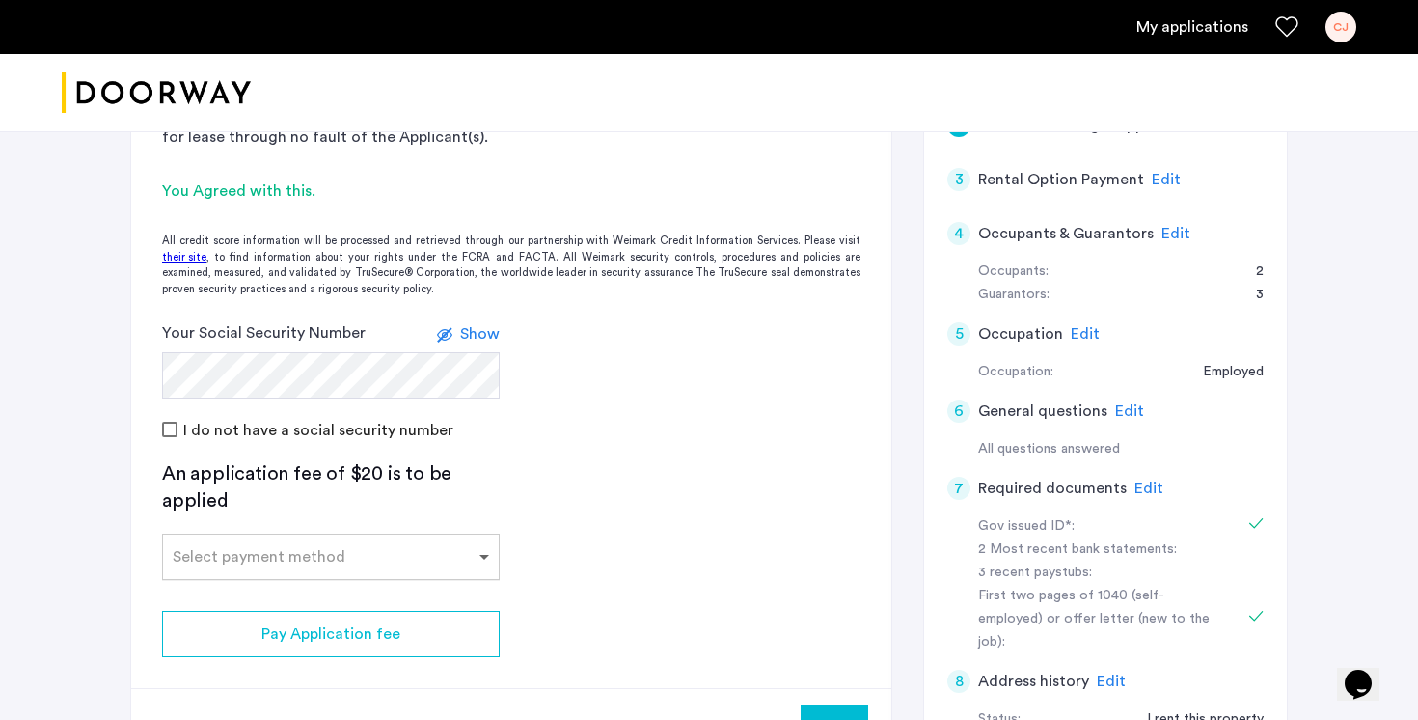
click at [478, 545] on span at bounding box center [487, 556] width 24 height 23
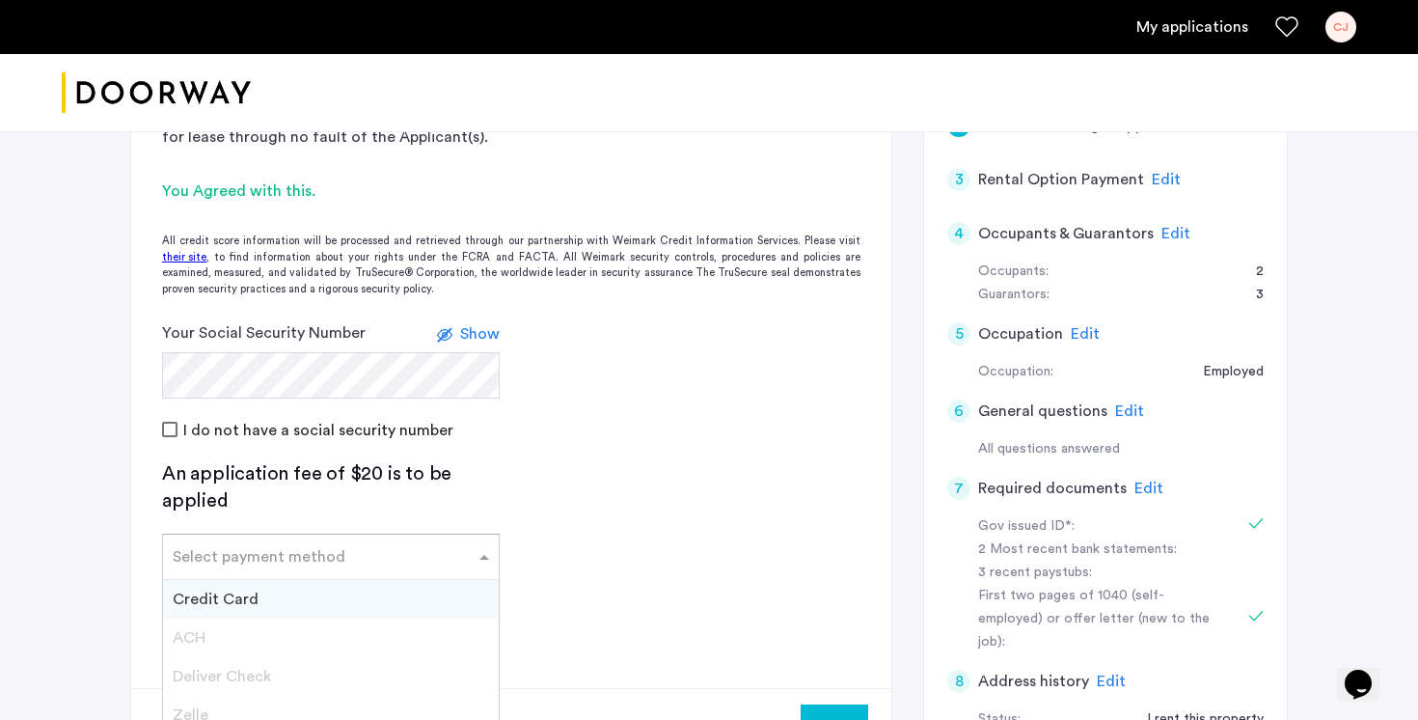
click at [447, 580] on div "Credit Card" at bounding box center [331, 599] width 336 height 39
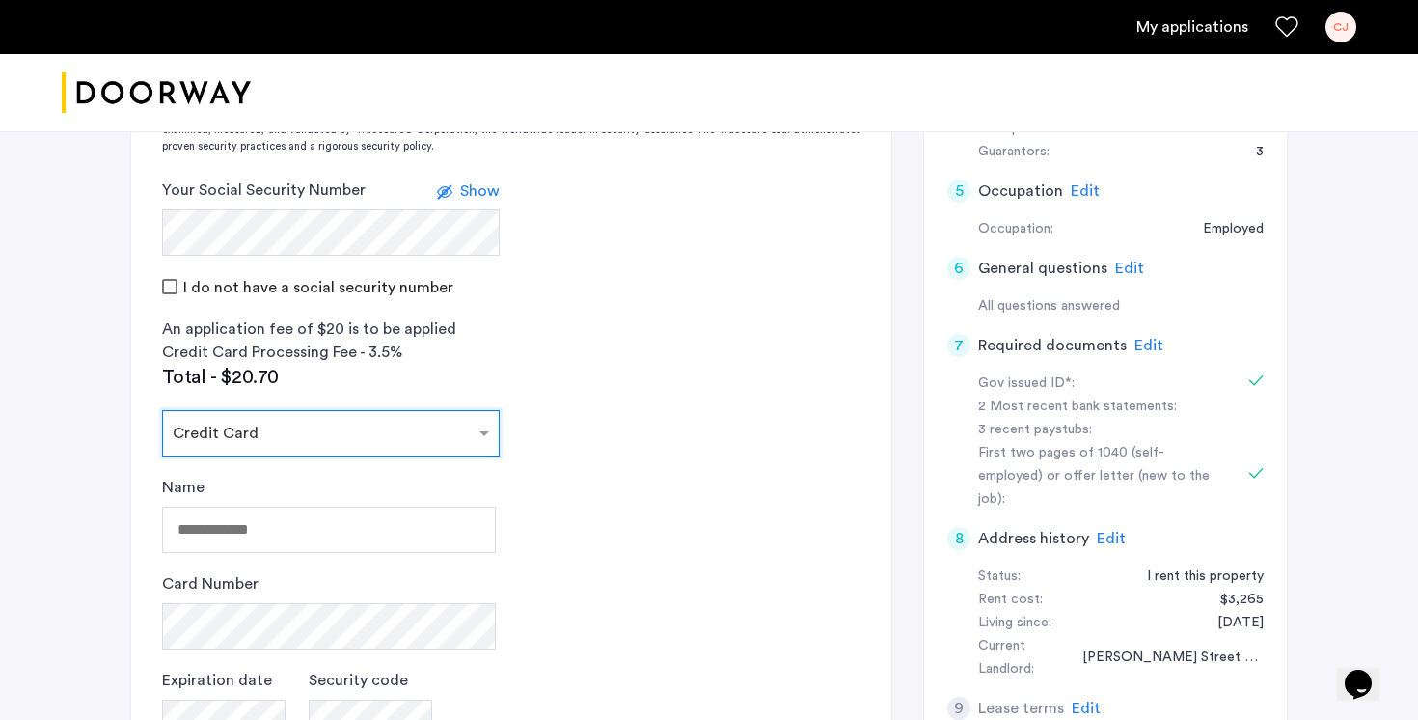
scroll to position [723, 0]
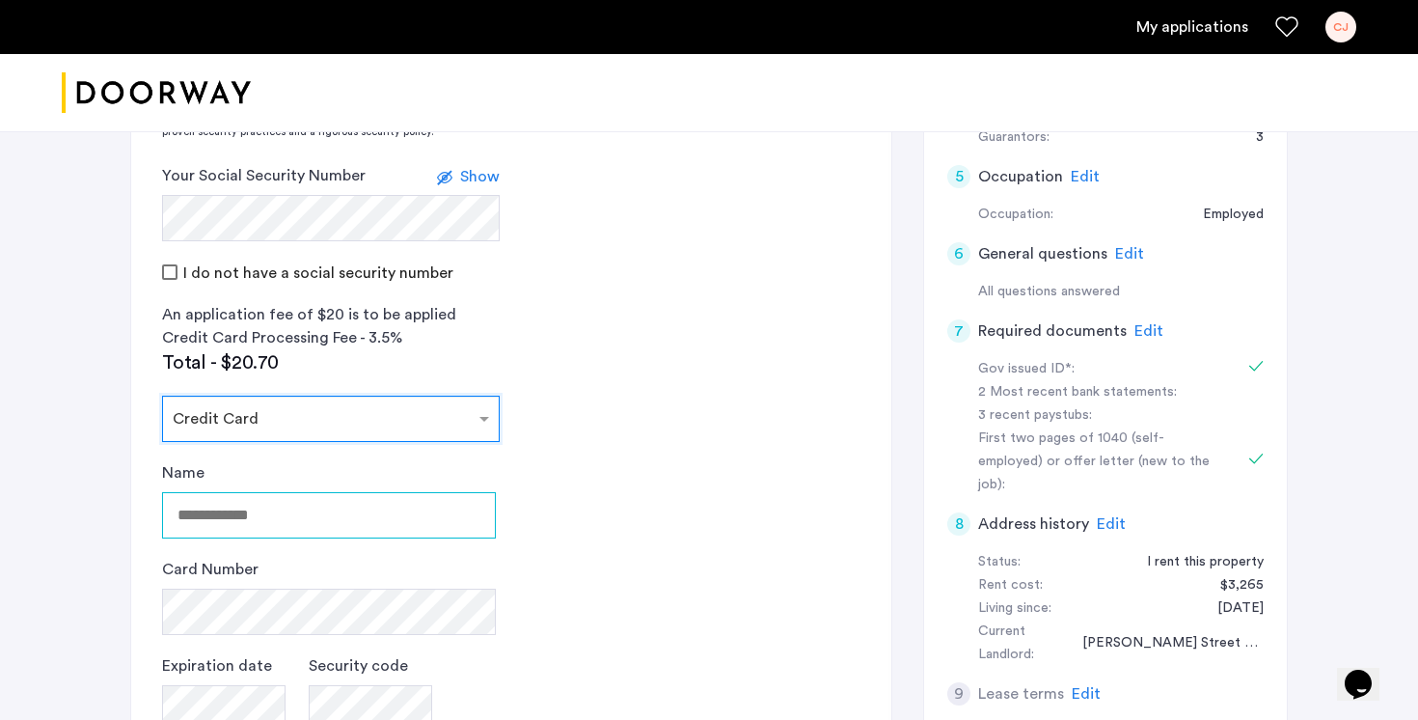
click at [315, 492] on input "Name" at bounding box center [329, 515] width 334 height 46
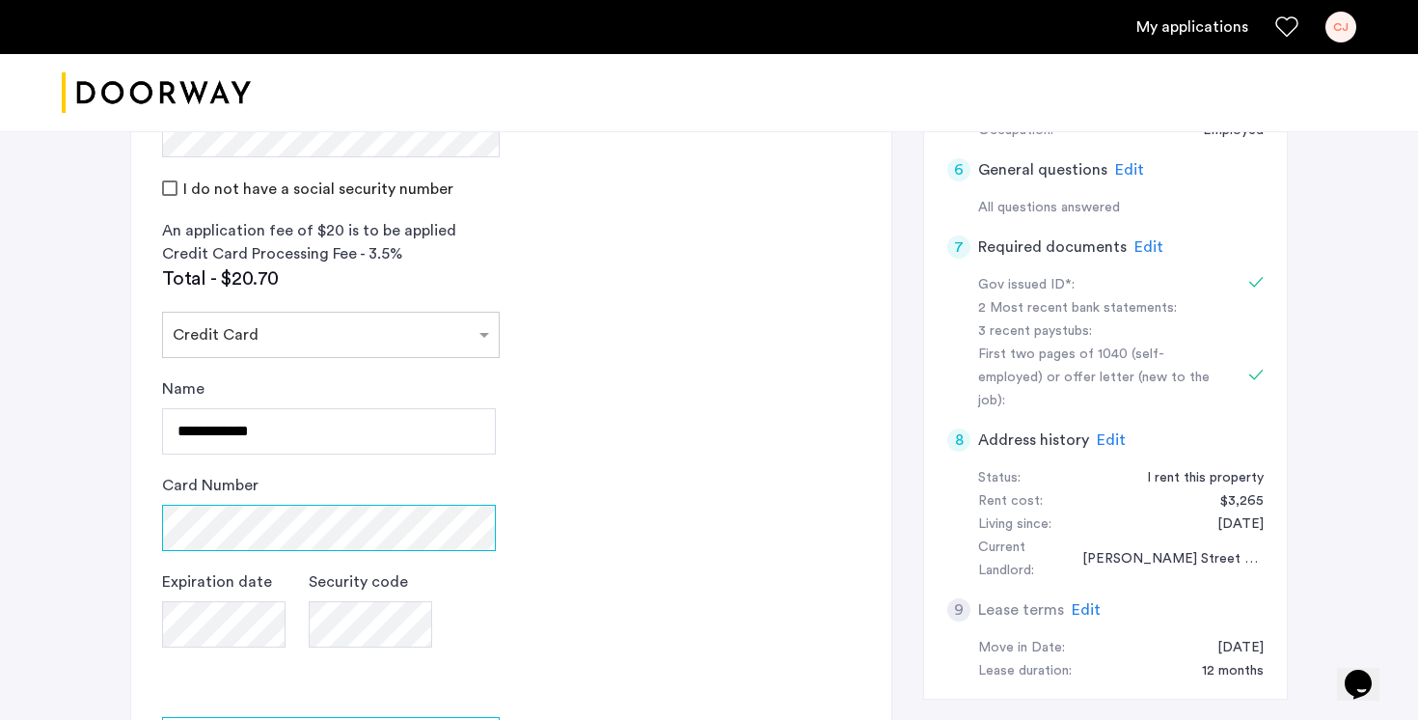
scroll to position [839, 0]
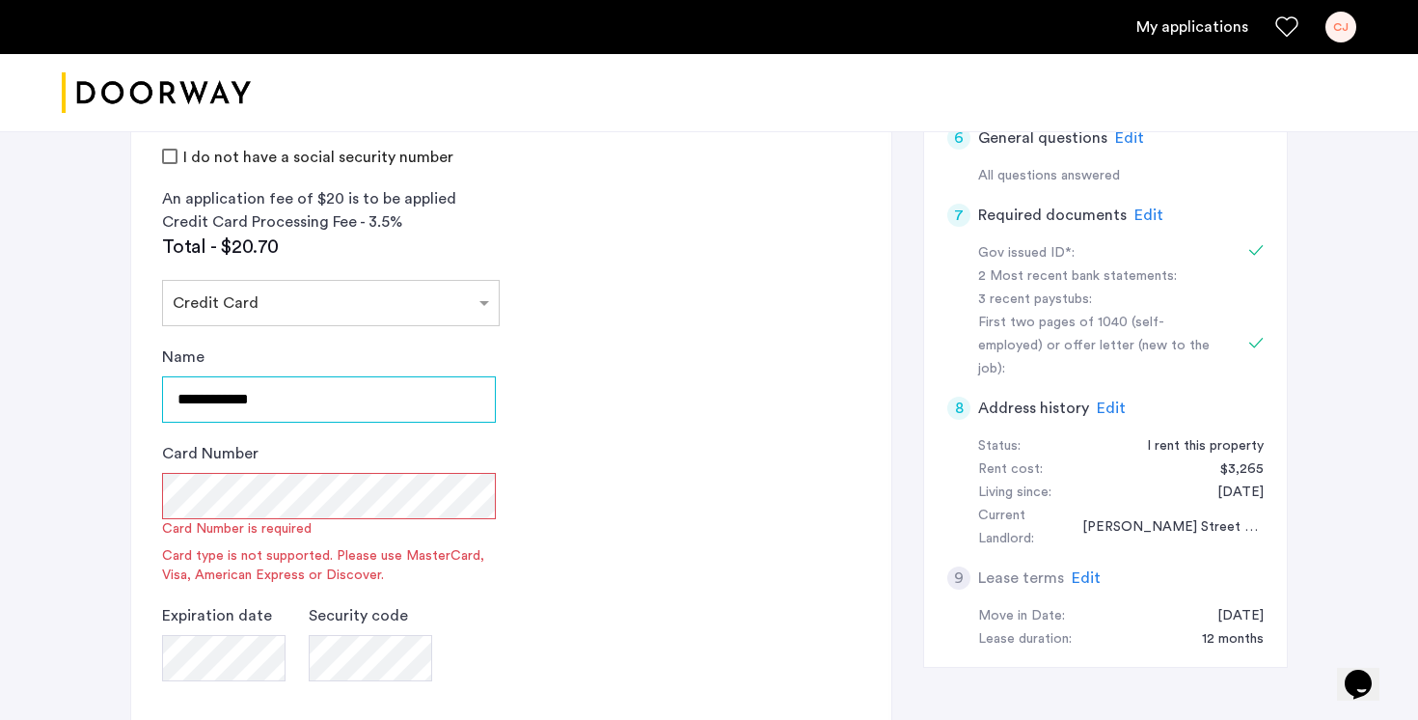
drag, startPoint x: 286, startPoint y: 331, endPoint x: 140, endPoint y: 330, distance: 146.6
click at [140, 330] on app-credit-screening "2 Credit Screening & Application Fees Application Fees Please submit your appli…" at bounding box center [511, 284] width 760 height 1242
type input "**********"
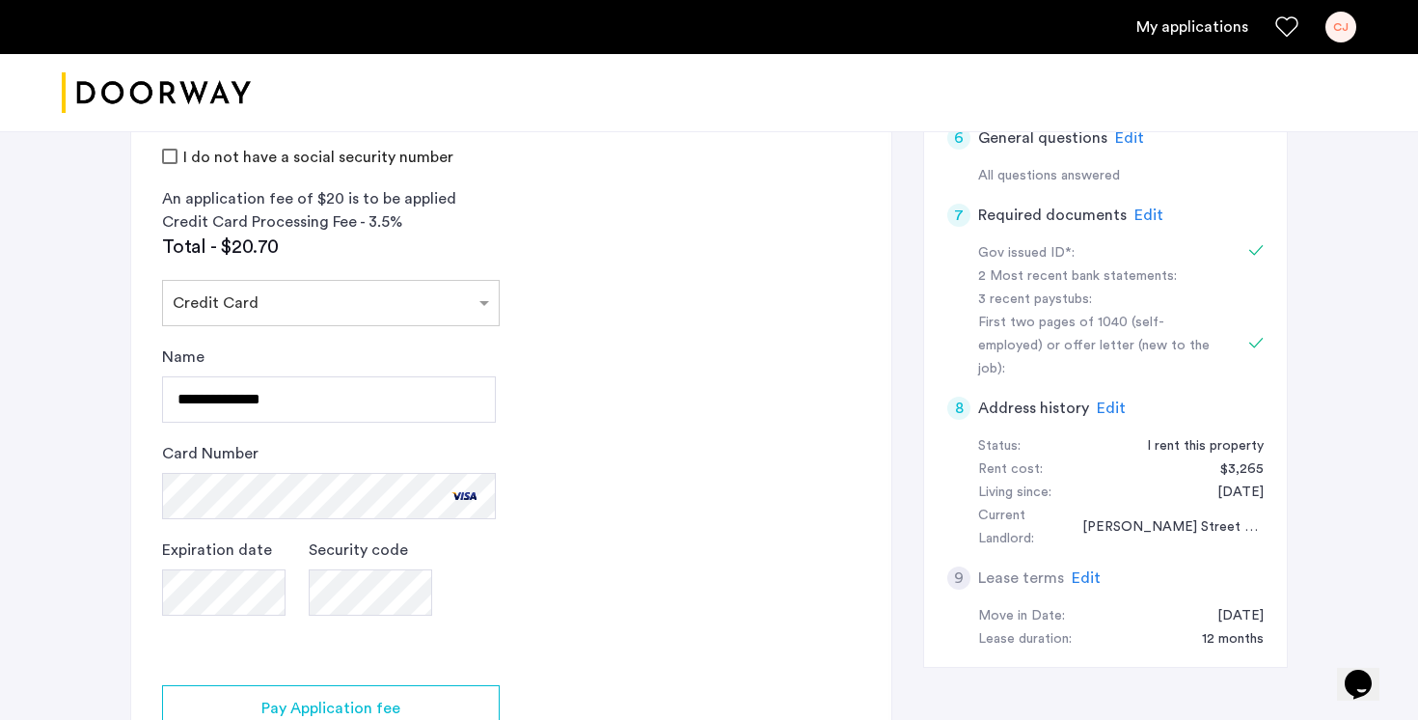
click at [585, 482] on app-credit-screening "2 Credit Screening & Application Fees Application Fees Please submit your appli…" at bounding box center [511, 251] width 760 height 1177
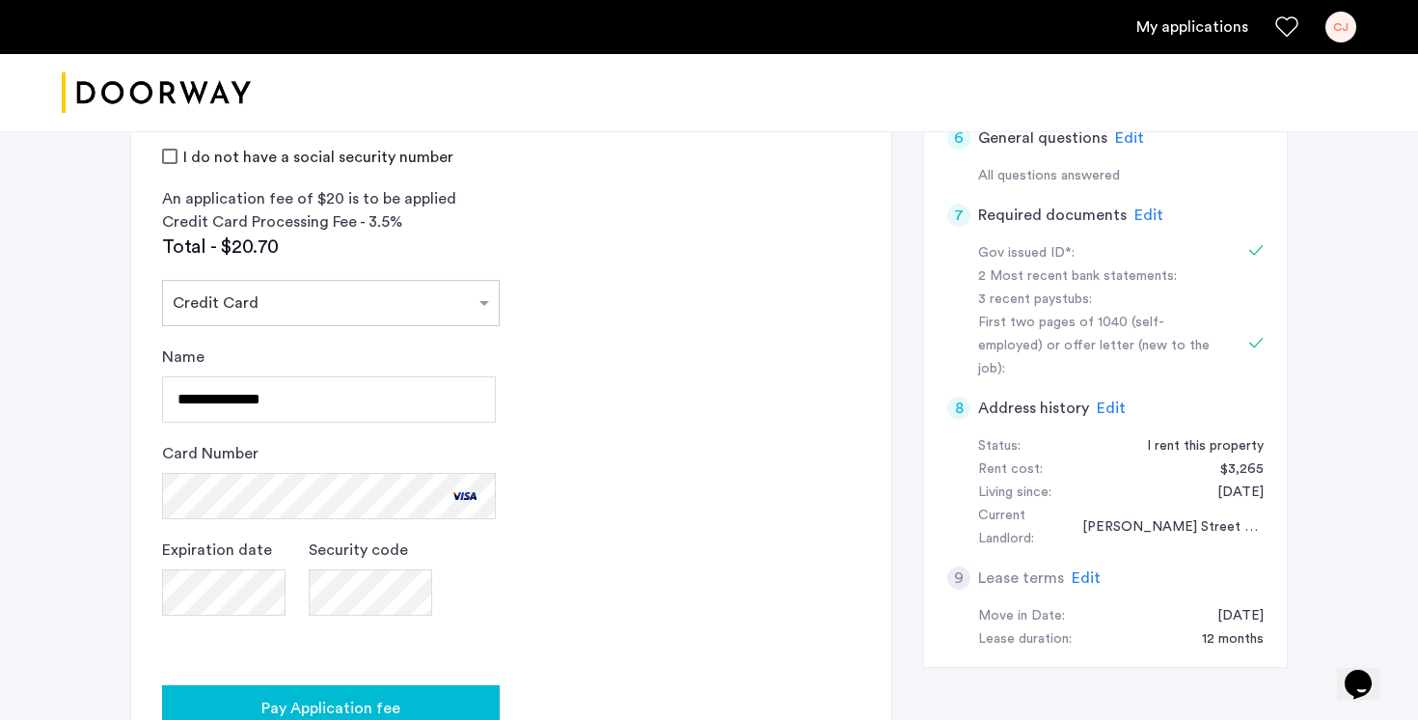
click at [432, 696] on div "Pay Application fee" at bounding box center [330, 707] width 307 height 23
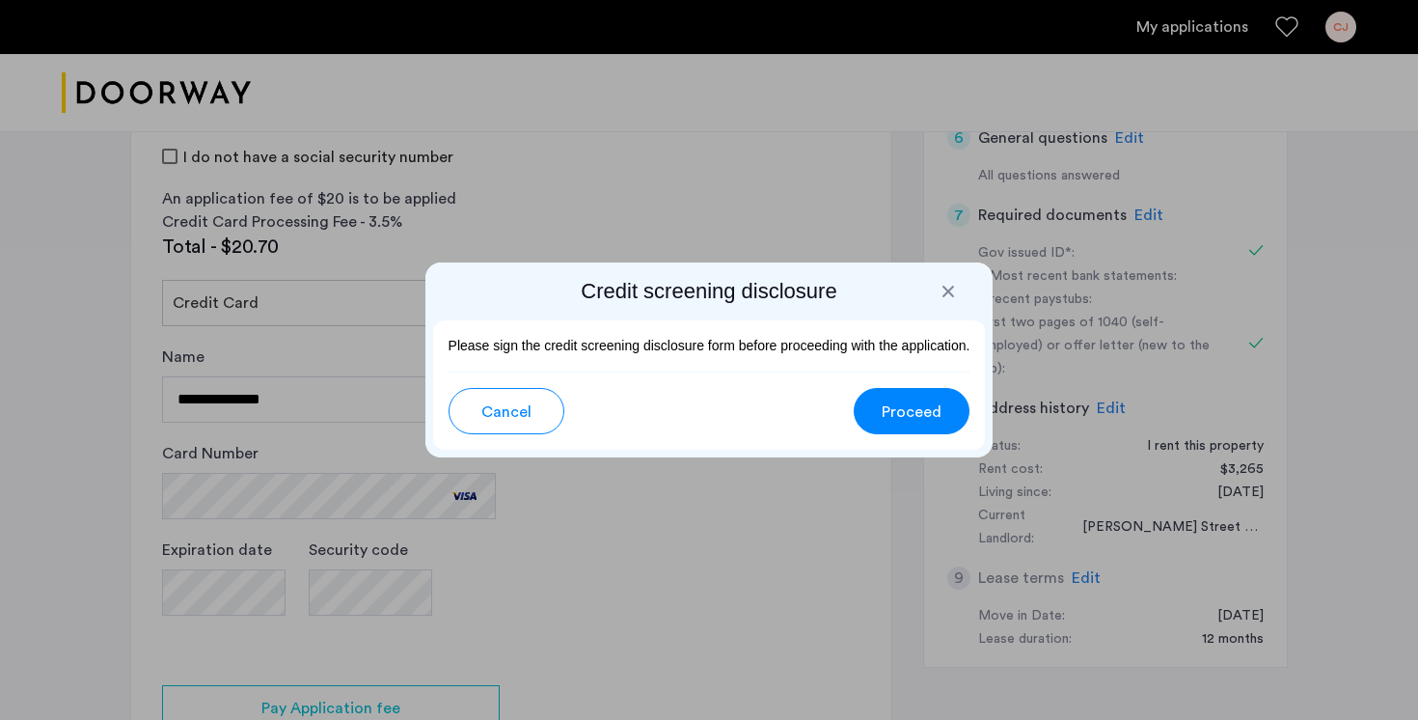
click at [911, 400] on span "Proceed" at bounding box center [912, 411] width 60 height 23
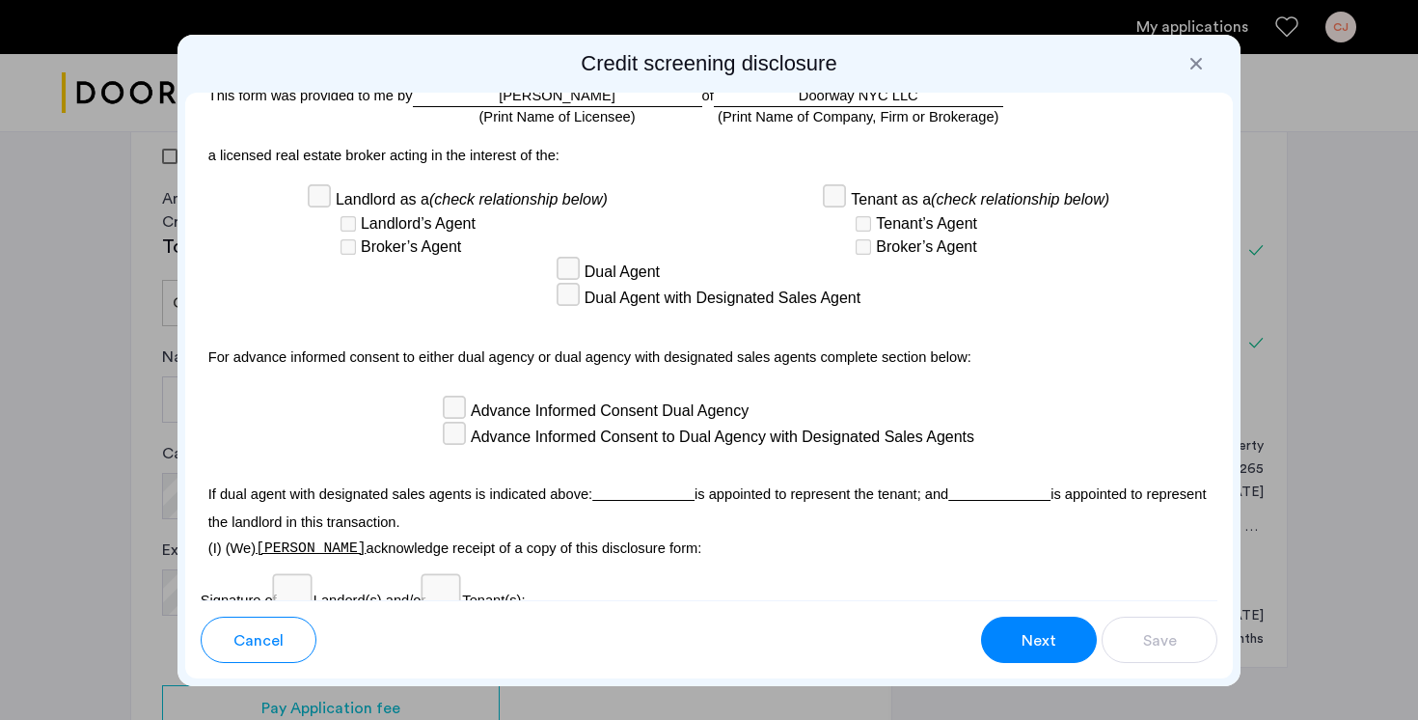
scroll to position [5637, 0]
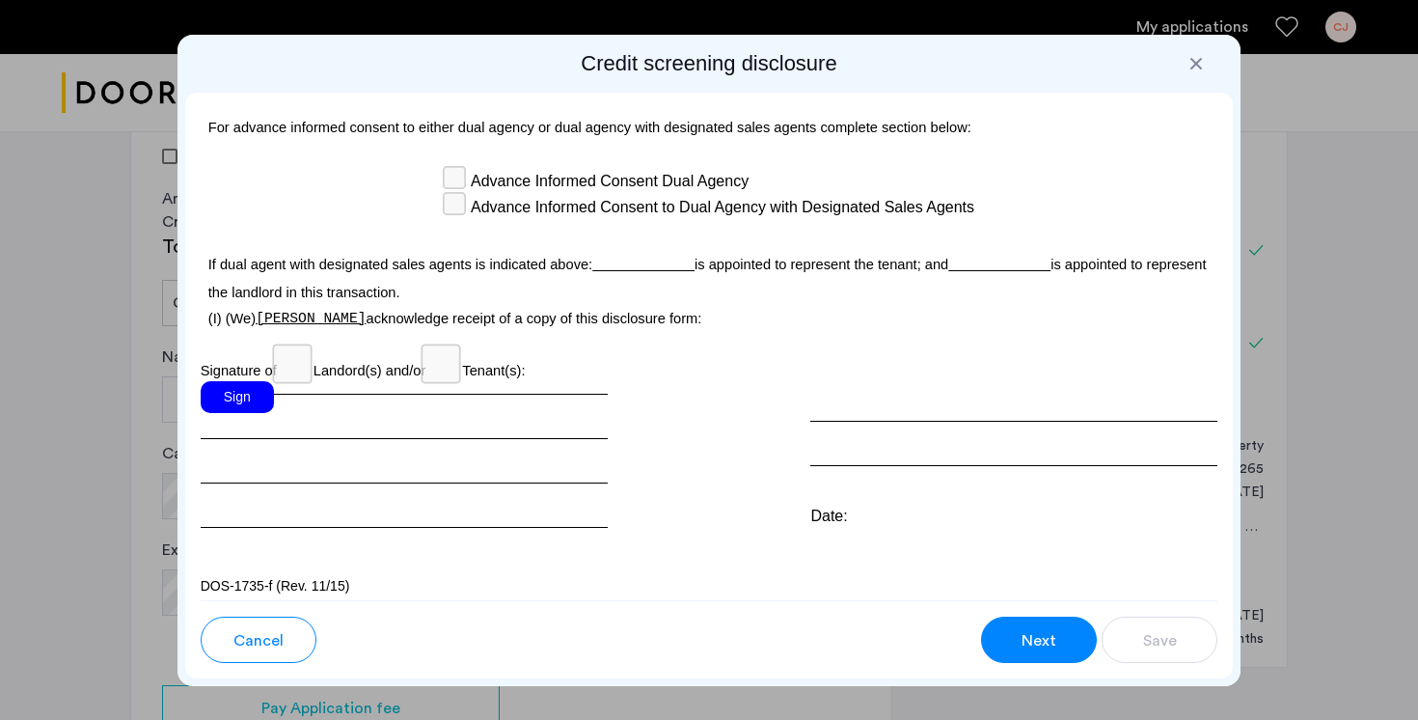
click at [256, 385] on div "Sign" at bounding box center [237, 397] width 73 height 32
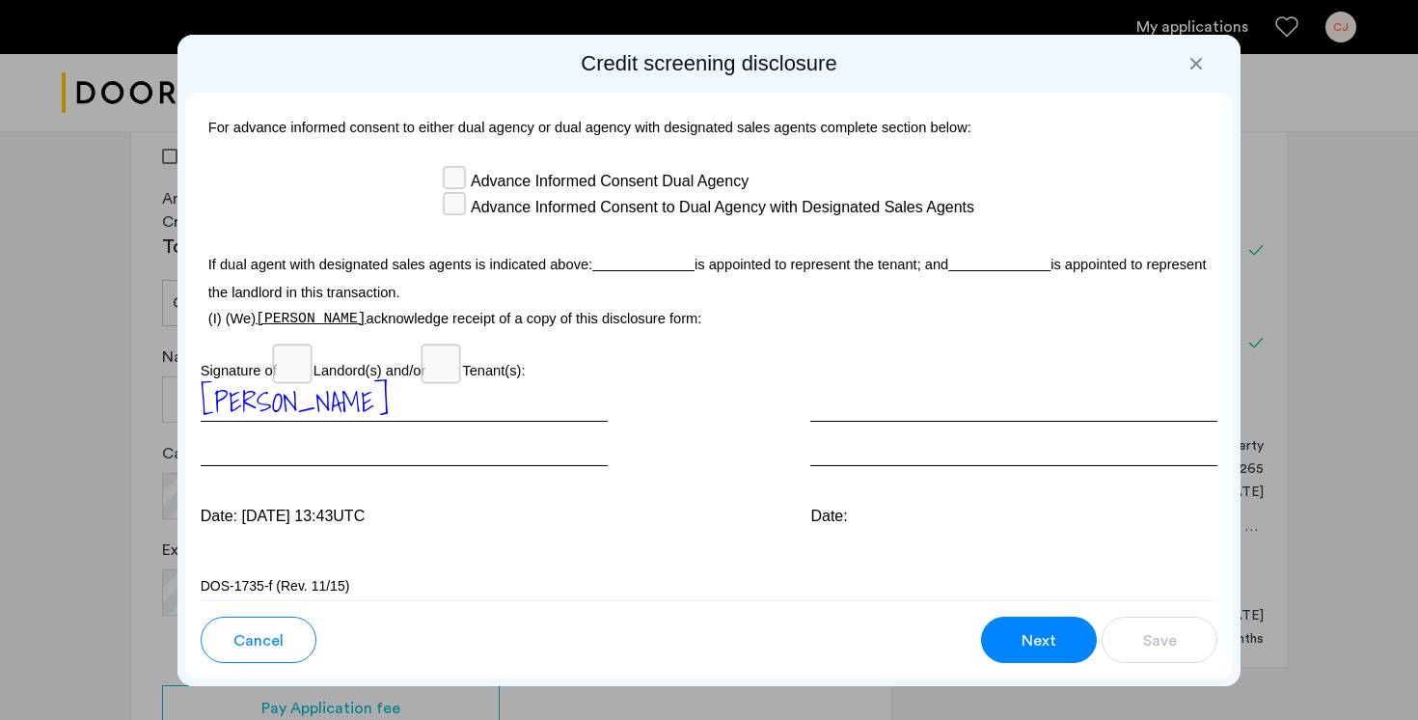
click at [1046, 649] on span "Next" at bounding box center [1038, 640] width 35 height 23
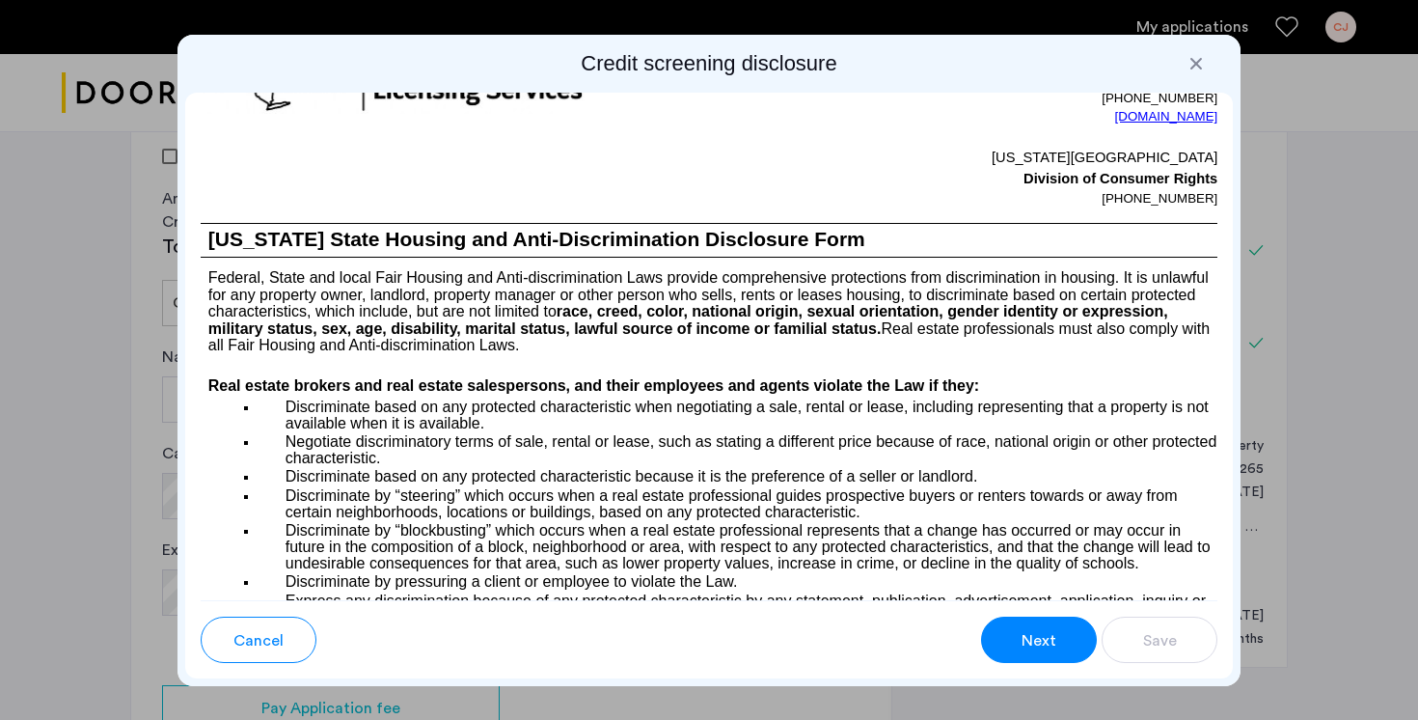
scroll to position [1484, 0]
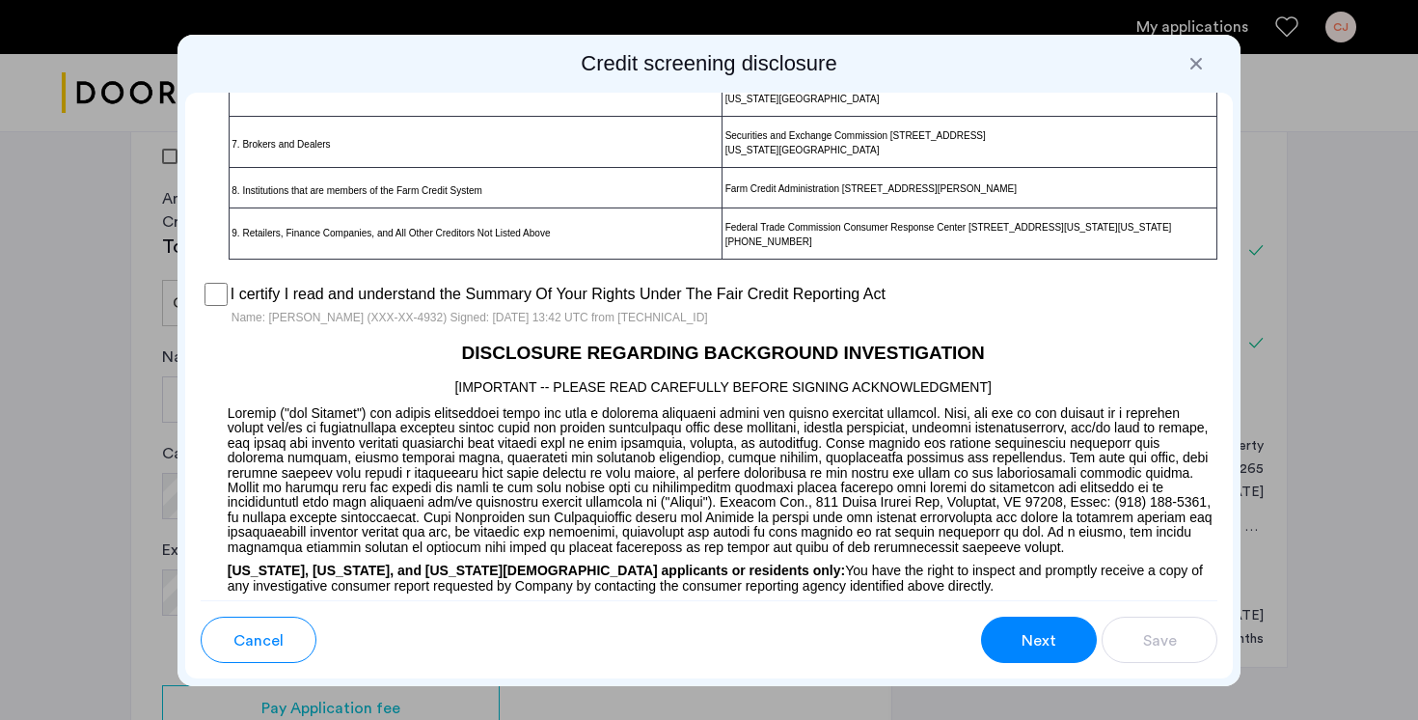
click at [1063, 647] on button "Next" at bounding box center [1039, 639] width 116 height 46
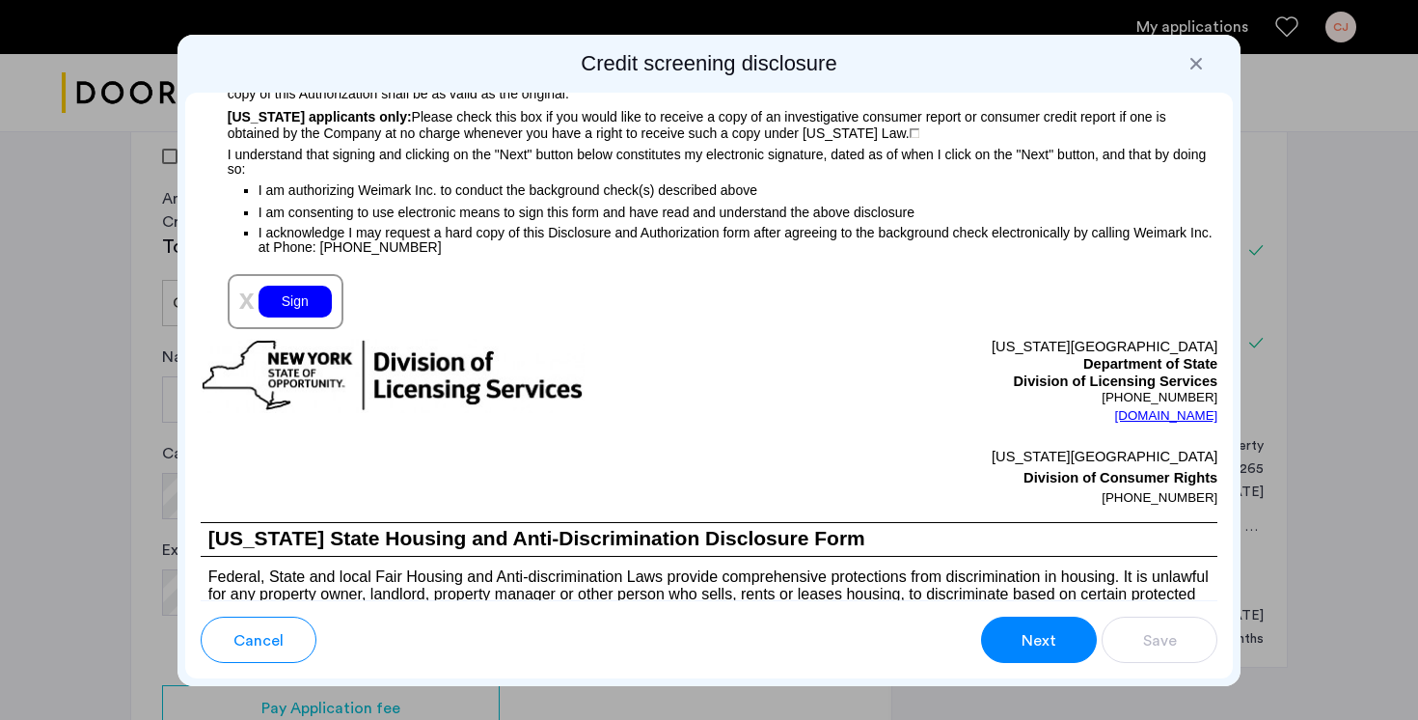
scroll to position [2176, 0]
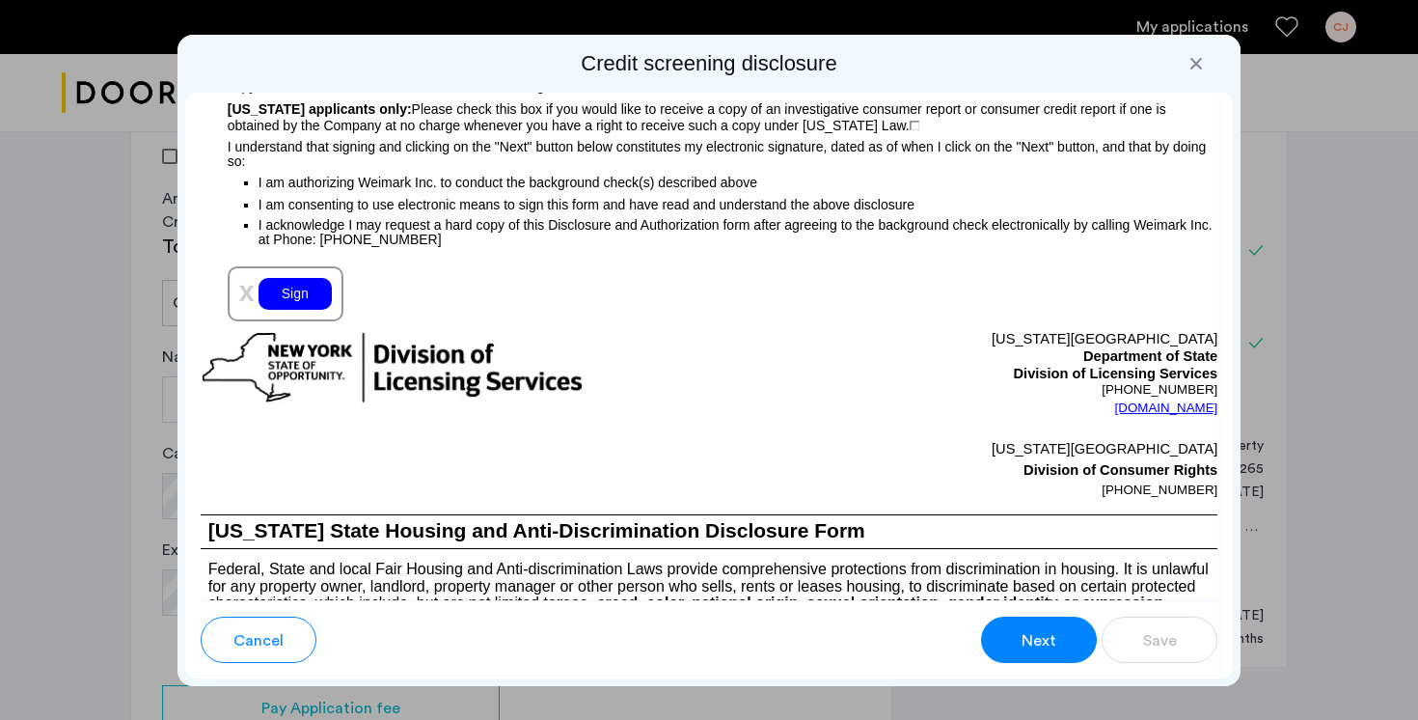
click at [290, 310] on div "Sign" at bounding box center [294, 294] width 73 height 32
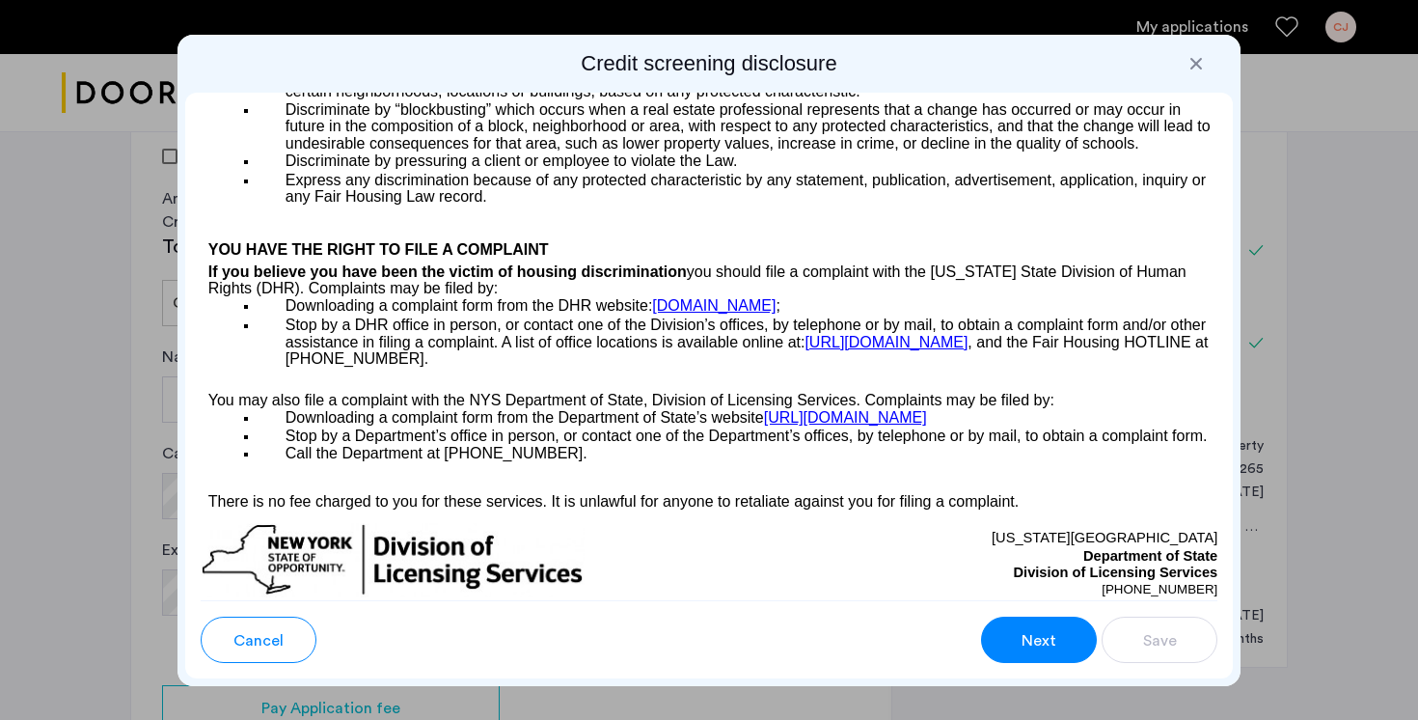
click at [1044, 637] on span "Next" at bounding box center [1038, 640] width 35 height 23
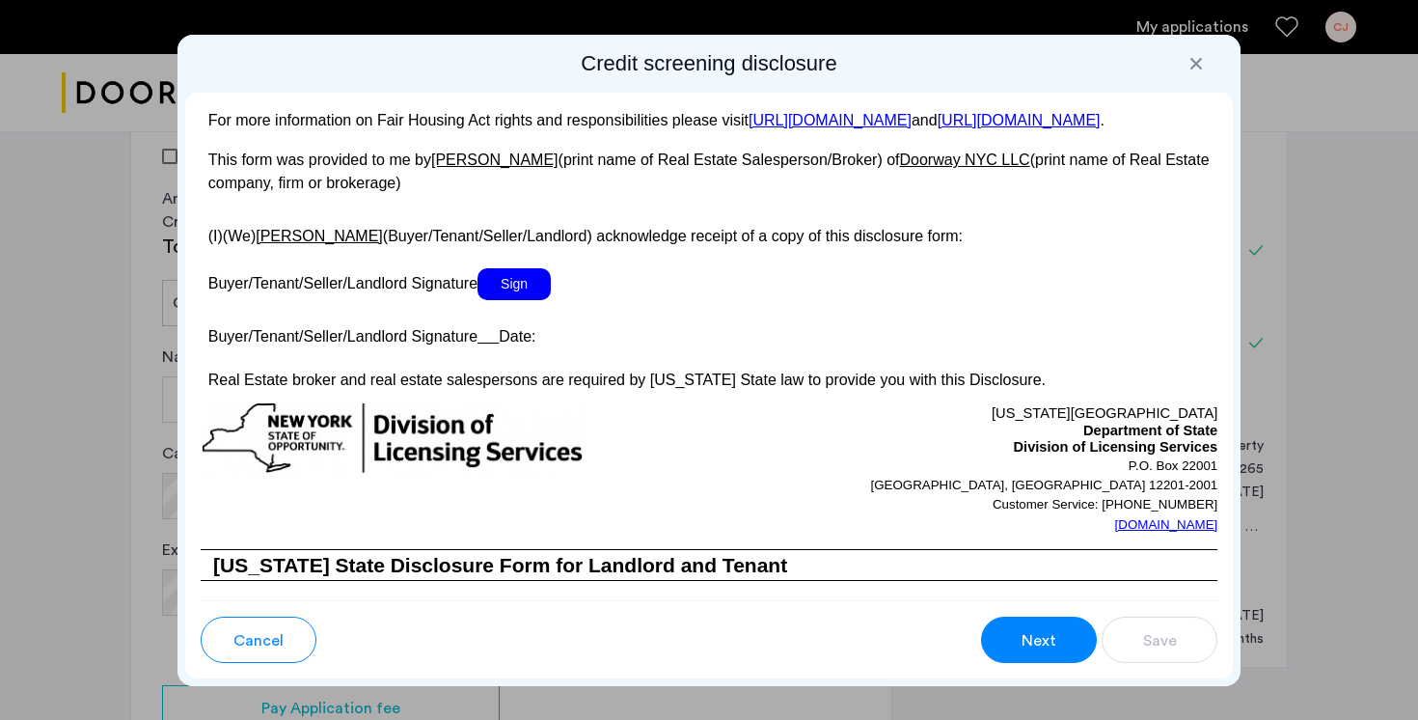
scroll to position [3574, 0]
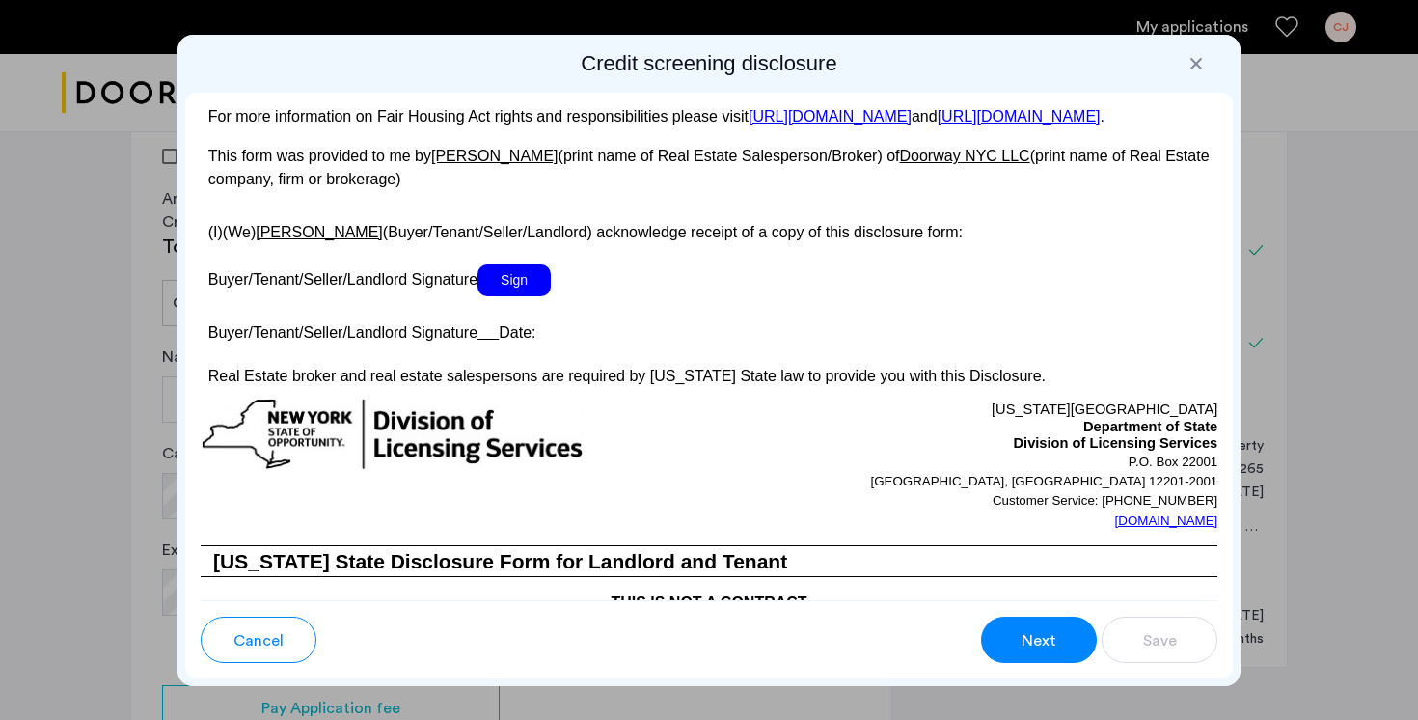
click at [520, 296] on span "Sign" at bounding box center [513, 280] width 73 height 32
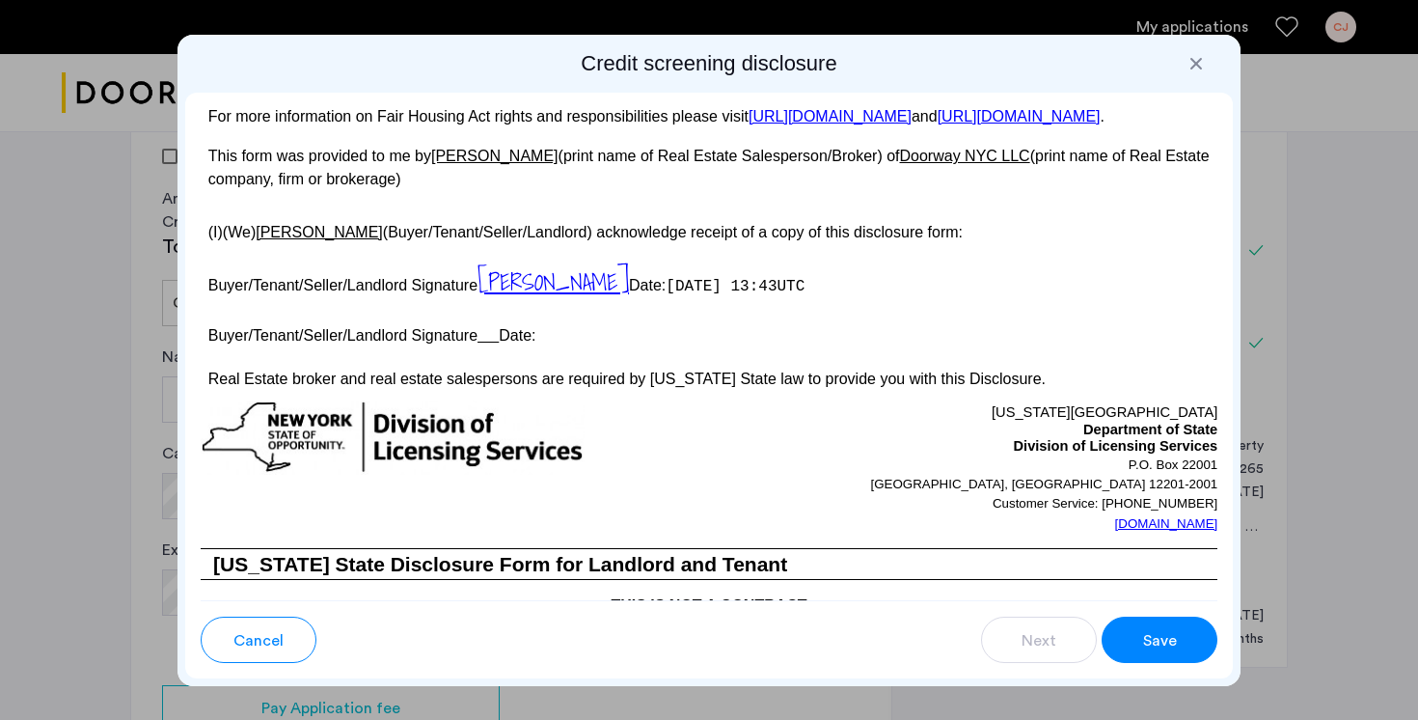
click at [1130, 643] on button "Save" at bounding box center [1159, 639] width 116 height 46
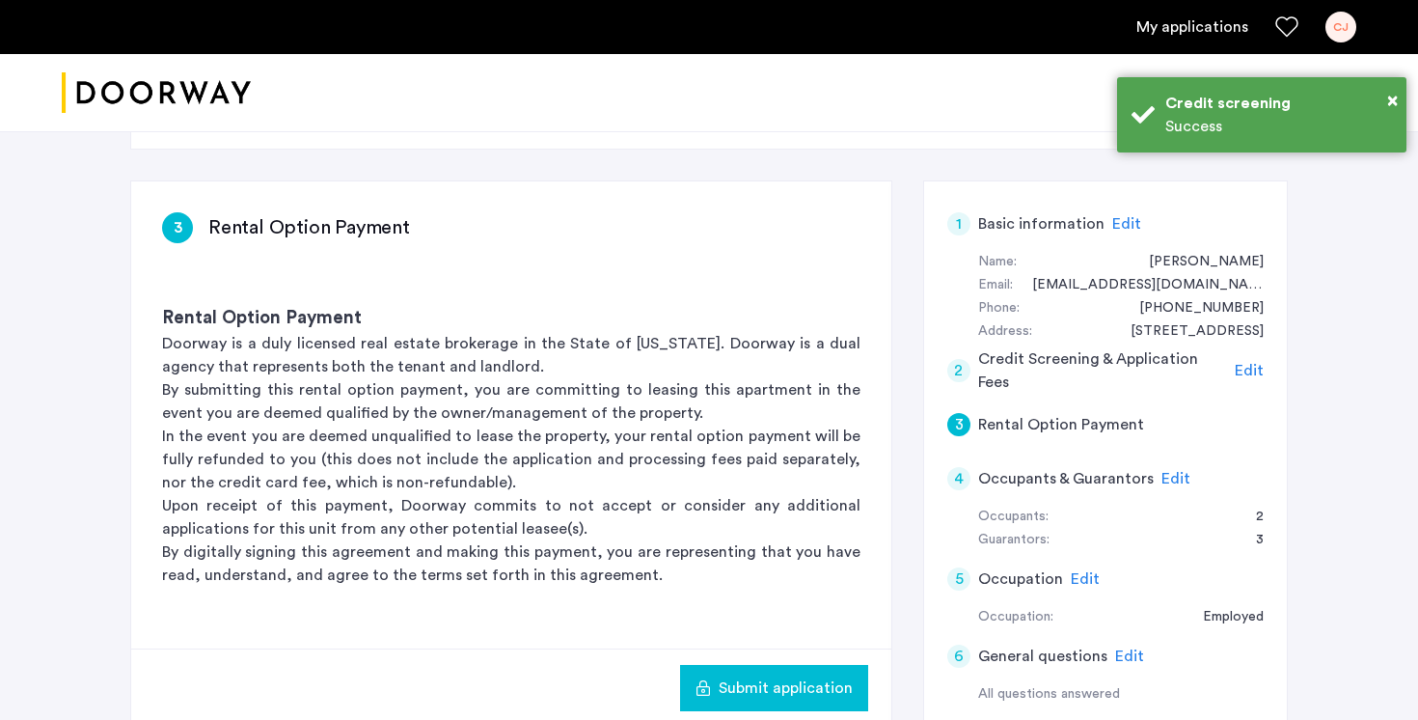
scroll to position [320, 0]
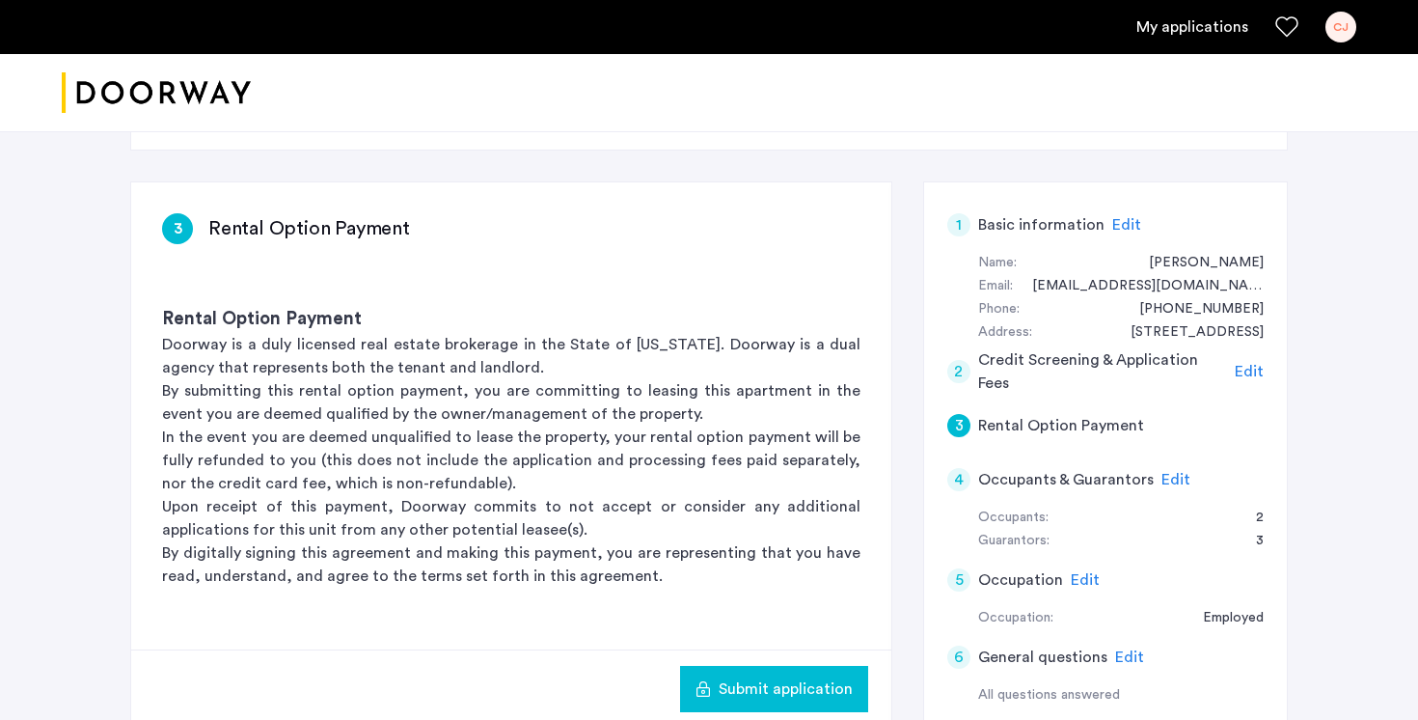
click at [1238, 364] on span "Edit" at bounding box center [1249, 371] width 29 height 15
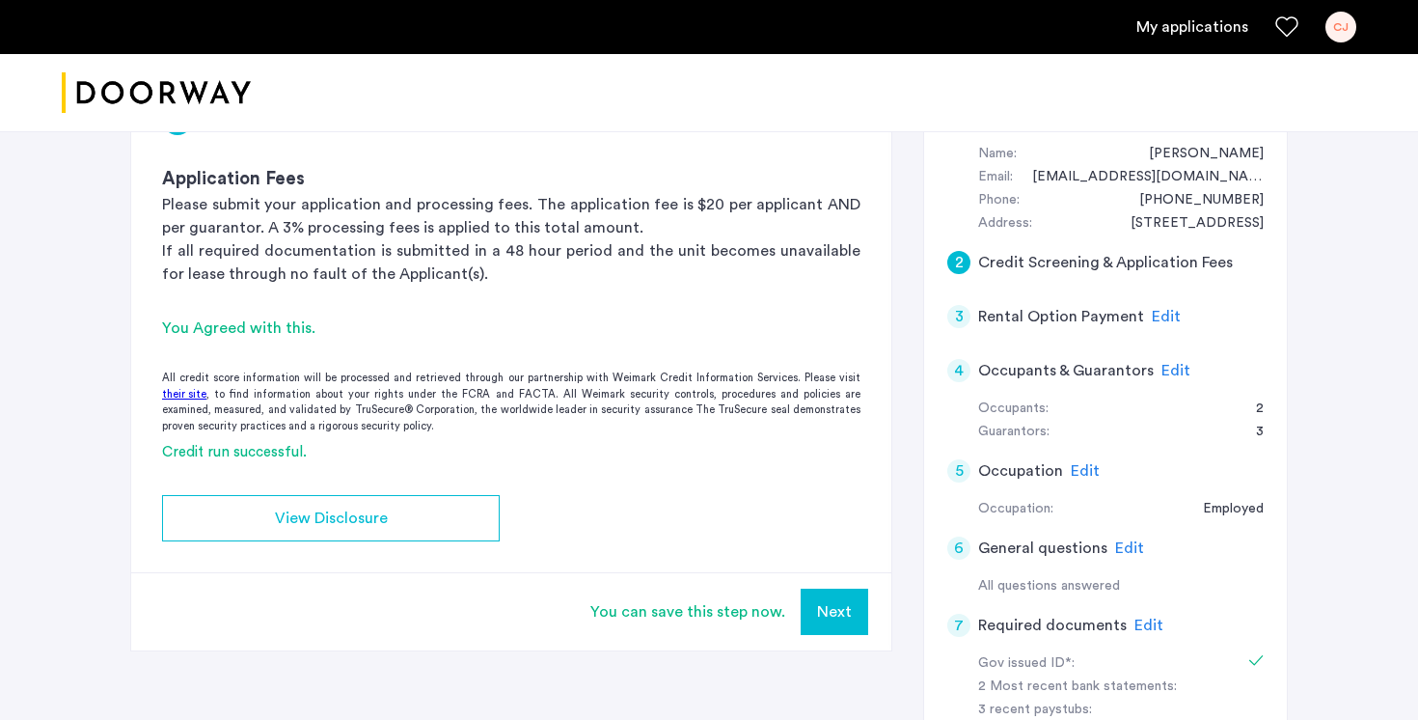
scroll to position [428, 0]
click at [834, 589] on button "Next" at bounding box center [835, 612] width 68 height 46
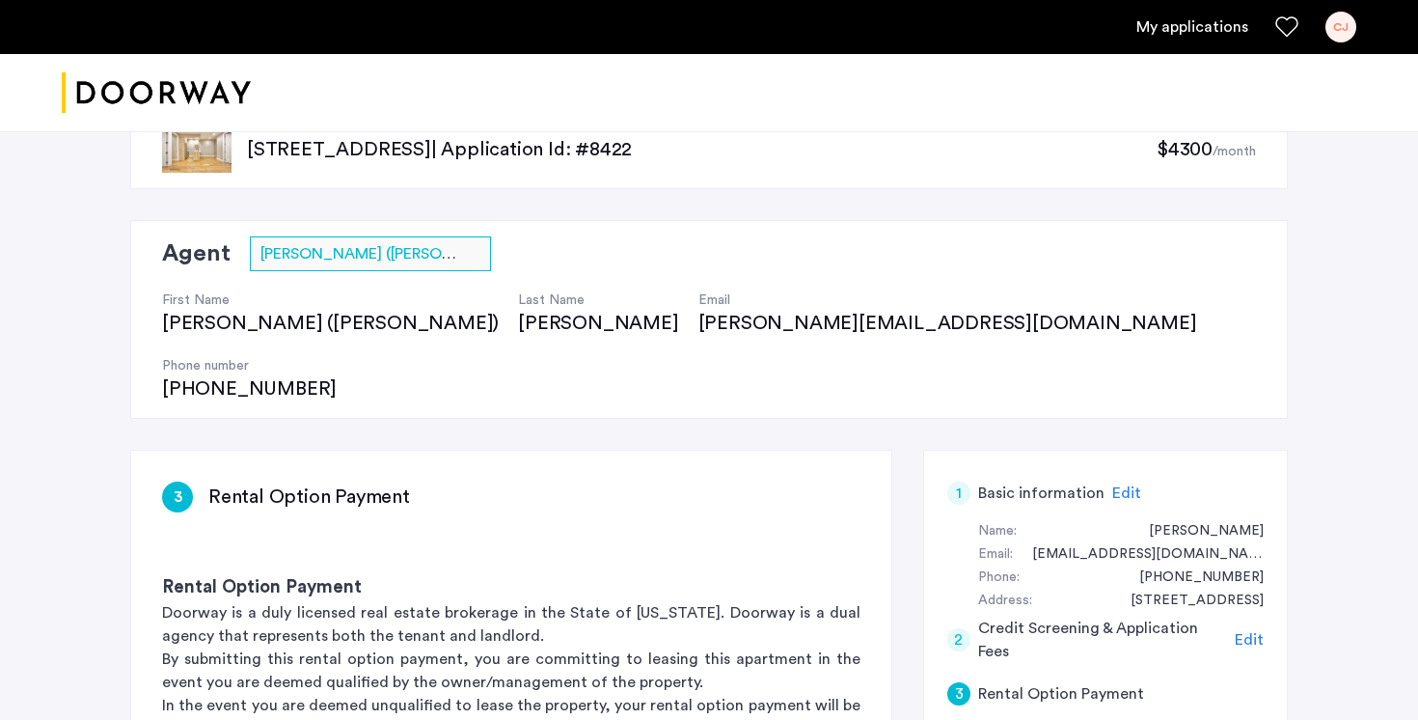
scroll to position [0, 0]
